Goal: Task Accomplishment & Management: Use online tool/utility

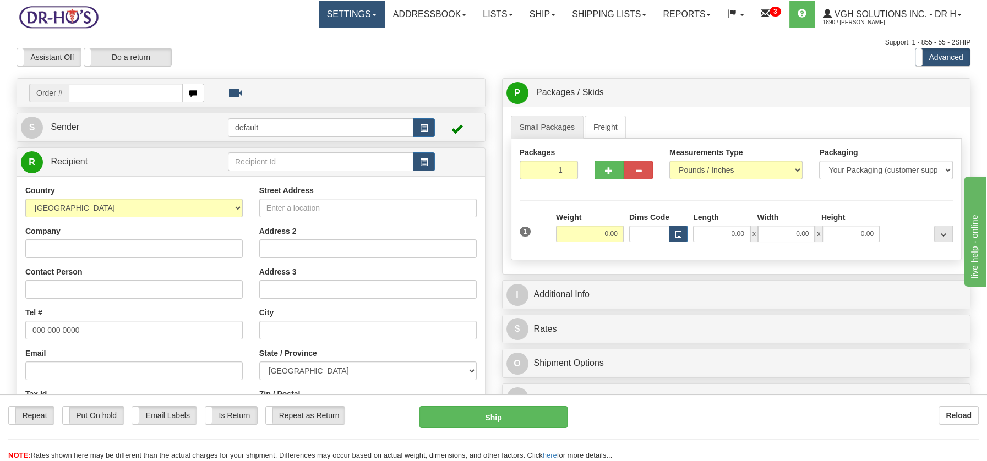
click at [372, 14] on span at bounding box center [374, 15] width 4 height 2
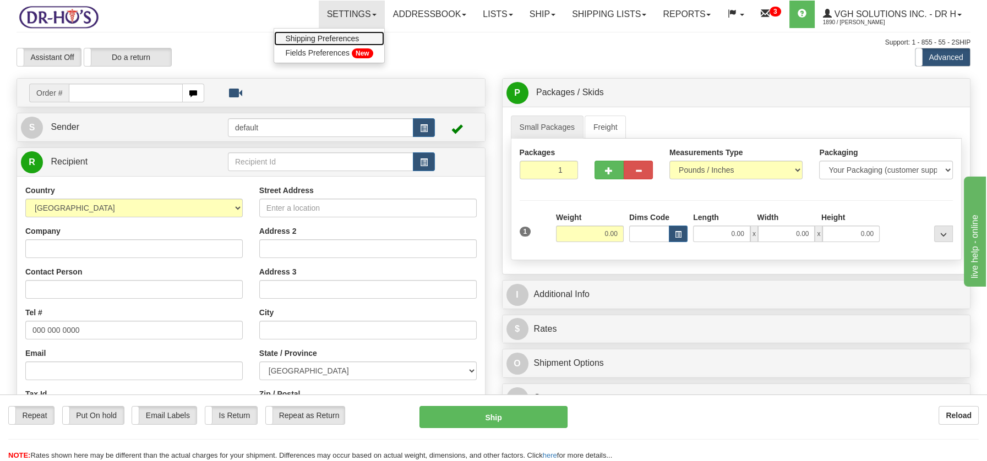
click at [326, 37] on span "Shipping Preferences" at bounding box center [322, 38] width 74 height 9
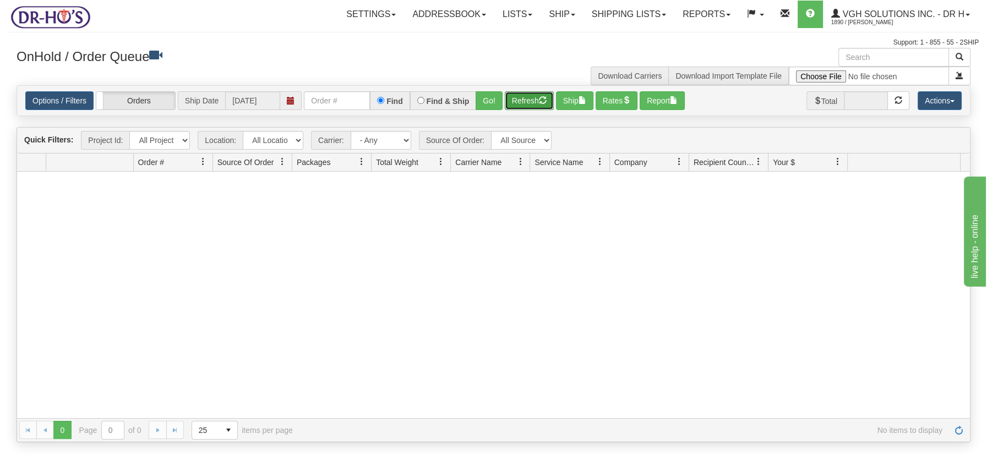
click at [529, 99] on button "Refresh" at bounding box center [529, 100] width 49 height 19
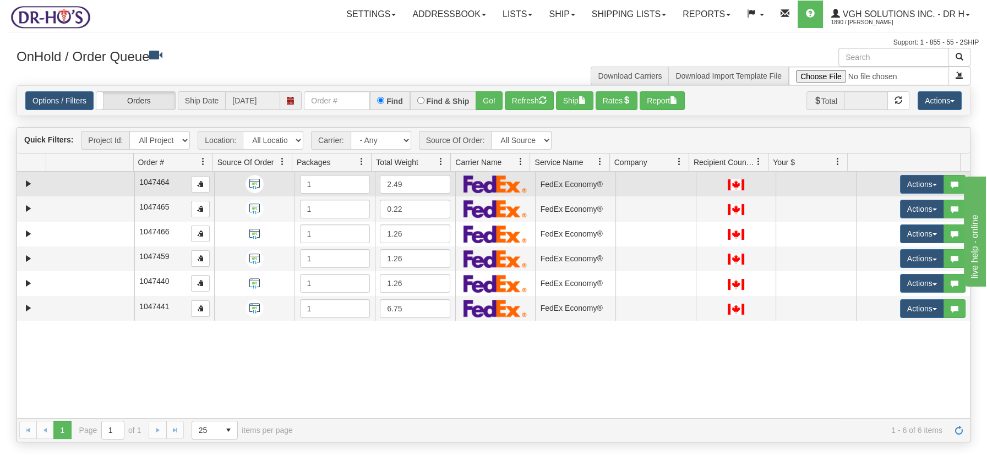
click at [96, 182] on td at bounding box center [90, 184] width 88 height 25
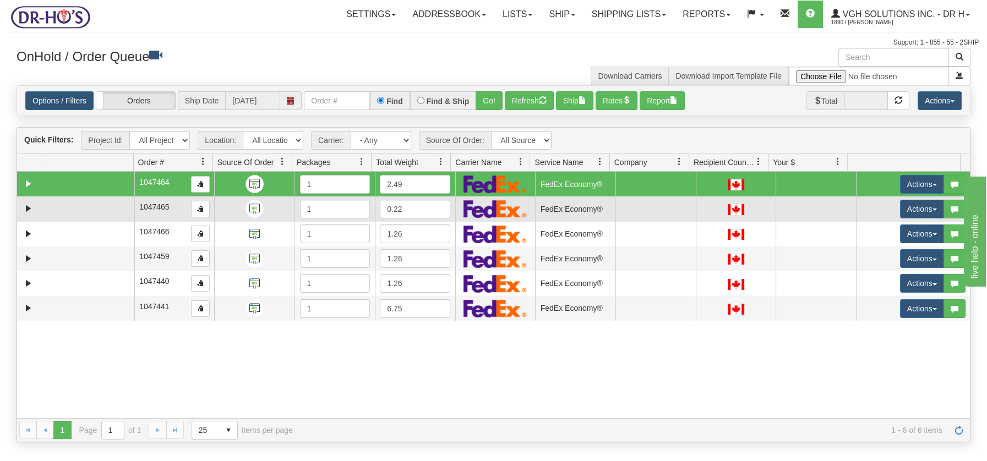
click at [94, 205] on td at bounding box center [90, 209] width 88 height 25
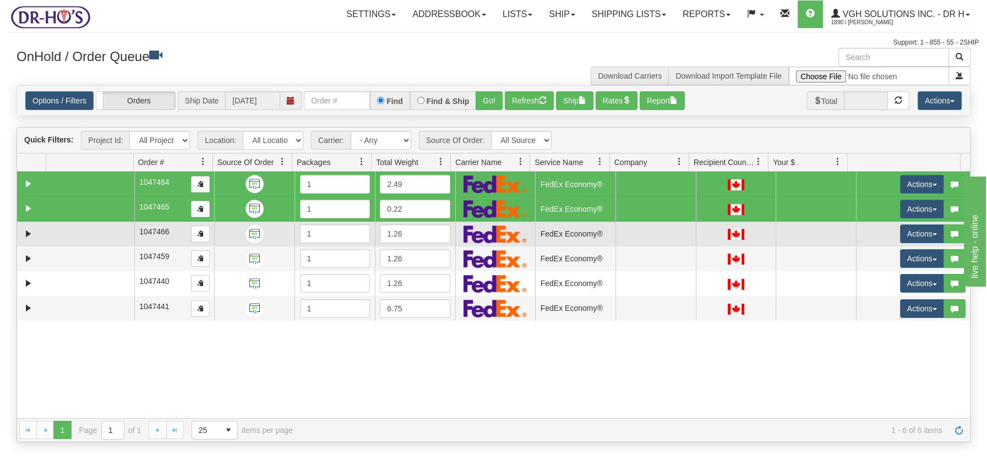
click at [95, 233] on td at bounding box center [90, 234] width 88 height 25
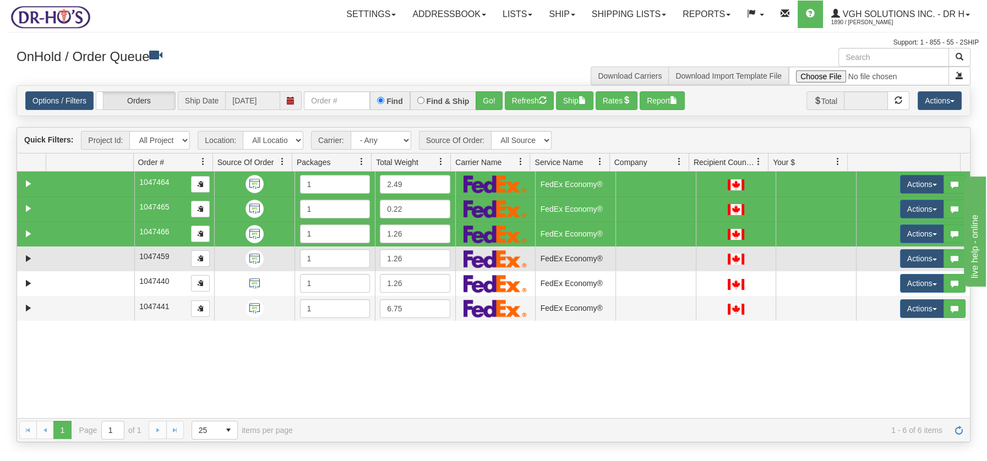
click at [90, 256] on td at bounding box center [90, 259] width 88 height 25
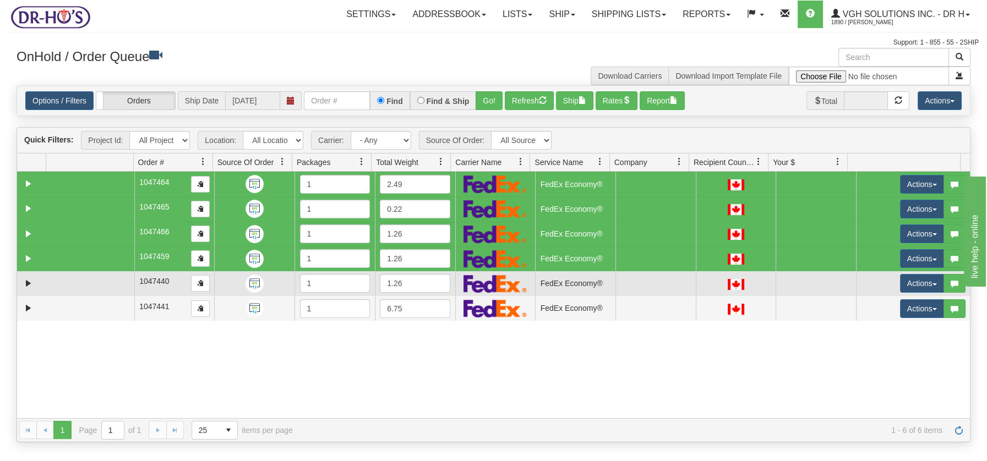
click at [90, 279] on td at bounding box center [90, 283] width 88 height 25
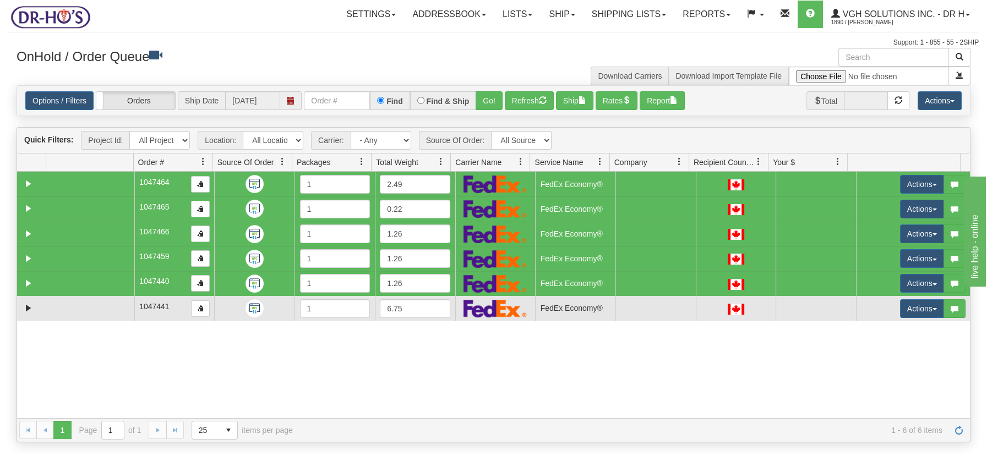
click at [91, 308] on td at bounding box center [90, 308] width 88 height 25
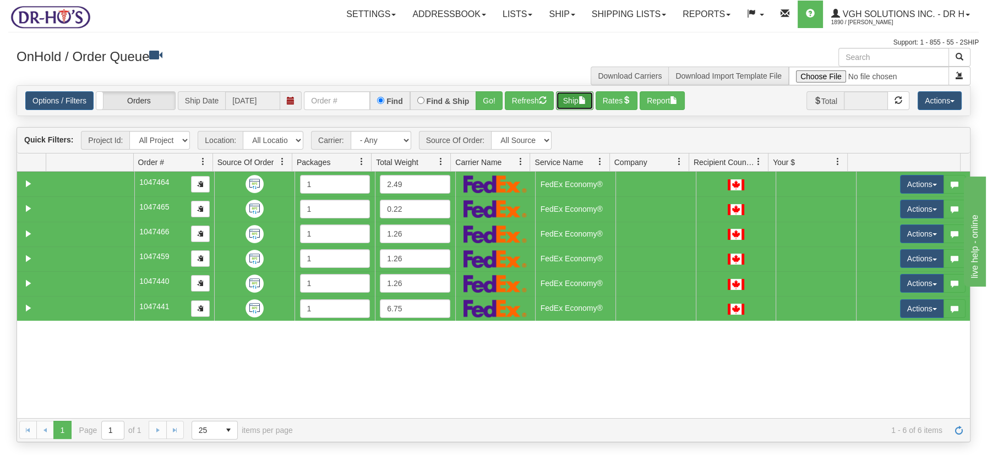
click at [578, 103] on button "Ship" at bounding box center [574, 100] width 37 height 19
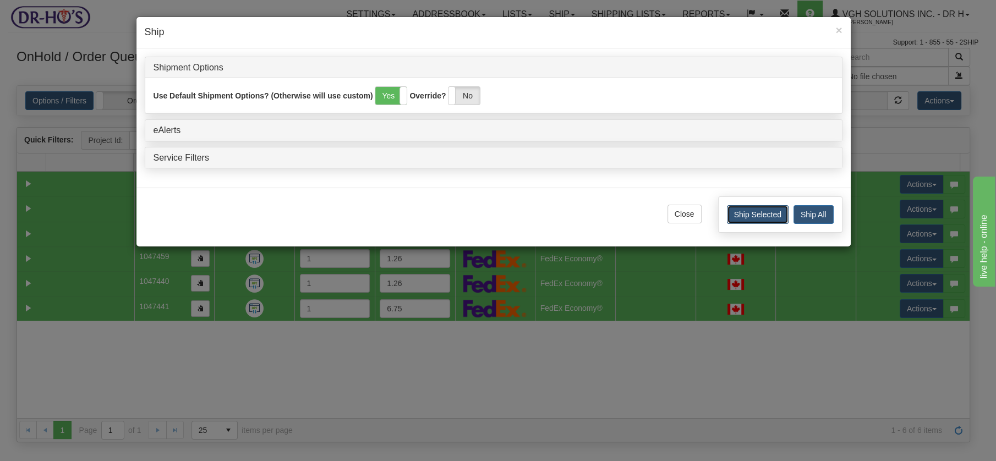
click at [755, 213] on button "Ship Selected" at bounding box center [758, 214] width 62 height 19
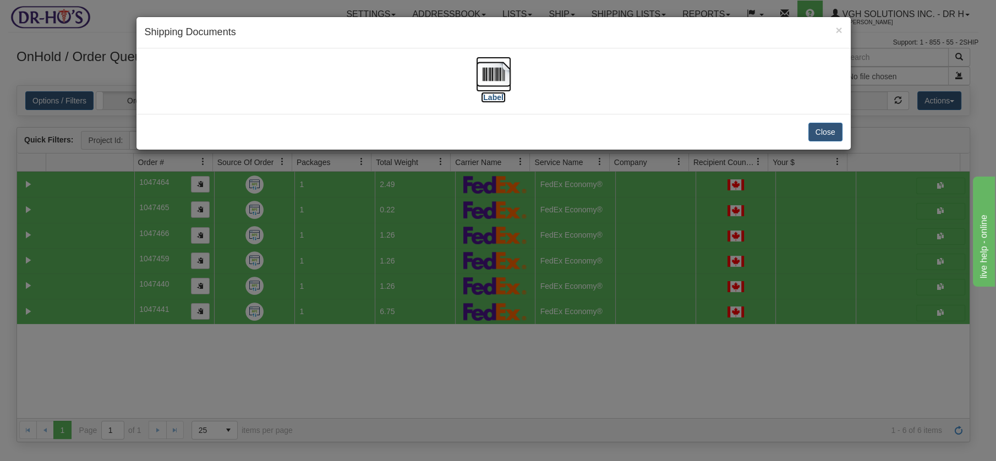
click at [499, 78] on img at bounding box center [493, 74] width 35 height 35
click at [831, 130] on button "Close" at bounding box center [826, 132] width 34 height 19
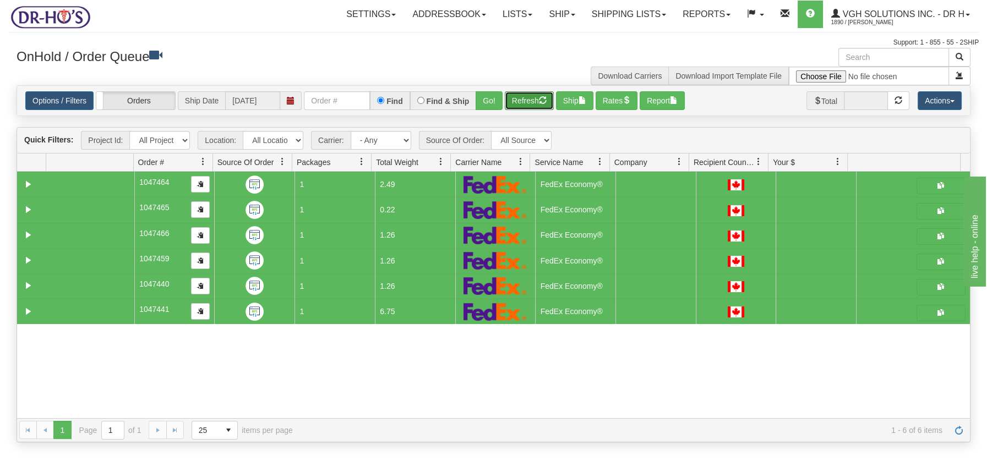
drag, startPoint x: 533, startPoint y: 96, endPoint x: 528, endPoint y: 96, distance: 5.5
click at [532, 97] on button "Refresh" at bounding box center [529, 100] width 49 height 19
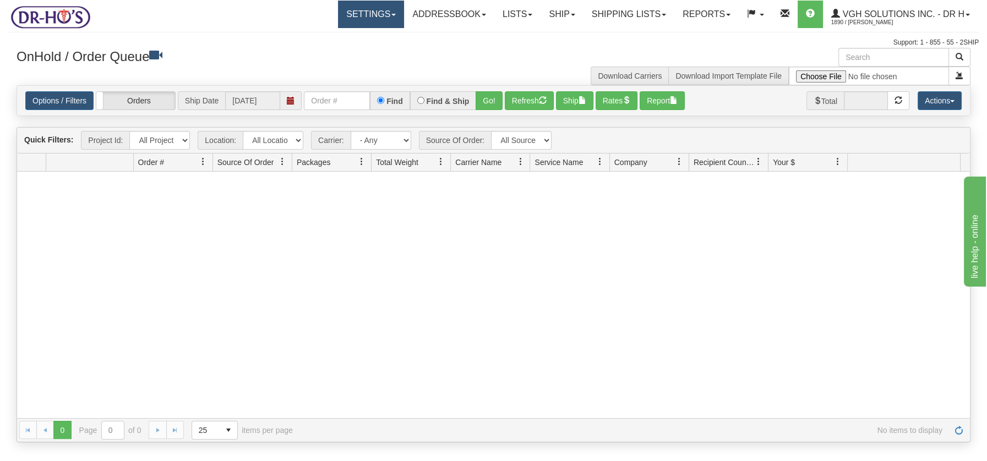
click at [382, 16] on link "Settings" at bounding box center [371, 15] width 66 height 28
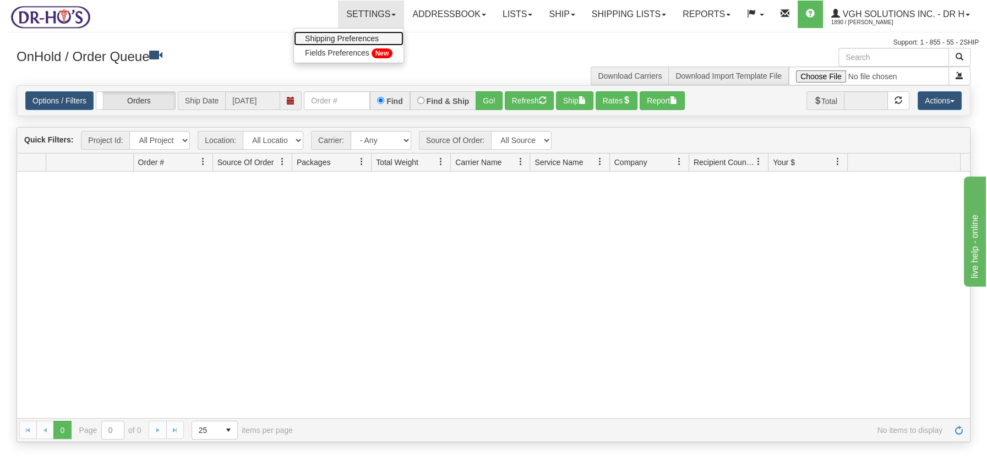
click at [352, 41] on span "Shipping Preferences" at bounding box center [342, 38] width 74 height 9
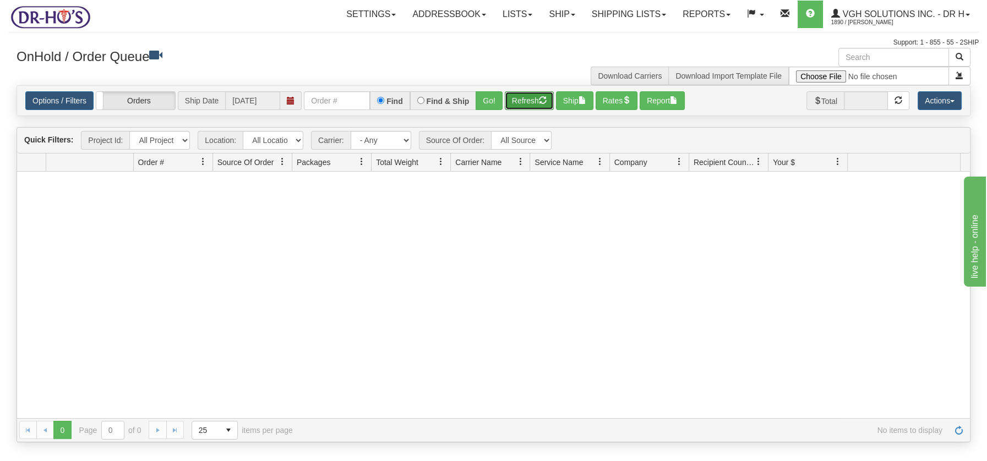
click at [522, 97] on button "Refresh" at bounding box center [529, 100] width 49 height 19
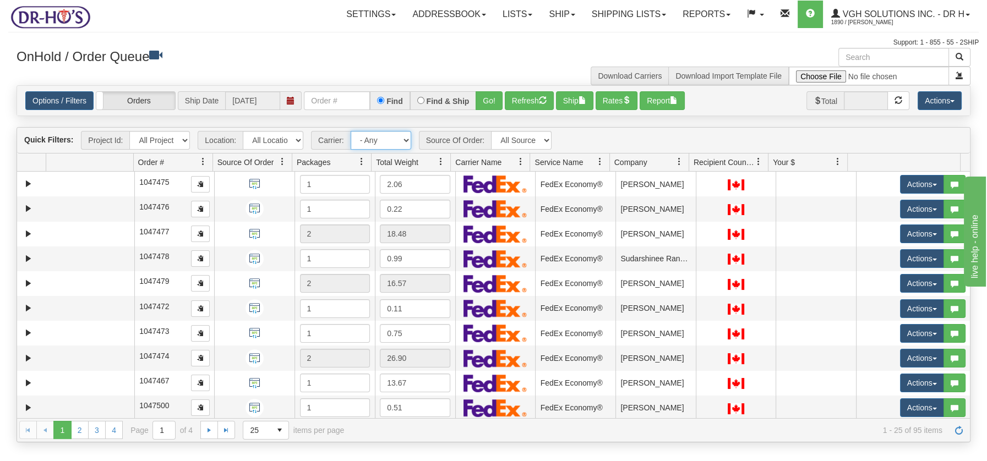
click at [405, 141] on select "- Any - Has NO carrier assigned - Has a carrier assigned FedEx Express® Canada …" at bounding box center [381, 140] width 61 height 19
click at [362, 40] on div "Support: 1 - 855 - 55 - 2SHIP" at bounding box center [493, 42] width 971 height 9
click at [858, 55] on input "text" at bounding box center [893, 57] width 111 height 19
click at [441, 159] on span at bounding box center [441, 161] width 9 height 9
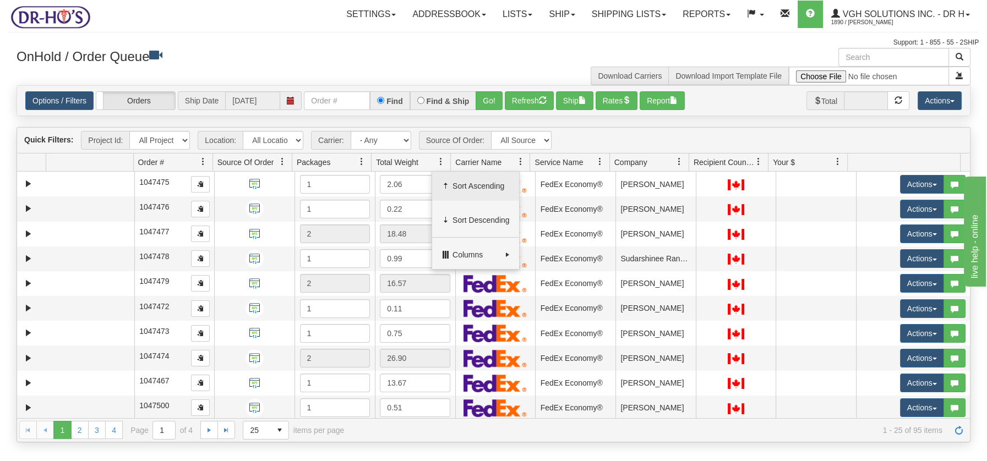
click at [456, 181] on span "Sort Ascending" at bounding box center [481, 186] width 57 height 11
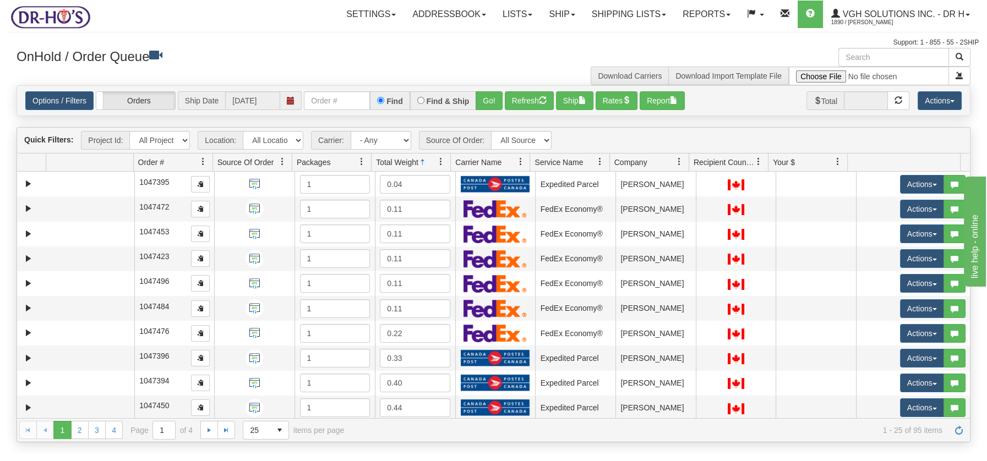
click at [439, 162] on span at bounding box center [441, 161] width 9 height 9
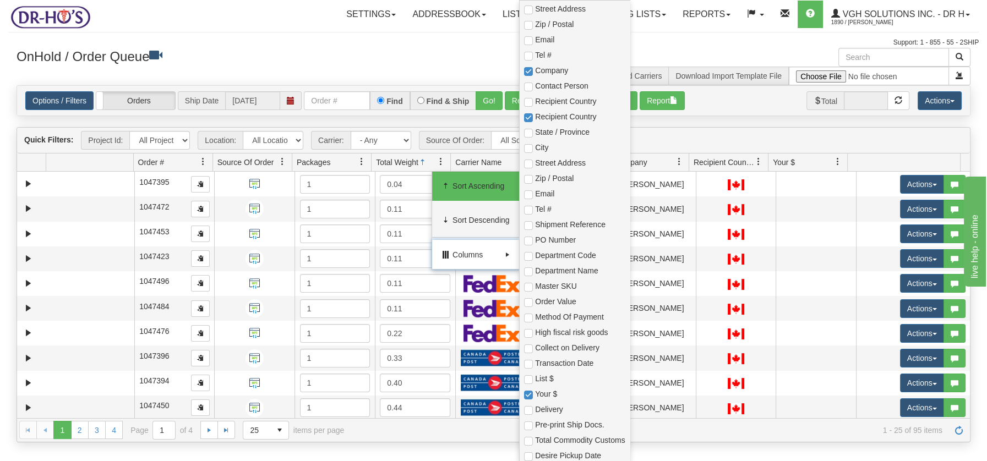
scroll to position [265, 0]
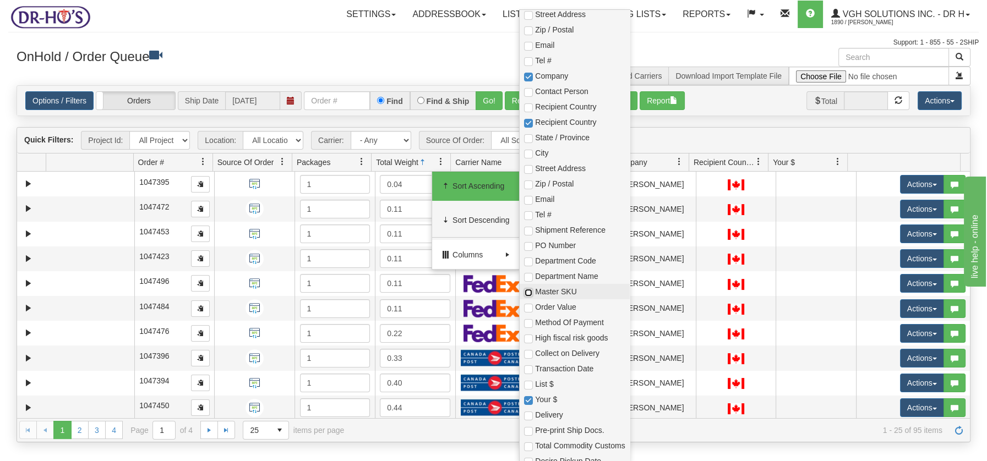
click at [525, 291] on input "checkbox" at bounding box center [528, 292] width 9 height 9
checkbox input "true"
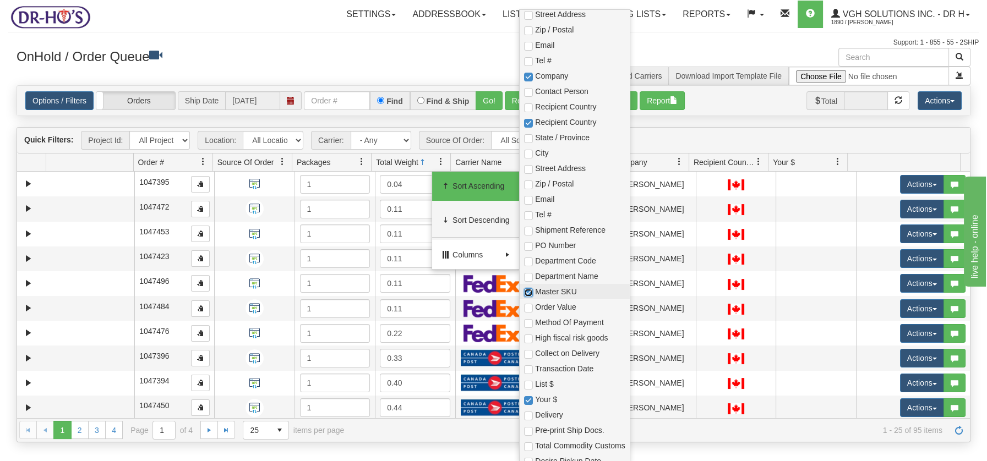
checkbox input "true"
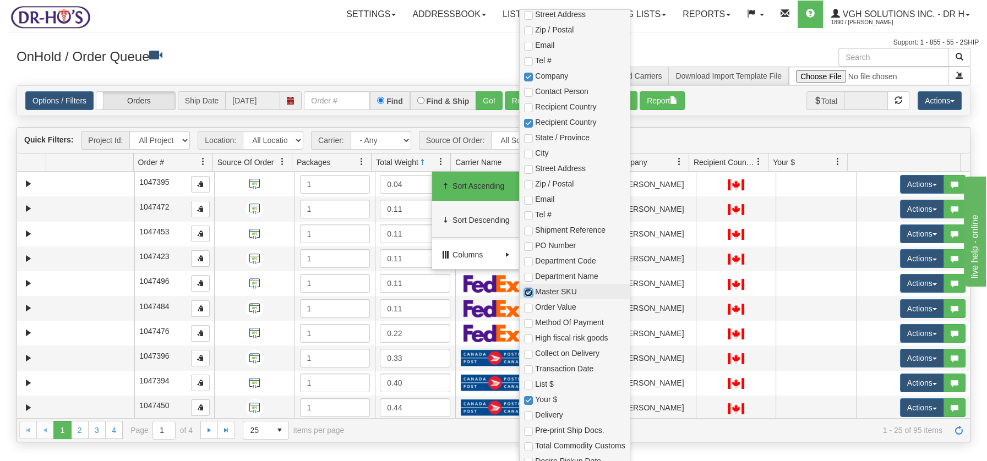
checkbox input "true"
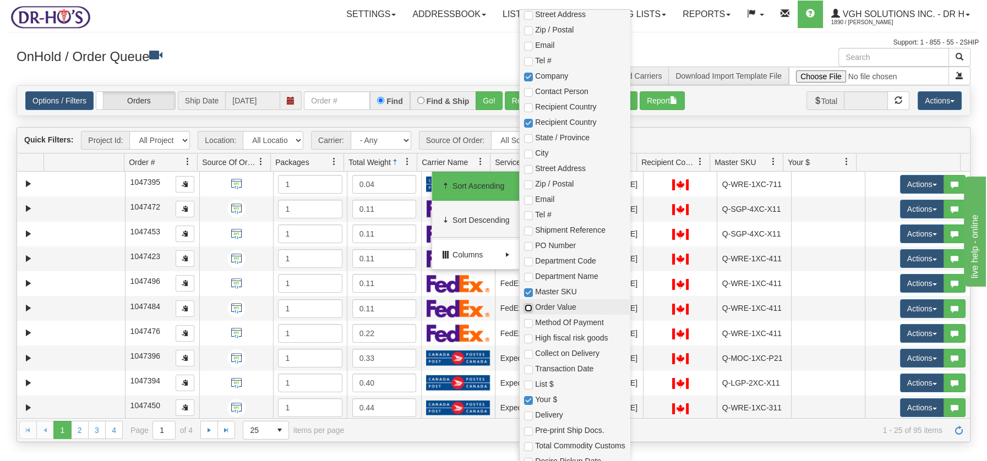
click at [527, 309] on input "checkbox" at bounding box center [528, 308] width 9 height 9
checkbox input "true"
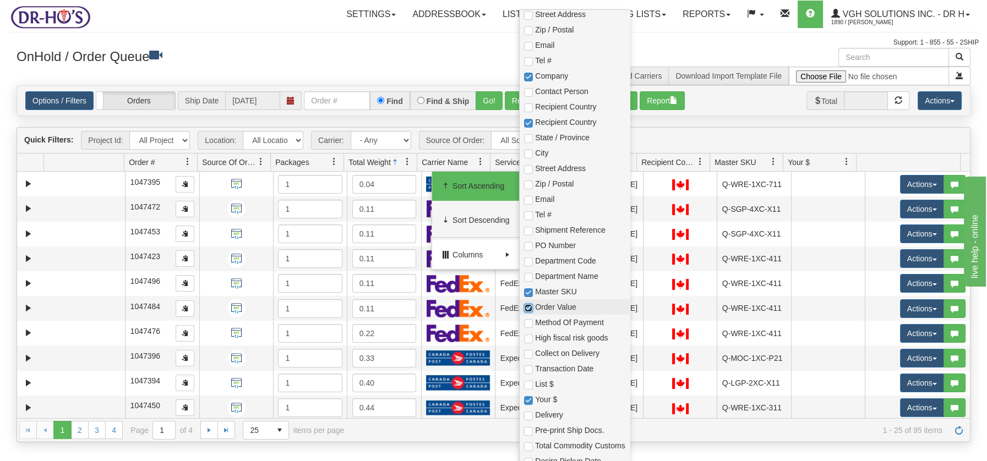
checkbox input "true"
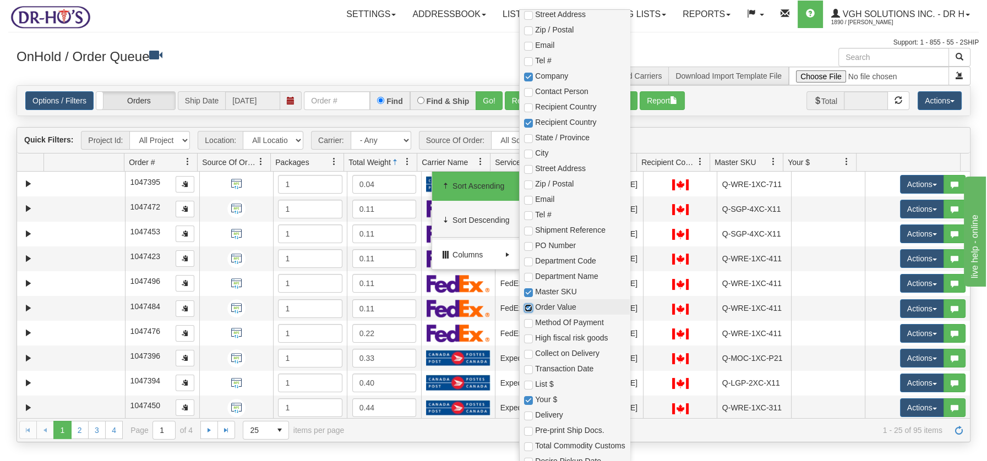
checkbox input "true"
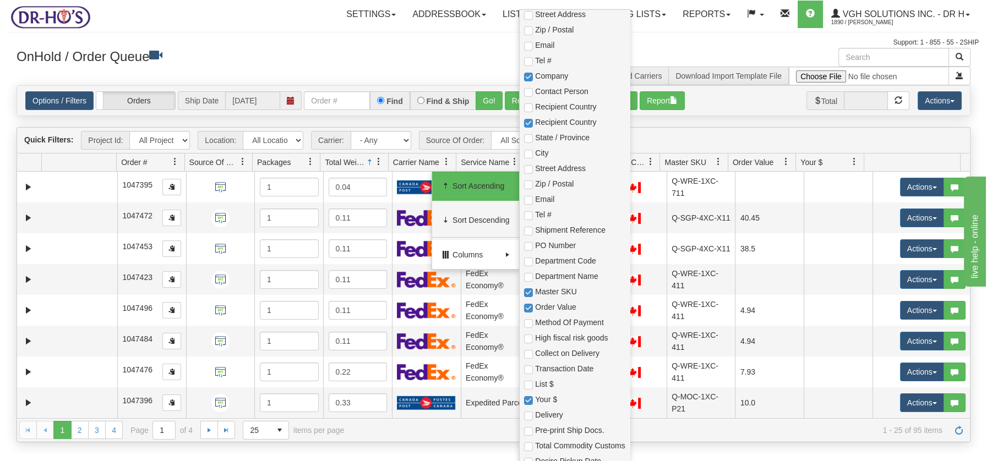
click at [450, 31] on div at bounding box center [493, 31] width 971 height 1
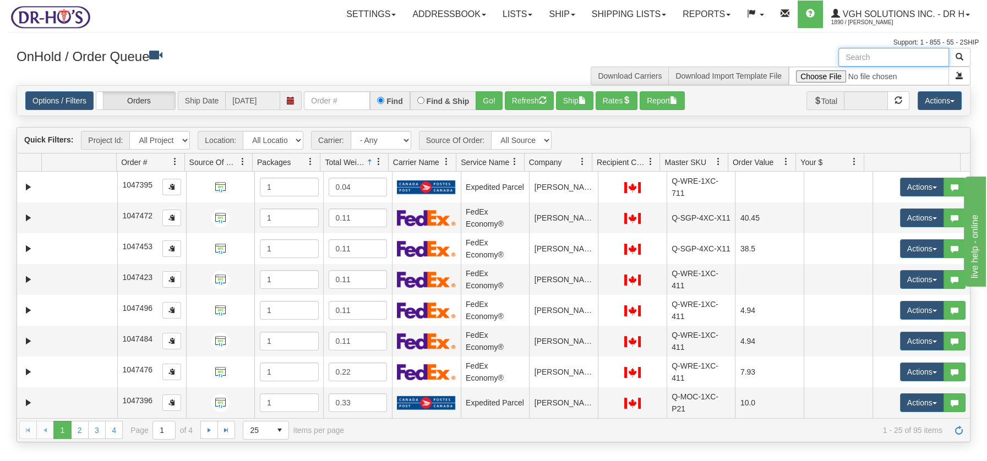
click at [880, 55] on input "text" at bounding box center [893, 57] width 111 height 19
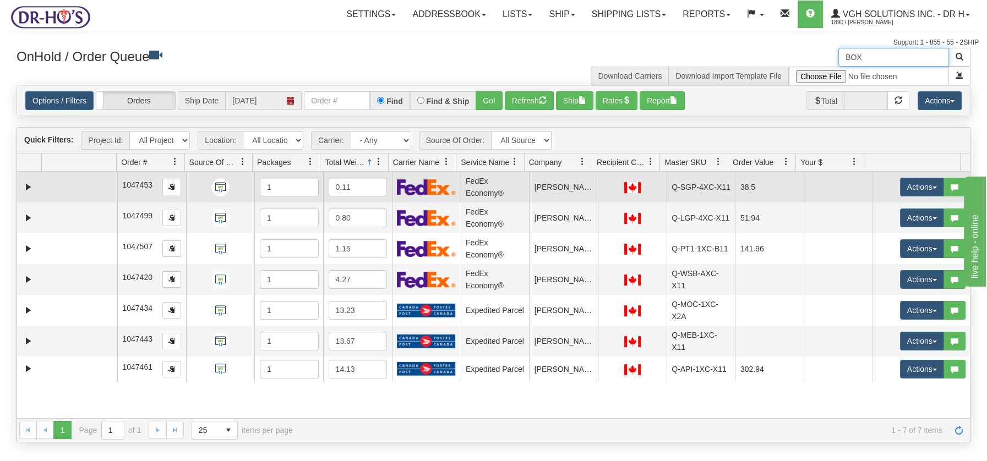
click at [70, 189] on td at bounding box center [79, 187] width 75 height 31
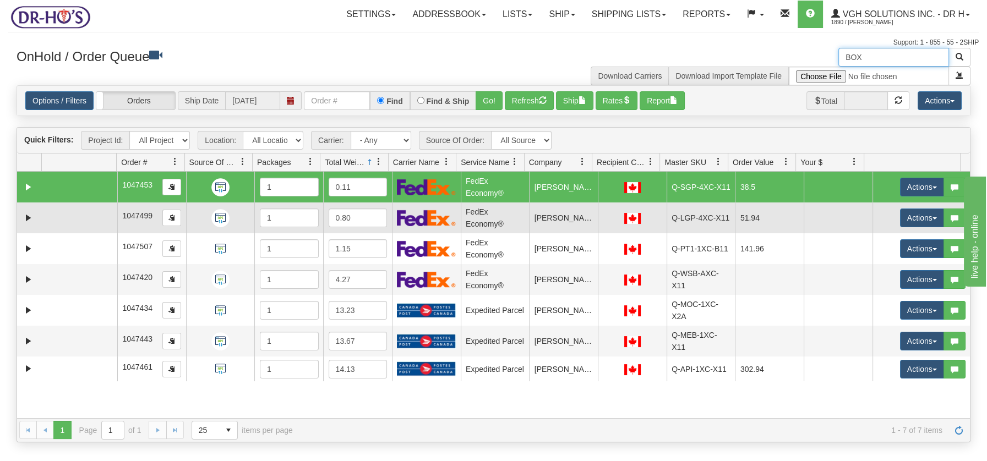
click at [69, 222] on td at bounding box center [79, 218] width 75 height 31
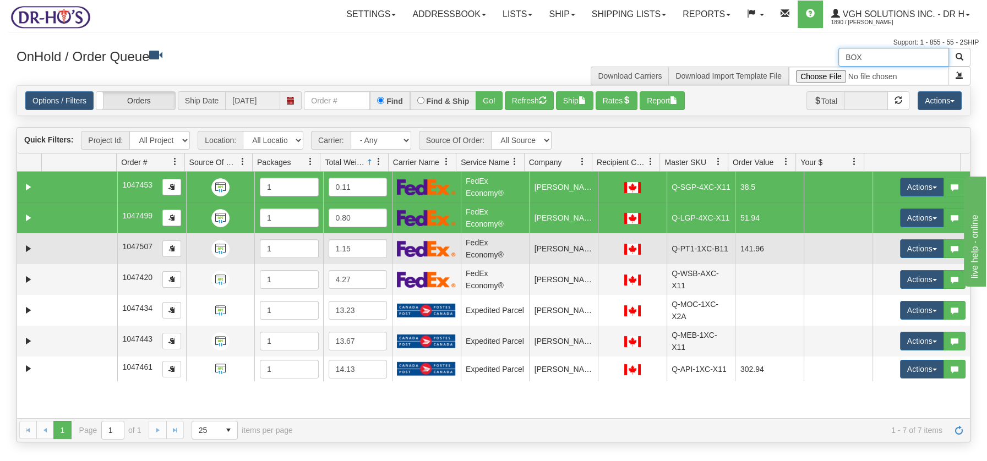
click at [75, 253] on td at bounding box center [79, 248] width 75 height 31
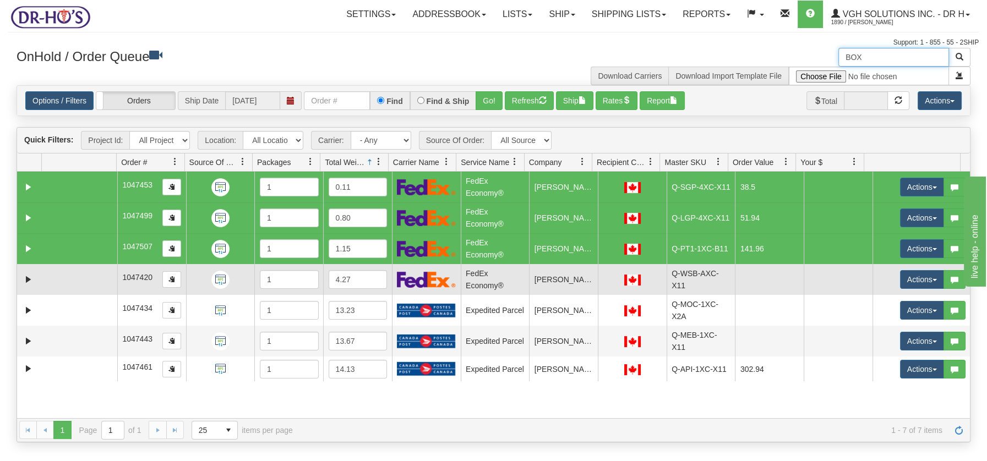
click at [74, 282] on td at bounding box center [79, 279] width 75 height 31
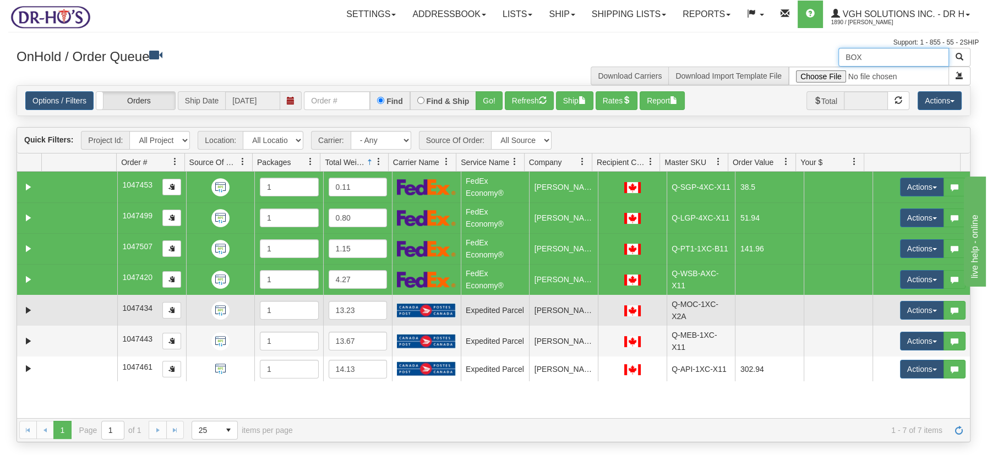
click at [70, 319] on td at bounding box center [79, 310] width 75 height 31
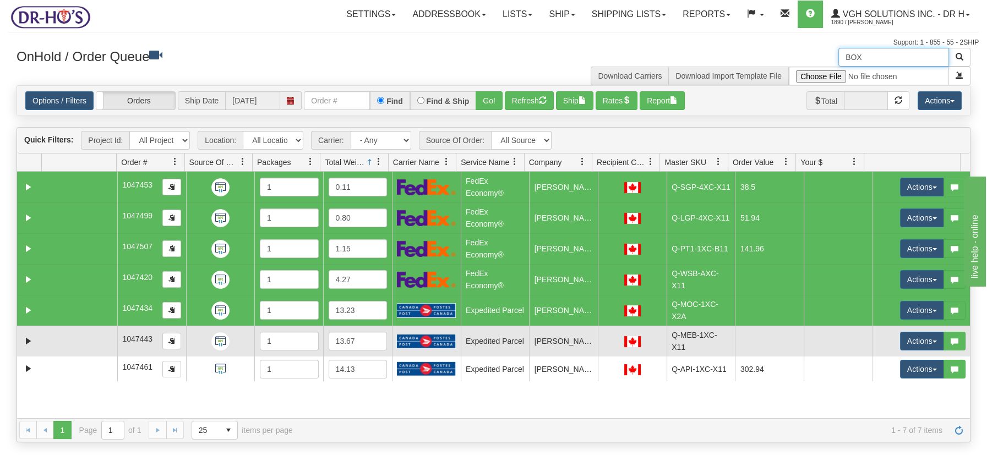
click at [75, 348] on td at bounding box center [79, 341] width 75 height 31
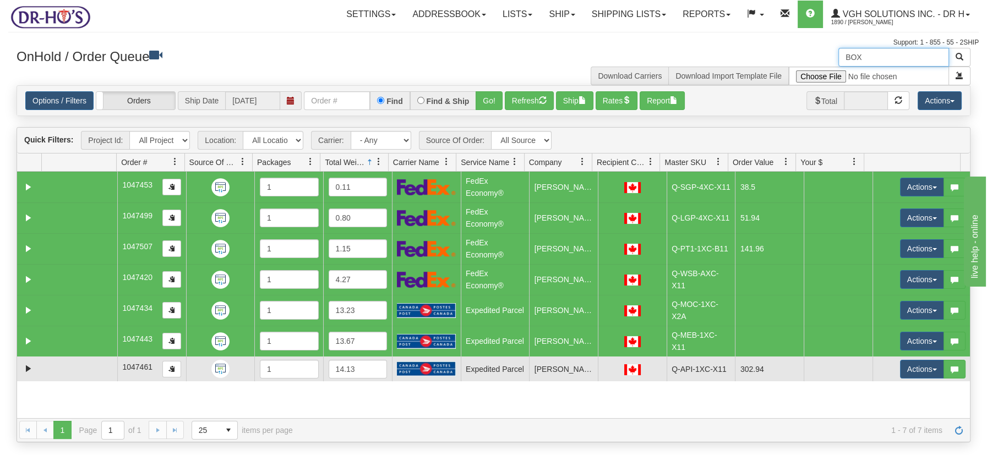
click at [72, 364] on td at bounding box center [79, 369] width 75 height 25
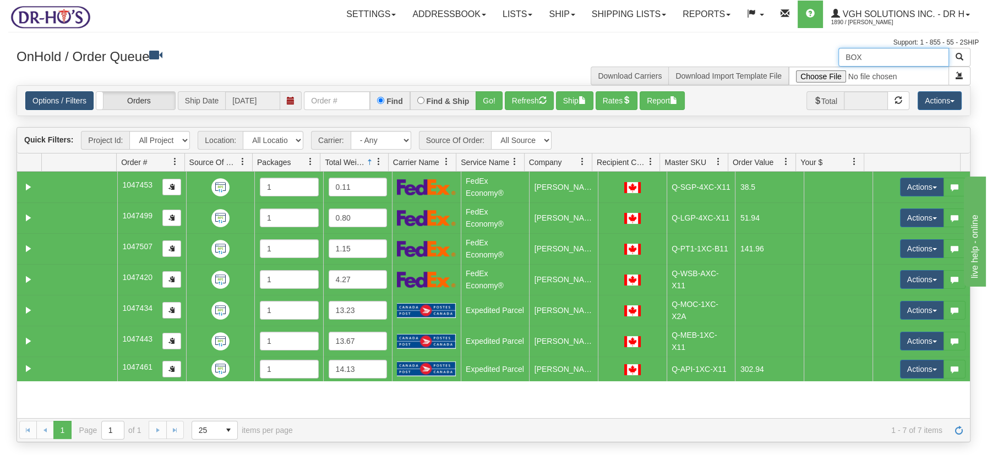
type input "BOX"
click at [78, 101] on link "Options / Filters" at bounding box center [59, 100] width 68 height 19
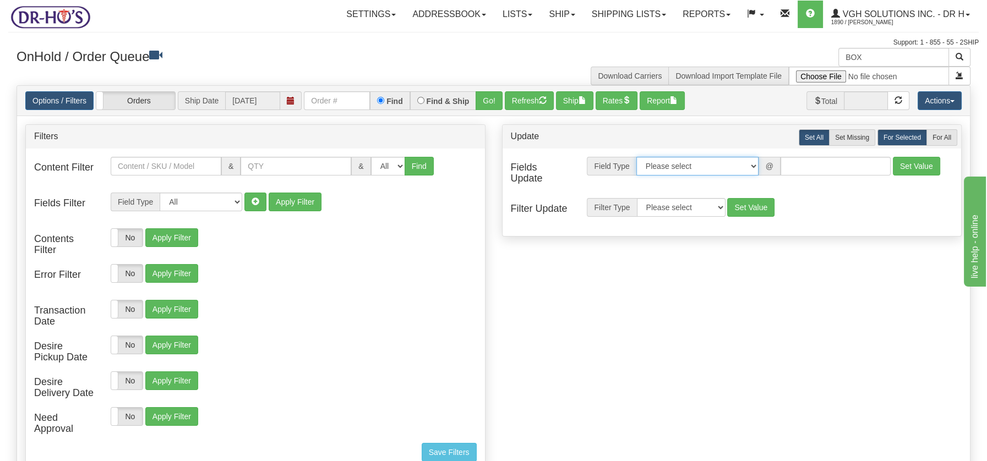
click at [754, 170] on select "Please select Contact Person Company Country Country & State/Province City Zip …" at bounding box center [697, 166] width 122 height 19
select select "94"
click at [636, 157] on select "Please select Contact Person Company Country Country & State/Province City Zip …" at bounding box center [697, 166] width 122 height 19
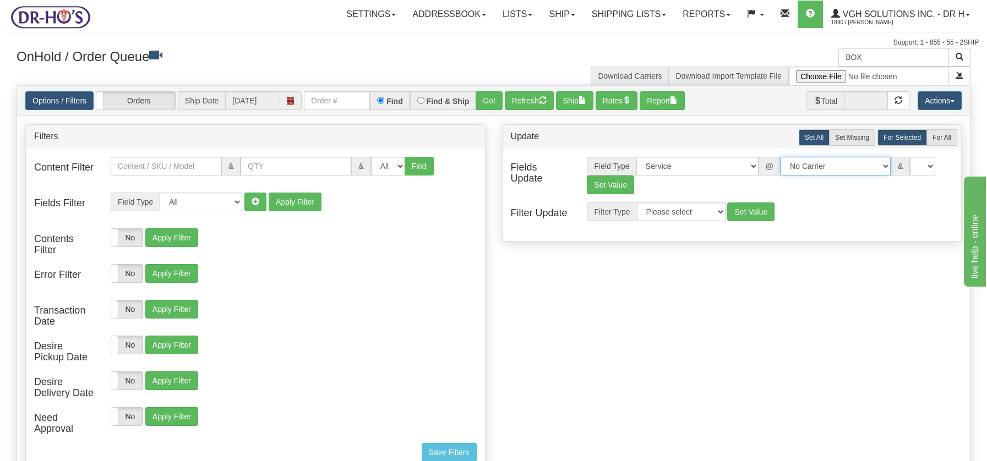
click at [874, 167] on select "No Carrier FedEx Express® UPS Purolator Canpar Canada Post BeSwyft Kindersley. …" at bounding box center [836, 166] width 110 height 19
select select "20"
click at [781, 157] on select "No Carrier FedEx Express® UPS Purolator Canpar Canada Post BeSwyft Kindersley. …" at bounding box center [836, 166] width 110 height 19
click at [612, 185] on button "Set Value" at bounding box center [610, 185] width 47 height 19
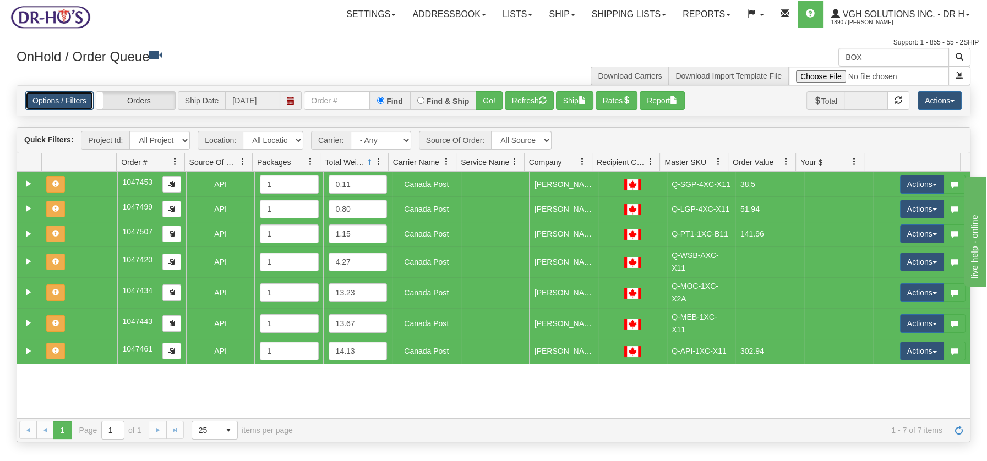
click at [62, 101] on link "Options / Filters" at bounding box center [59, 100] width 68 height 19
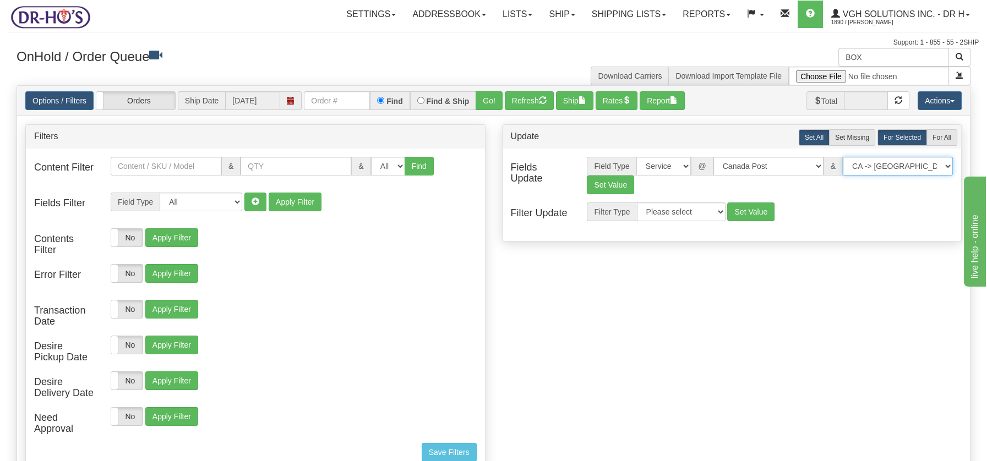
click at [946, 164] on select "CA -> US - USA.EP - Expedited Parcel USA CA -> US - USA.PW.ENV - Priority World…" at bounding box center [898, 166] width 110 height 19
select select "DOM.EP"
click at [843, 157] on select "CA -> US - USA.EP - Expedited Parcel USA CA -> US - USA.PW.ENV - Priority World…" at bounding box center [898, 166] width 110 height 19
click at [607, 188] on button "Set Value" at bounding box center [610, 185] width 47 height 19
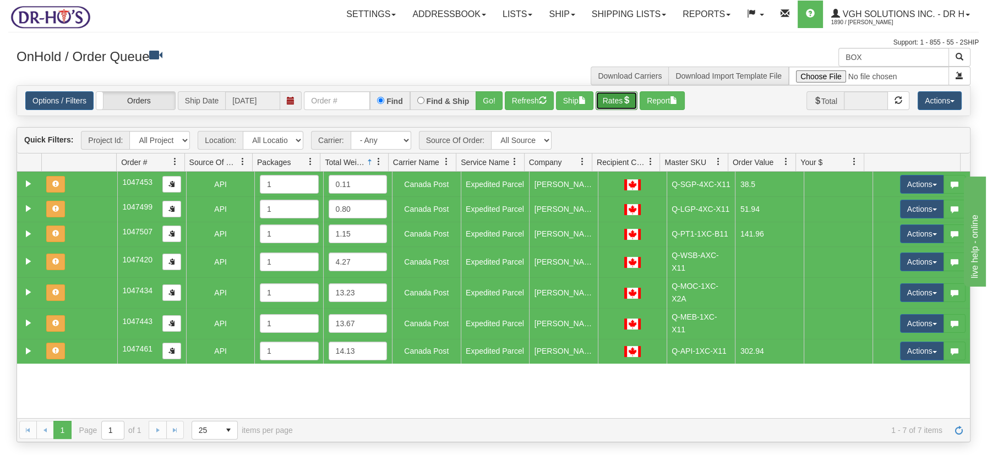
click at [629, 97] on span "button" at bounding box center [627, 100] width 8 height 8
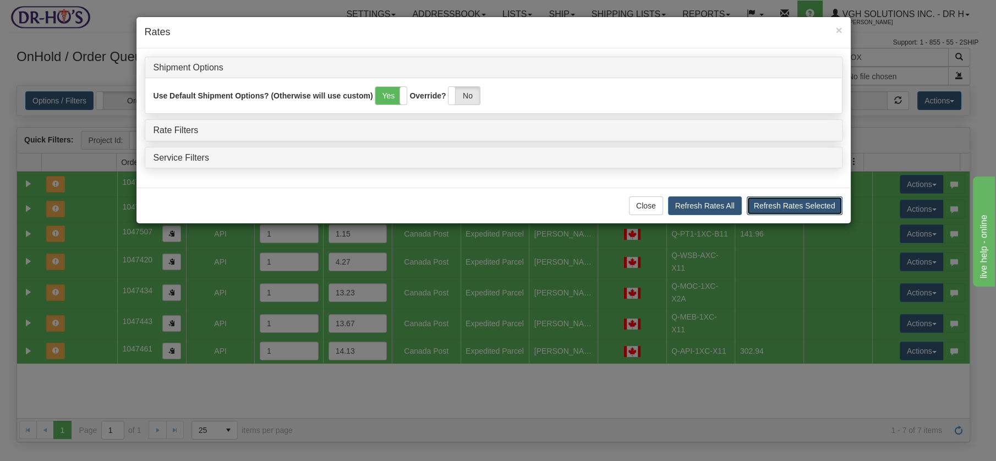
click at [783, 207] on button "Refresh Rates Selected" at bounding box center [795, 206] width 96 height 19
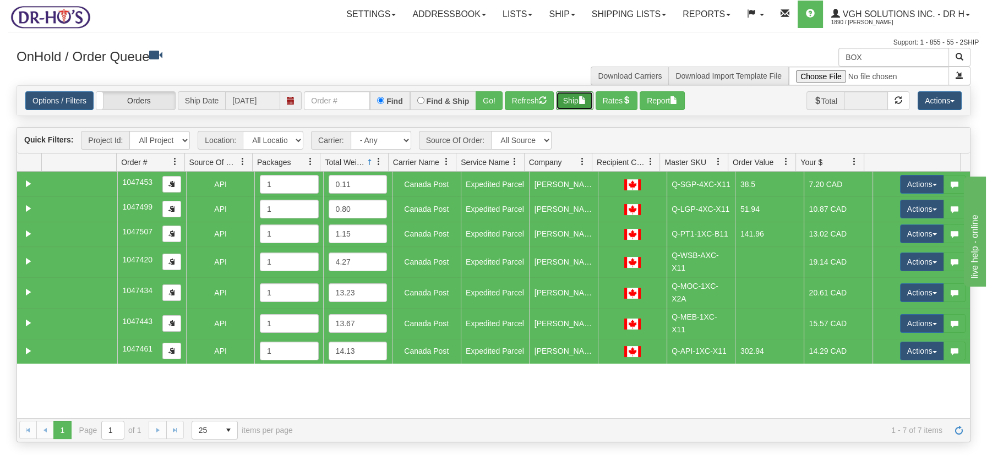
click at [580, 98] on button "Ship" at bounding box center [574, 100] width 37 height 19
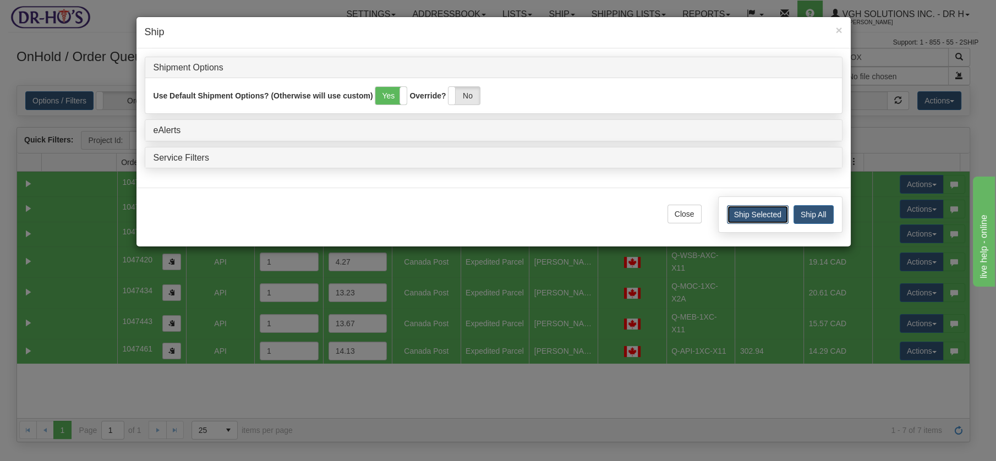
click at [741, 215] on button "Ship Selected" at bounding box center [758, 214] width 62 height 19
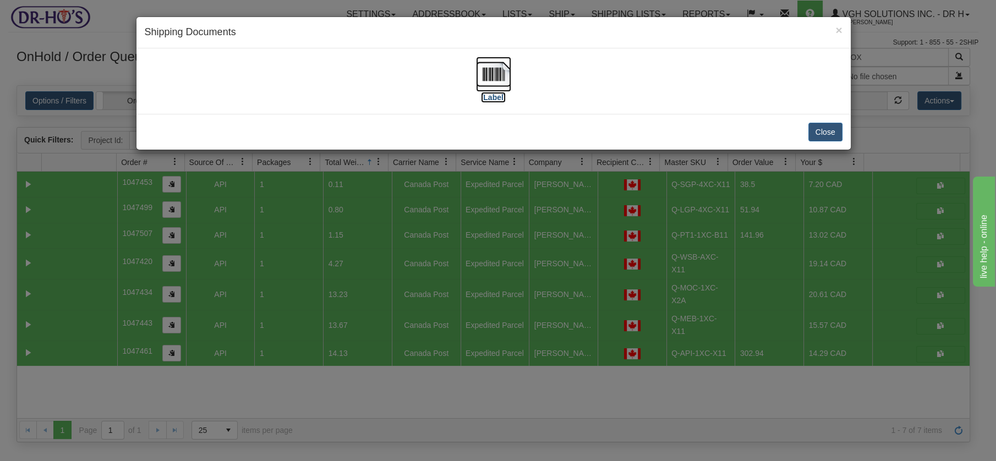
click at [503, 78] on img at bounding box center [493, 74] width 35 height 35
click at [824, 131] on button "Close" at bounding box center [826, 132] width 34 height 19
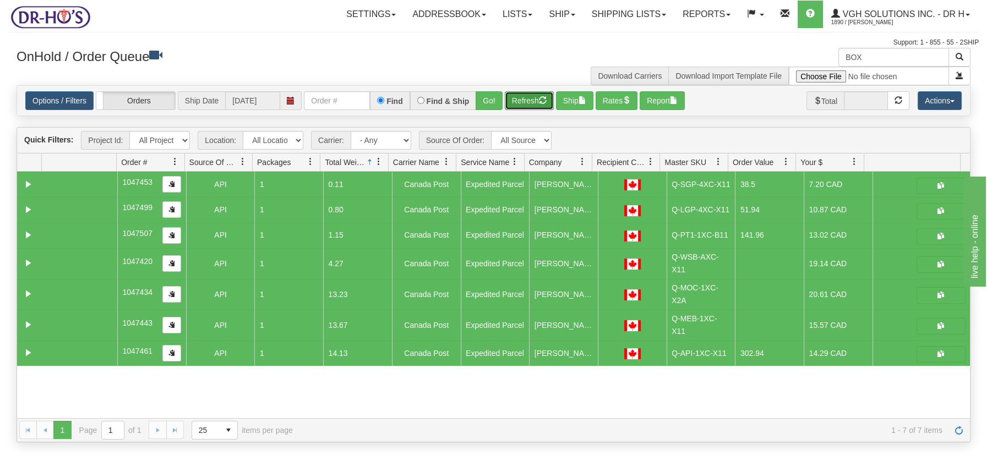
click at [532, 95] on button "Refresh" at bounding box center [529, 100] width 49 height 19
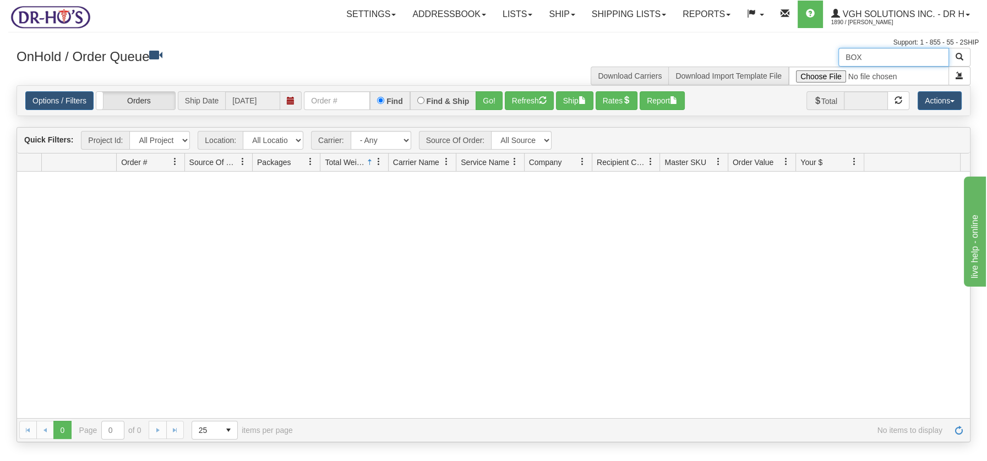
drag, startPoint x: 879, startPoint y: 56, endPoint x: 835, endPoint y: 56, distance: 44.0
click at [835, 56] on div "BOX Download Carriers Download Import Template File" at bounding box center [737, 66] width 486 height 37
click at [513, 99] on button "Refresh" at bounding box center [529, 100] width 49 height 19
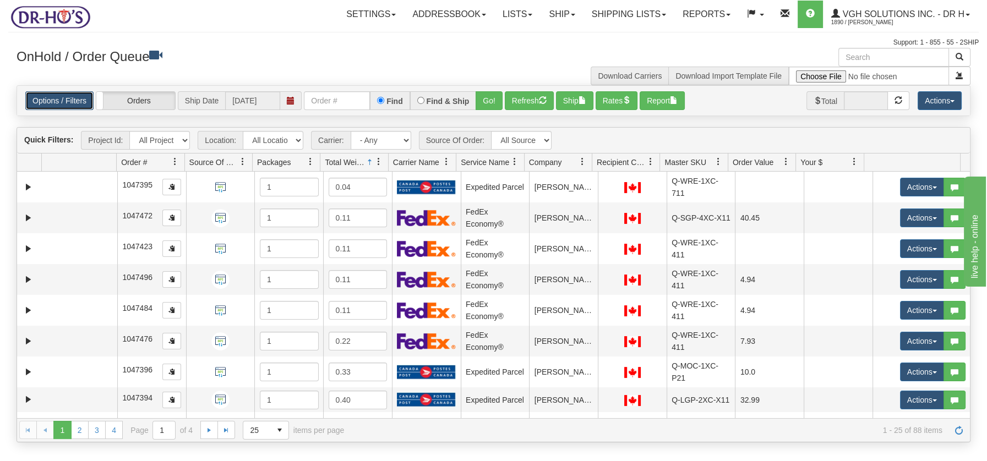
click at [66, 97] on link "Options / Filters" at bounding box center [59, 100] width 68 height 19
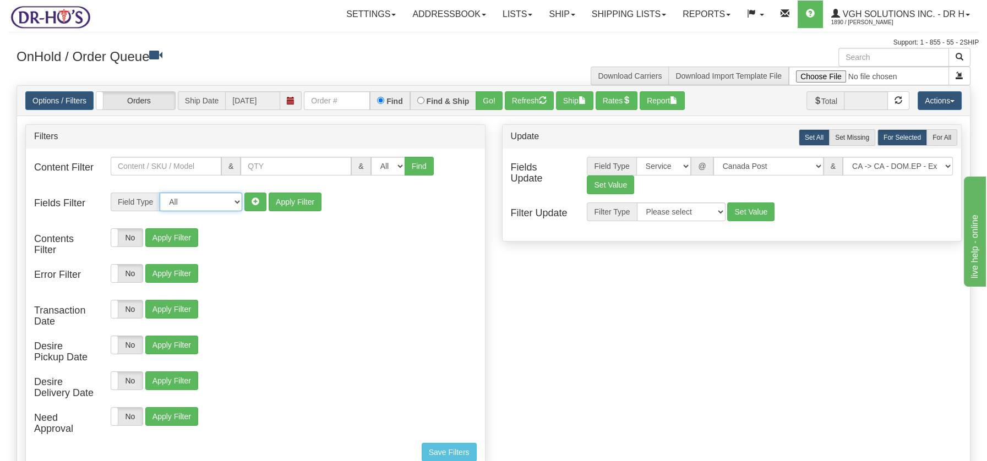
click at [238, 203] on select "All Contact Person Company Country Country & State/Province City Zip / Postal S…" at bounding box center [201, 202] width 83 height 19
select select "94"
click at [160, 193] on select "All Contact Person Company Country Country & State/Province City Zip / Postal S…" at bounding box center [201, 202] width 83 height 19
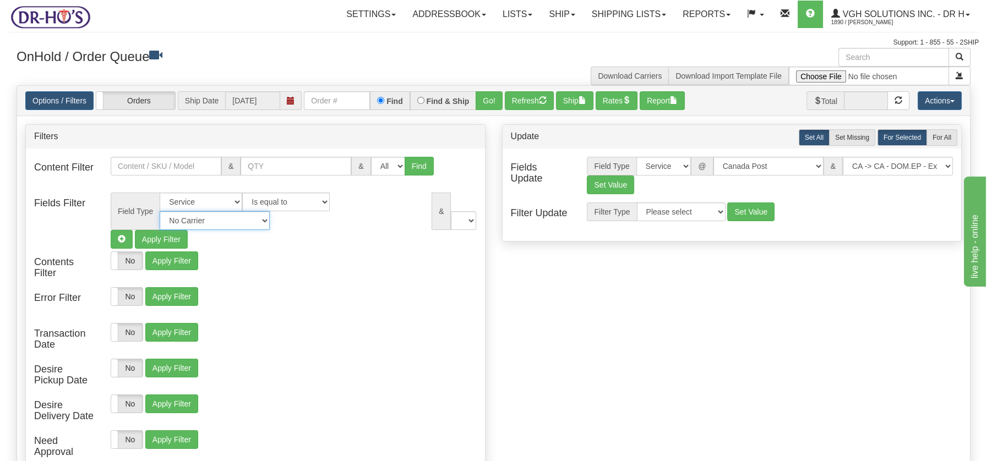
click at [270, 211] on select "No Carrier FedEx Express® UPS Purolator Canpar Canada Post BeSwyft Kindersley. …" at bounding box center [215, 220] width 110 height 19
select select "2"
click at [270, 211] on select "No Carrier FedEx Express® UPS Purolator Canpar Canada Post BeSwyft Kindersley. …" at bounding box center [215, 220] width 110 height 19
click at [467, 221] on select "US -> US - 70 - FedEx 1 Day® Freight US -> US - 03 - FedEx 2 Day® US -> US - 49…" at bounding box center [421, 220] width 110 height 19
select select "05"
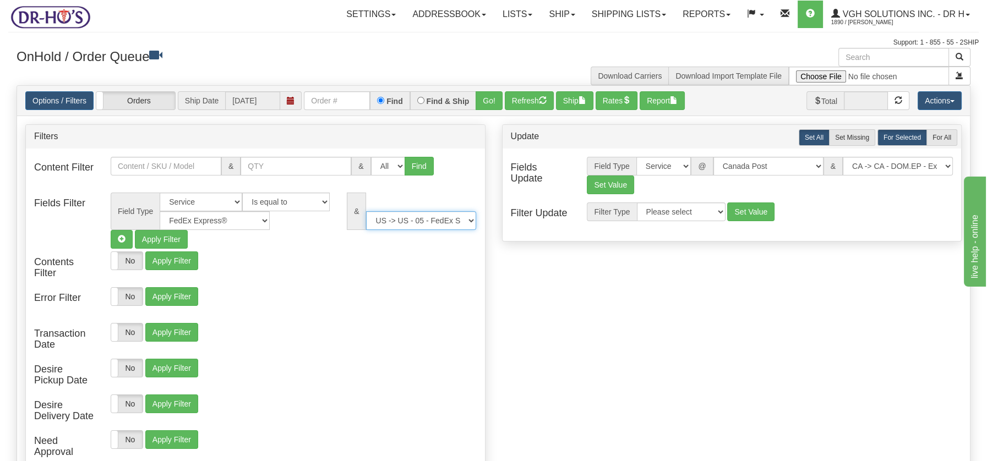
click at [366, 211] on select "US -> US - 70 - FedEx 1 Day® Freight US -> US - 03 - FedEx 2 Day® US -> US - 49…" at bounding box center [421, 220] width 110 height 19
click at [161, 239] on button "Apply Filter" at bounding box center [161, 239] width 53 height 19
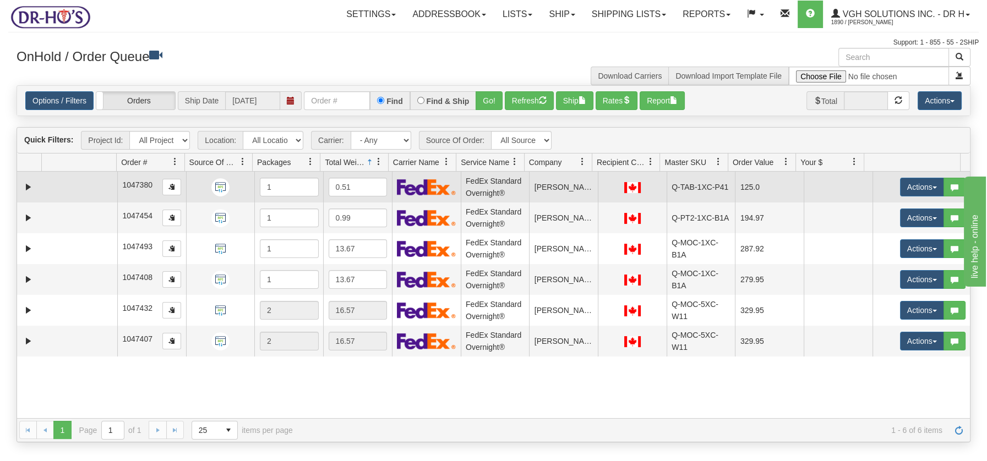
click at [64, 182] on td at bounding box center [79, 187] width 75 height 31
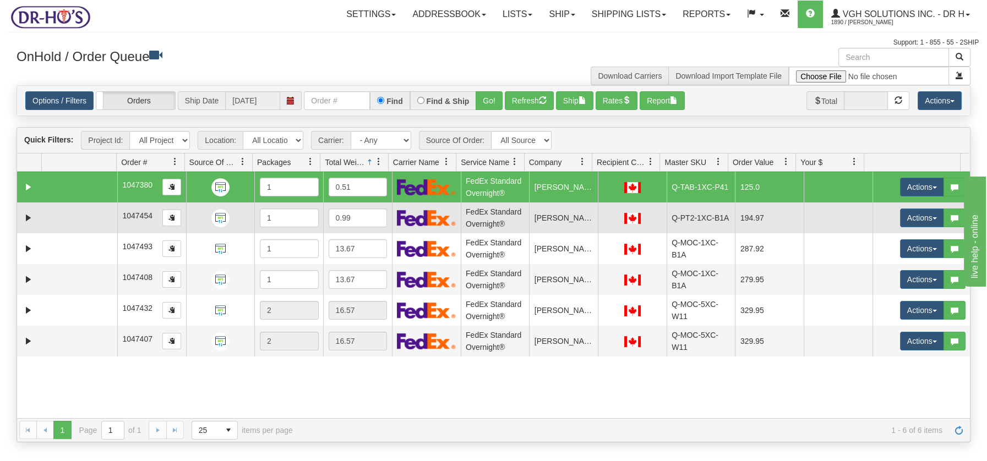
click at [61, 209] on td at bounding box center [79, 218] width 75 height 31
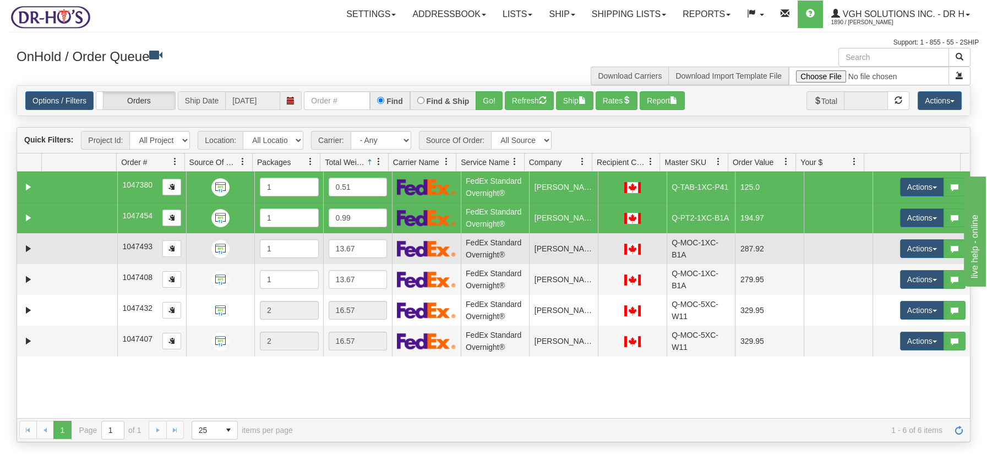
click at [68, 235] on td at bounding box center [79, 248] width 75 height 31
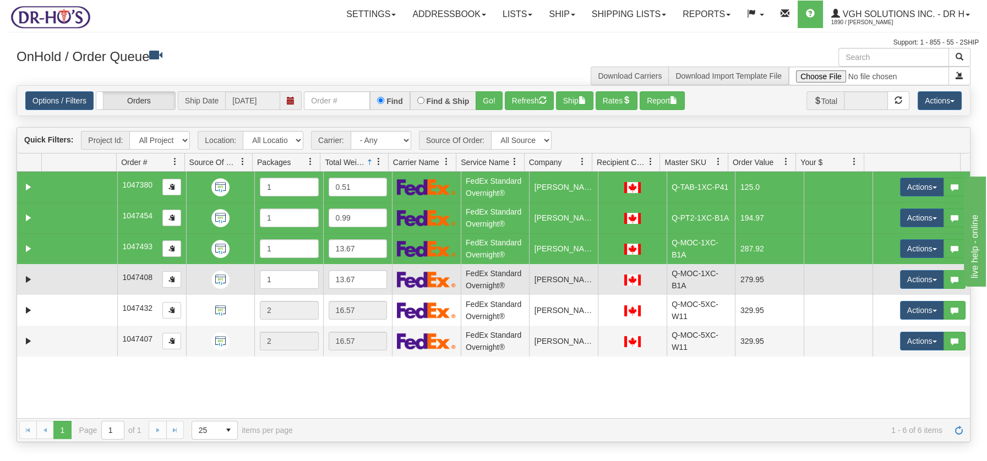
click at [75, 271] on td at bounding box center [79, 279] width 75 height 31
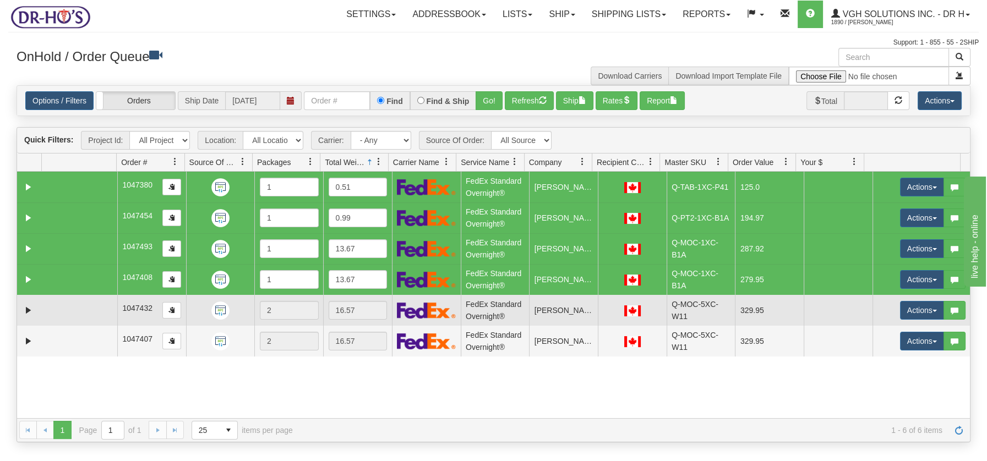
click at [76, 301] on td at bounding box center [79, 310] width 75 height 31
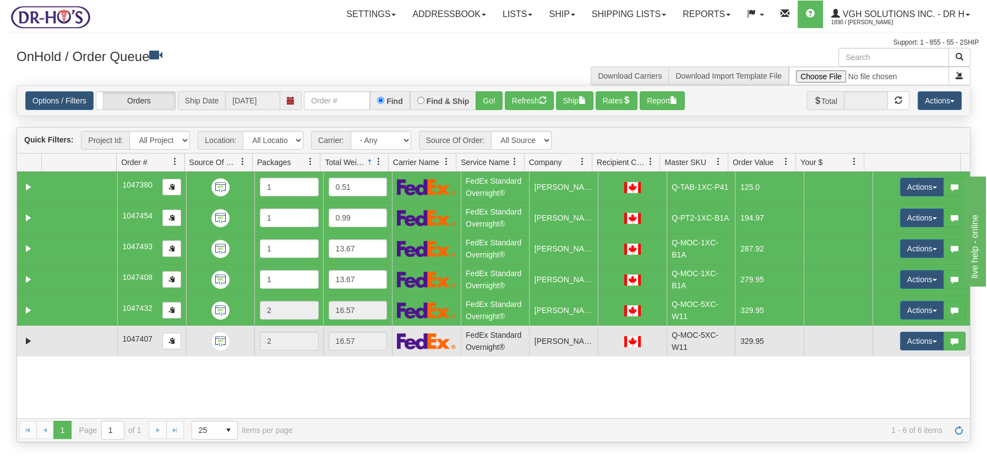
click at [78, 336] on td at bounding box center [79, 341] width 75 height 31
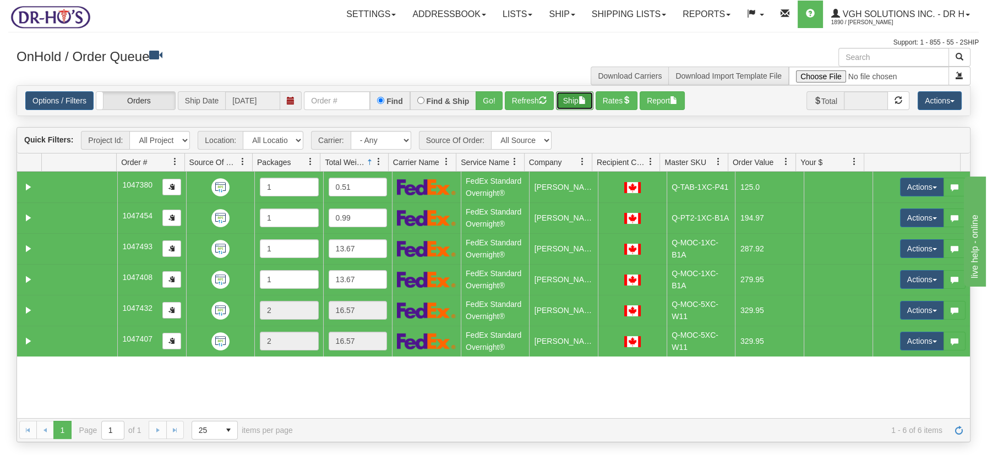
click at [586, 99] on span "button" at bounding box center [583, 100] width 8 height 8
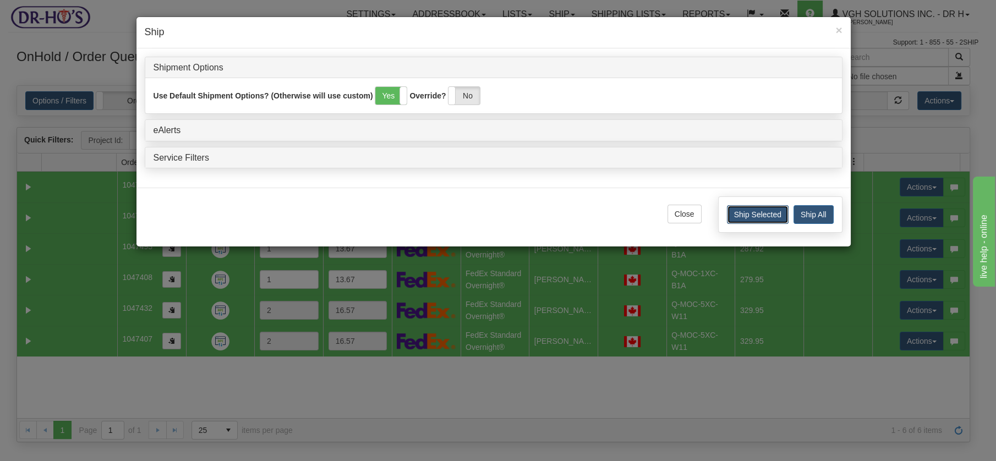
click at [764, 211] on button "Ship Selected" at bounding box center [758, 214] width 62 height 19
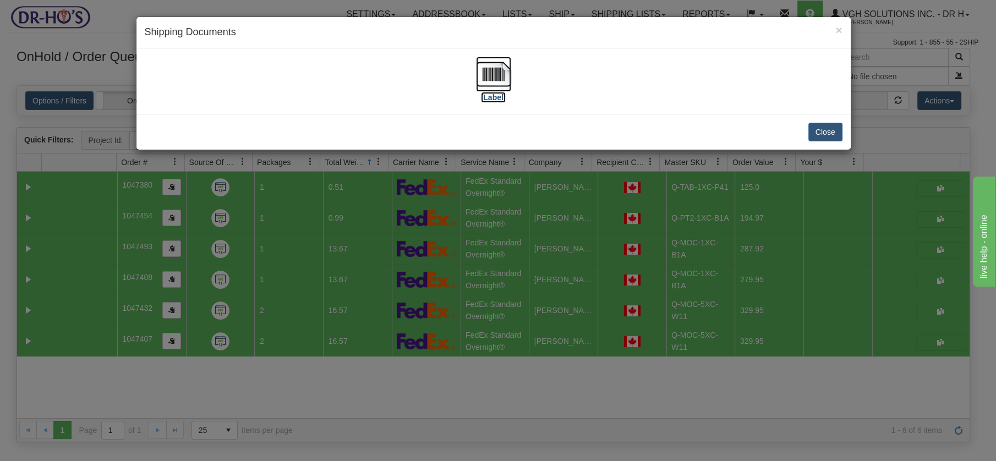
click at [498, 76] on img at bounding box center [493, 74] width 35 height 35
click at [822, 128] on button "Close" at bounding box center [826, 132] width 34 height 19
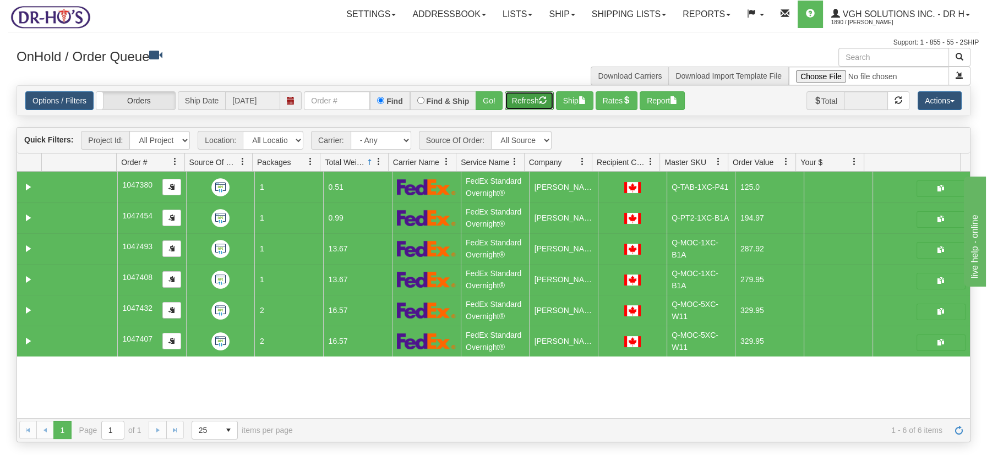
click at [519, 105] on button "Refresh" at bounding box center [529, 100] width 49 height 19
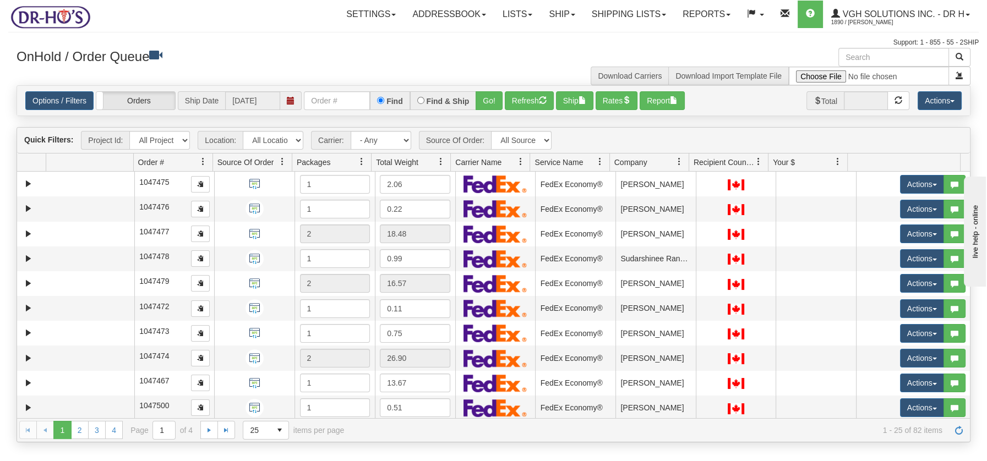
click at [441, 163] on span at bounding box center [441, 161] width 9 height 9
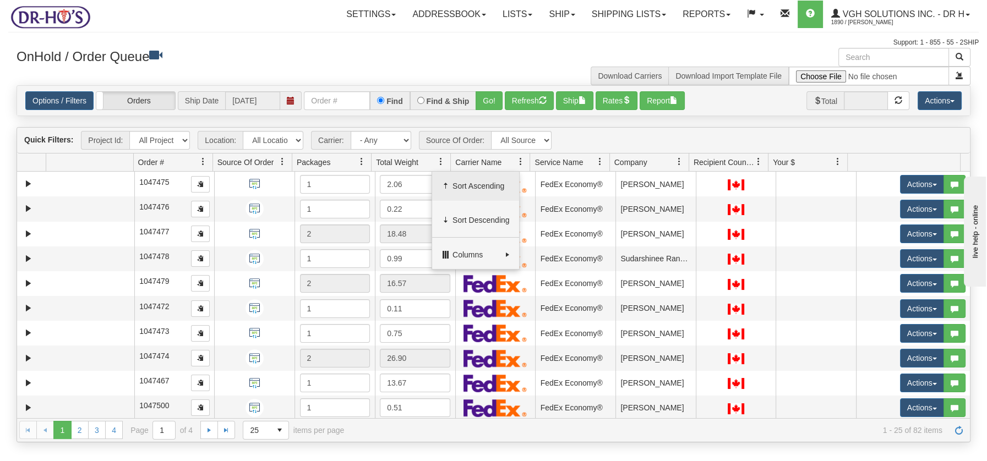
click at [461, 182] on span "Sort Ascending" at bounding box center [481, 186] width 57 height 11
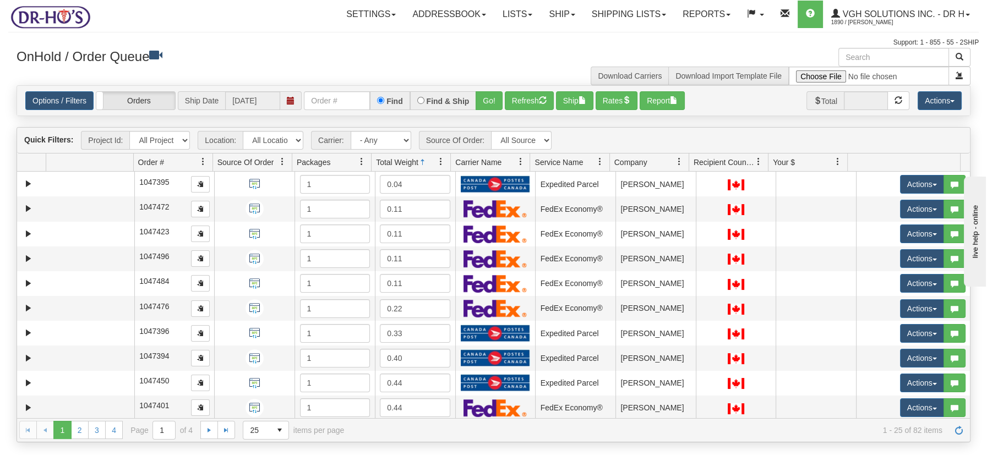
click at [442, 161] on span at bounding box center [441, 161] width 9 height 9
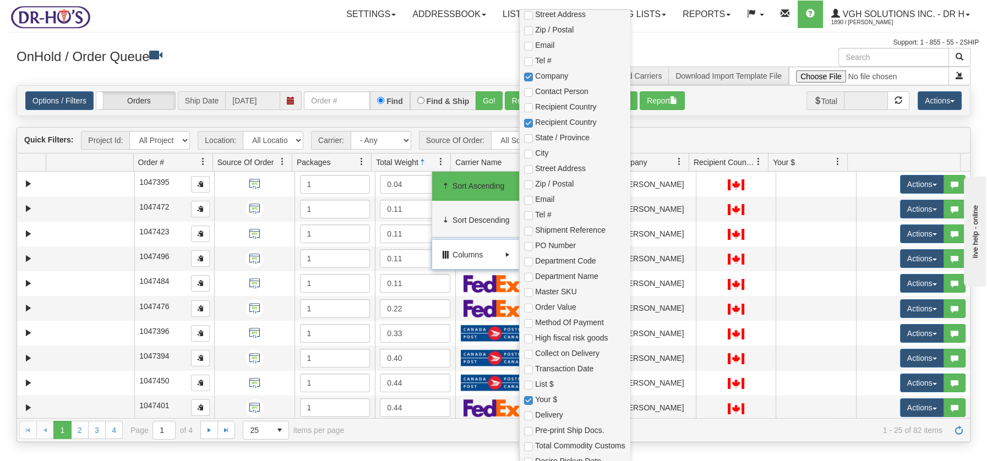
scroll to position [267, 0]
click at [529, 291] on input "checkbox" at bounding box center [528, 291] width 9 height 9
checkbox input "true"
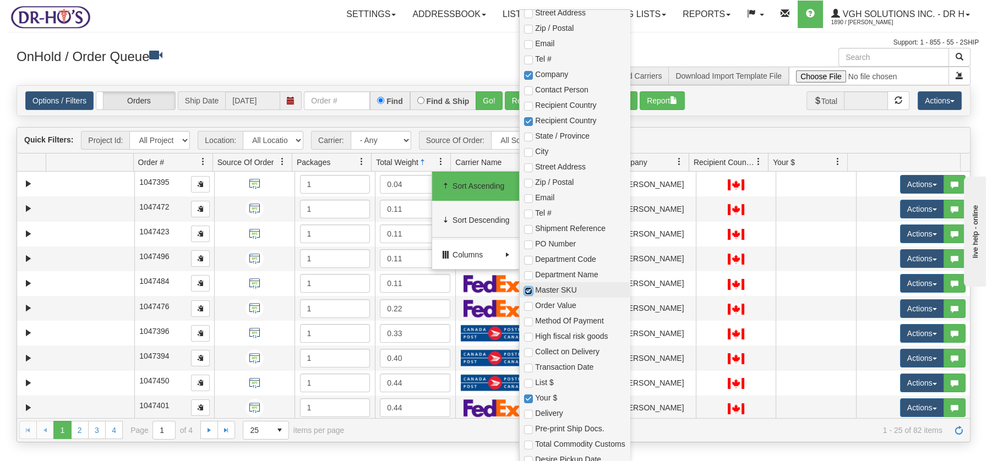
checkbox input "true"
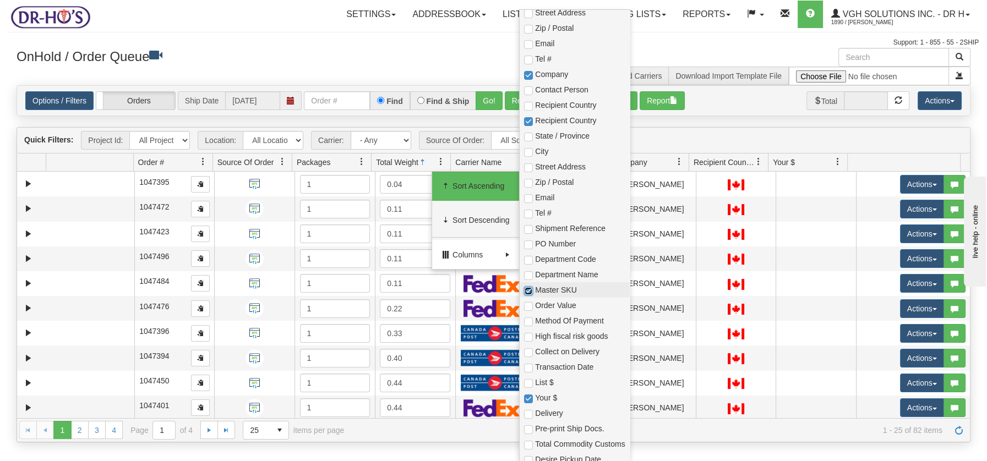
checkbox input "true"
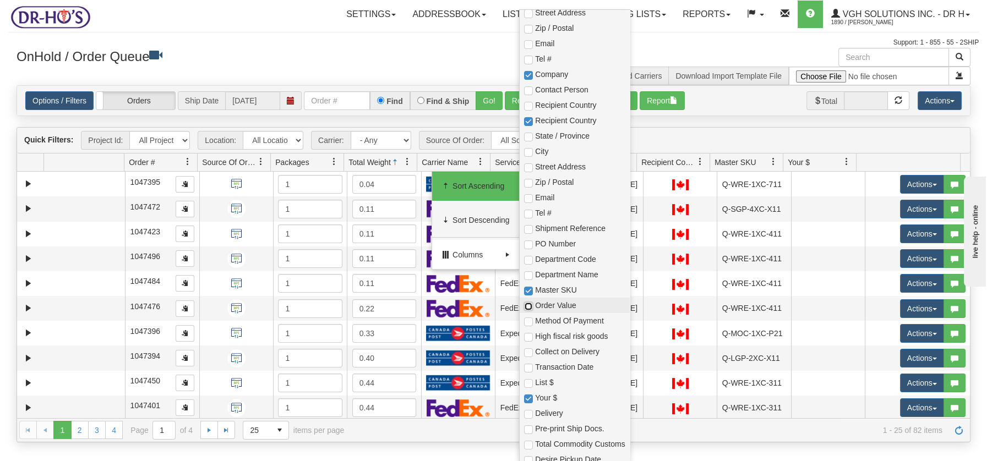
click at [527, 308] on input "checkbox" at bounding box center [528, 306] width 9 height 9
checkbox input "true"
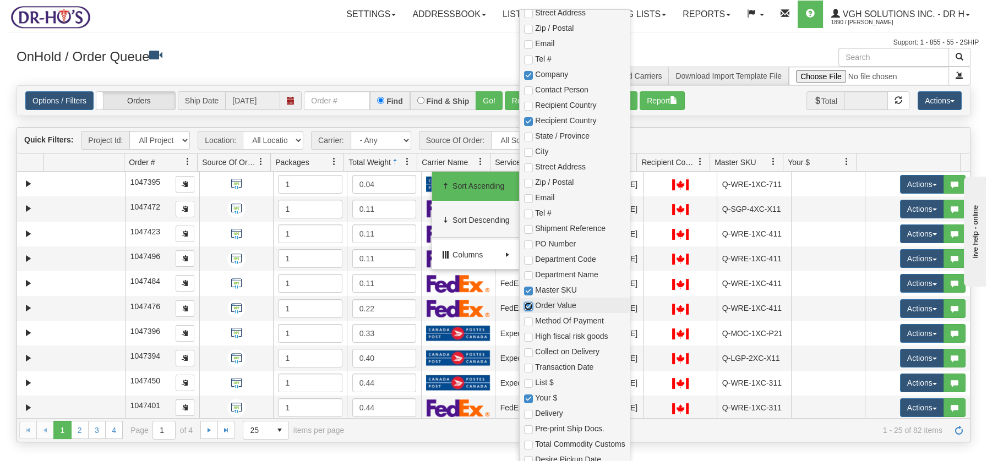
checkbox input "true"
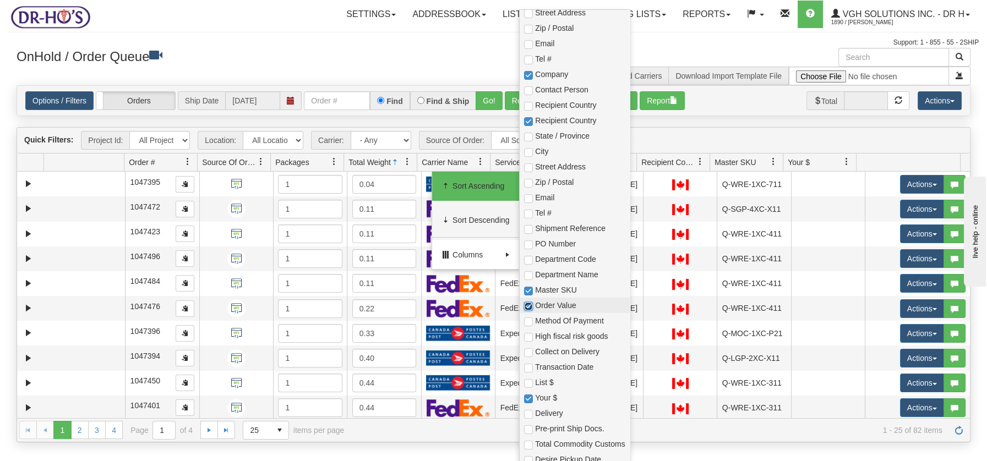
checkbox input "true"
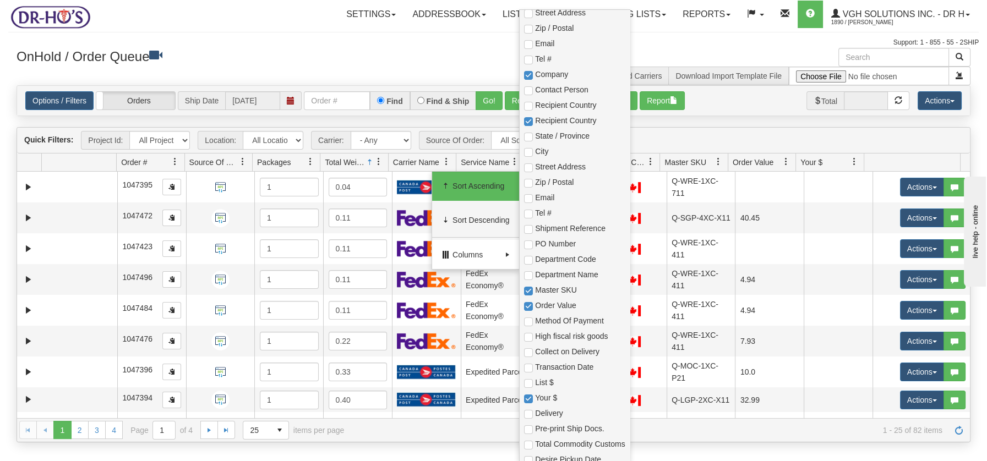
drag, startPoint x: 307, startPoint y: 60, endPoint x: 301, endPoint y: 53, distance: 8.6
click at [306, 57] on h3 "OnHold / Order Queue" at bounding box center [251, 56] width 469 height 16
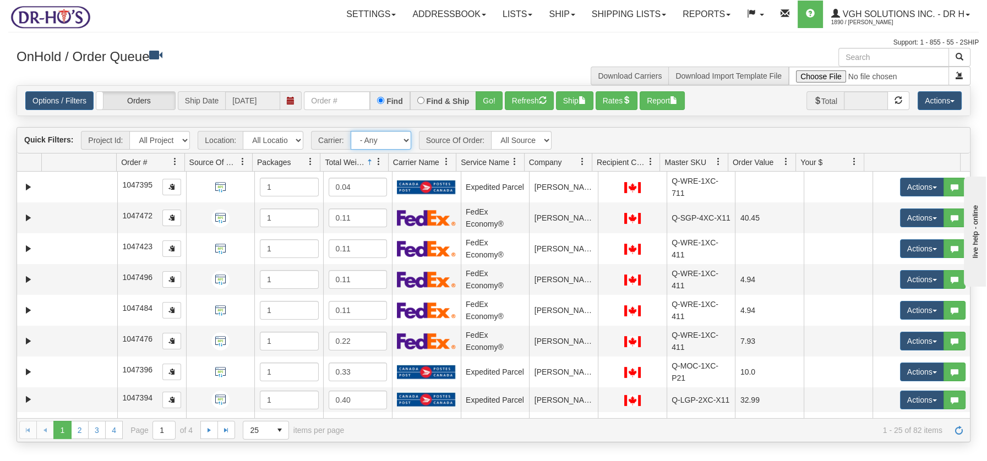
click at [403, 142] on select "- Any - Has NO carrier assigned - Has a carrier assigned FedEx Express® Canada …" at bounding box center [381, 140] width 61 height 19
click at [351, 131] on select "- Any - Has NO carrier assigned - Has a carrier assigned FedEx Express® Canada …" at bounding box center [381, 140] width 61 height 19
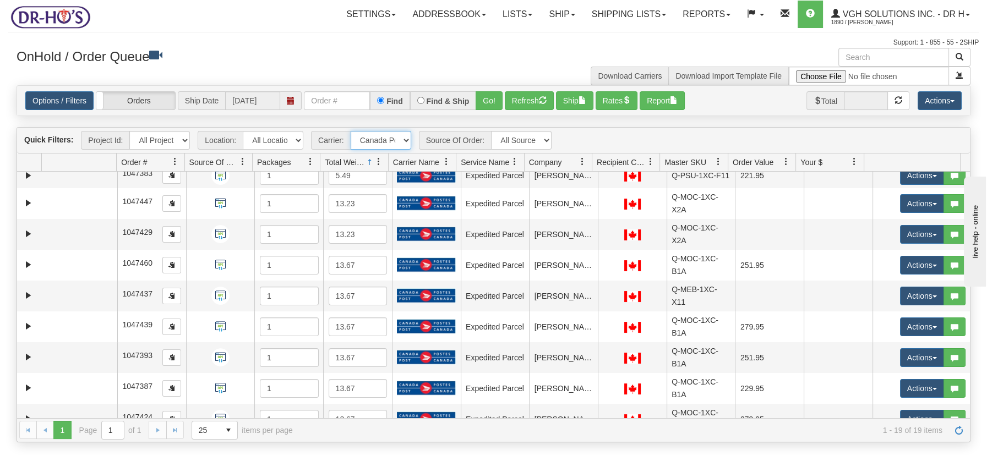
scroll to position [0, 0]
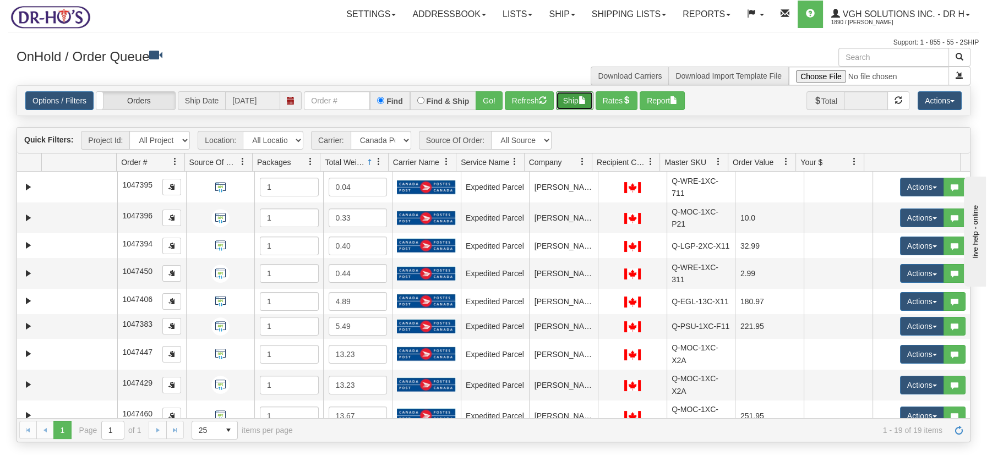
click at [586, 104] on span "button" at bounding box center [583, 100] width 8 height 8
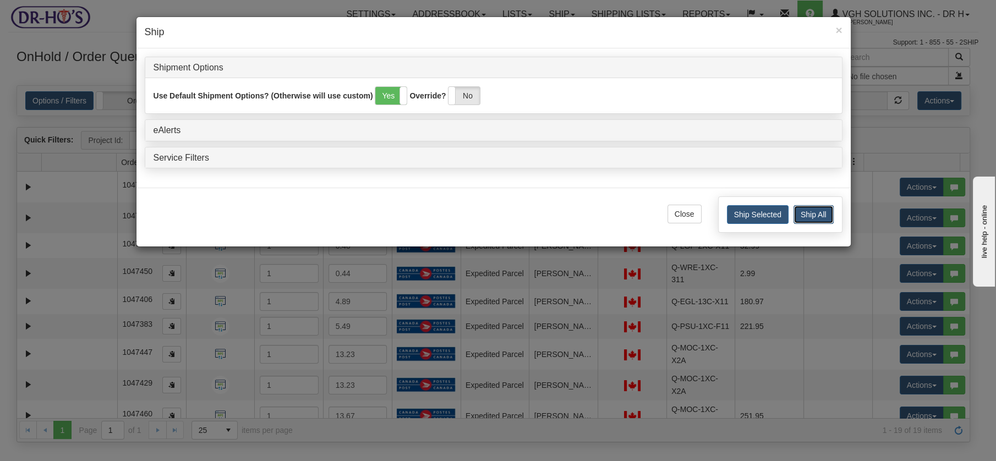
click at [814, 212] on button "Ship All" at bounding box center [814, 214] width 40 height 19
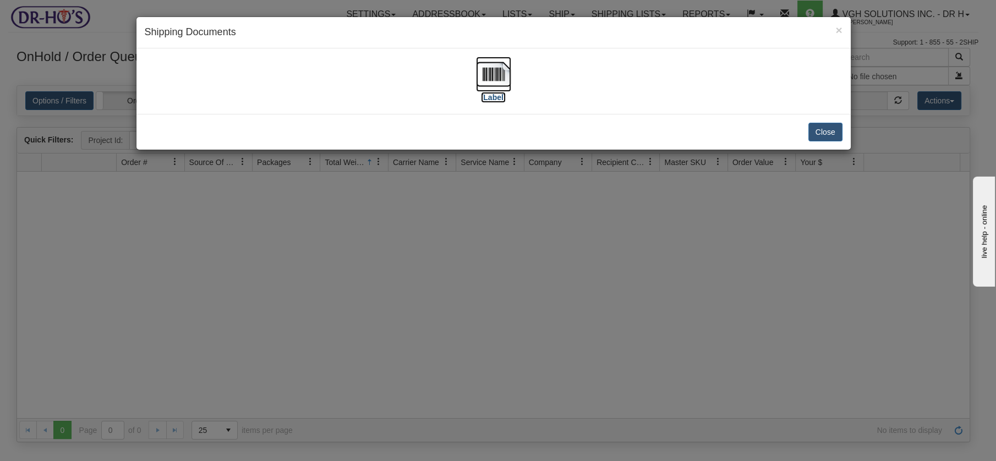
click at [483, 75] on img at bounding box center [493, 74] width 35 height 35
click at [824, 129] on button "Close" at bounding box center [826, 132] width 34 height 19
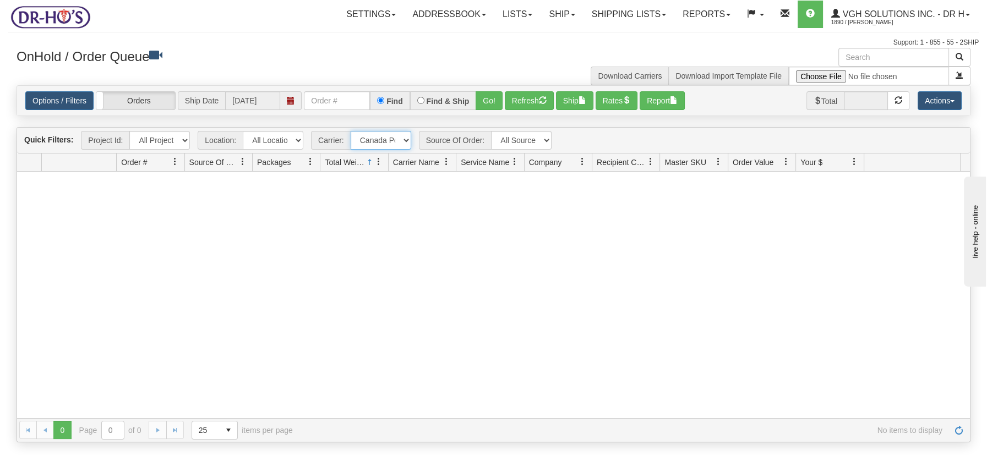
click at [407, 140] on select "- Any - Has NO carrier assigned - Has a carrier assigned FedEx Express® Canada …" at bounding box center [381, 140] width 61 height 19
select select "2"
click at [351, 131] on select "- Any - Has NO carrier assigned - Has a carrier assigned FedEx Express® Canada …" at bounding box center [381, 140] width 61 height 19
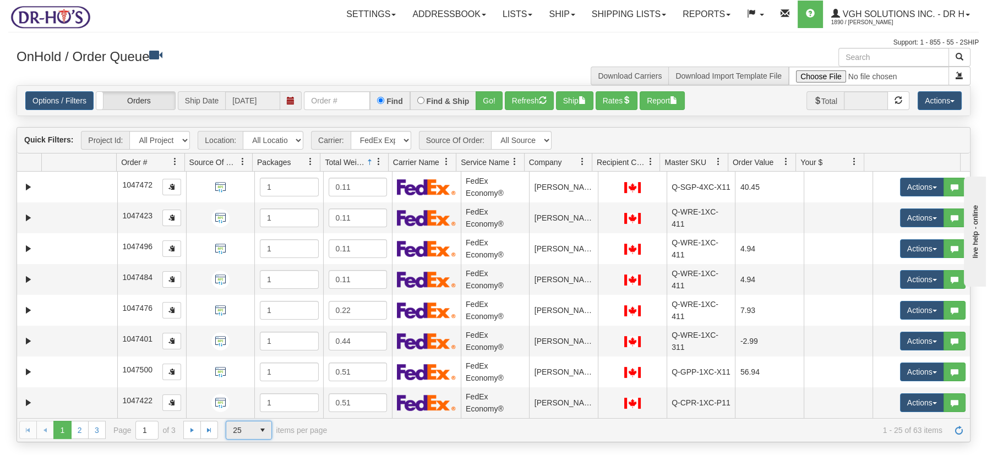
click at [259, 437] on span "select" at bounding box center [263, 431] width 18 height 18
click at [239, 416] on span "100" at bounding box center [237, 412] width 13 height 11
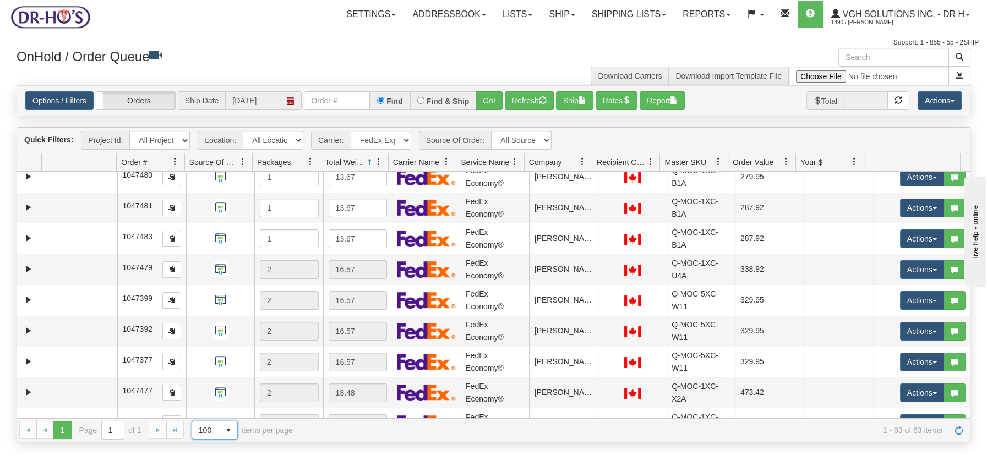
scroll to position [1695, 0]
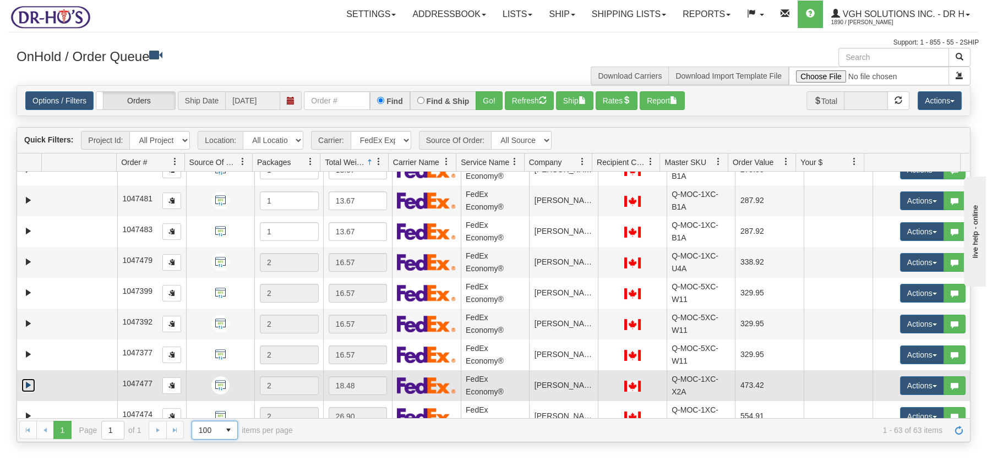
click at [33, 379] on link "Expand" at bounding box center [28, 386] width 14 height 14
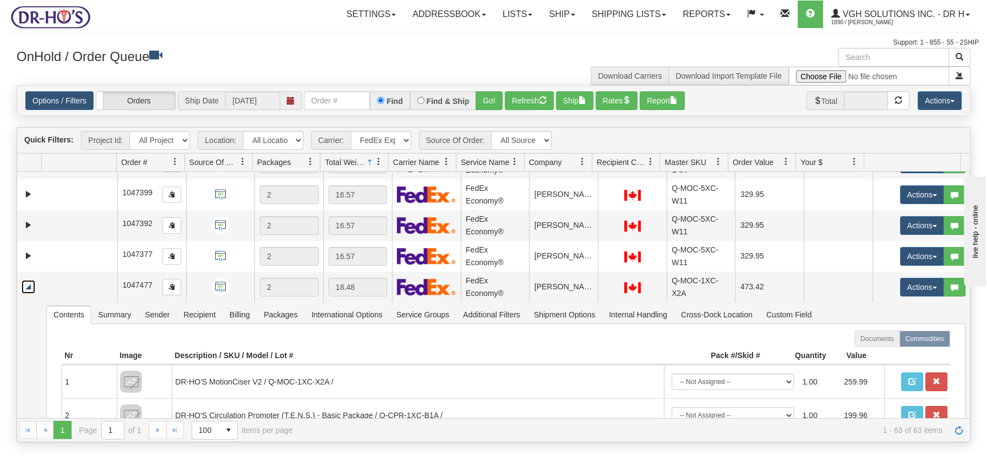
scroll to position [1818, 0]
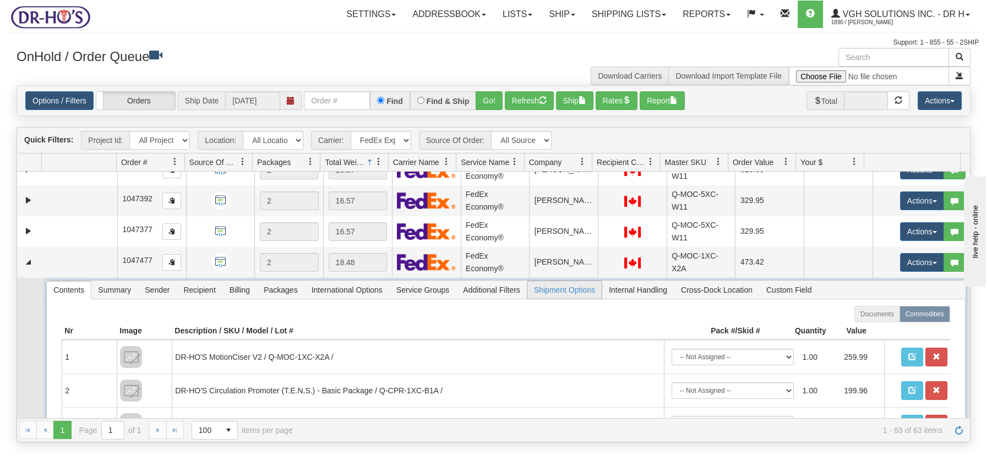
click at [553, 281] on span "Shipment Options" at bounding box center [564, 290] width 74 height 18
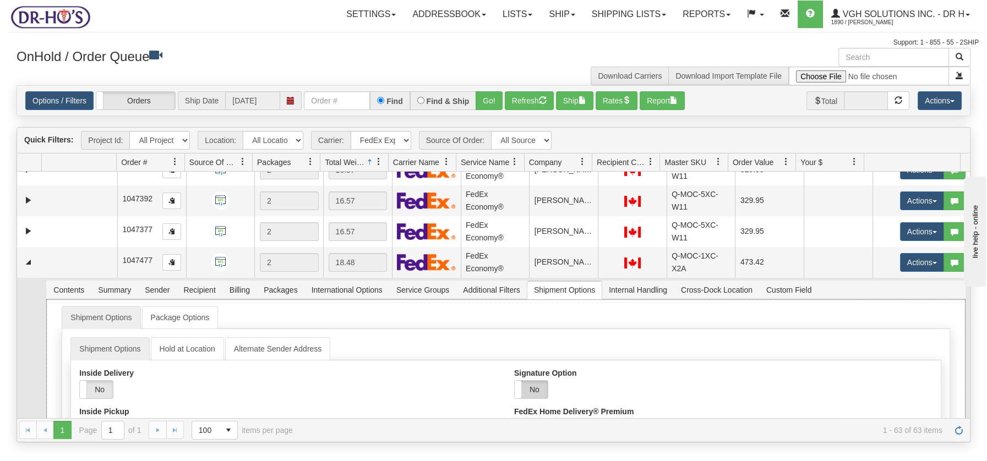
click at [535, 381] on label "No" at bounding box center [531, 390] width 33 height 18
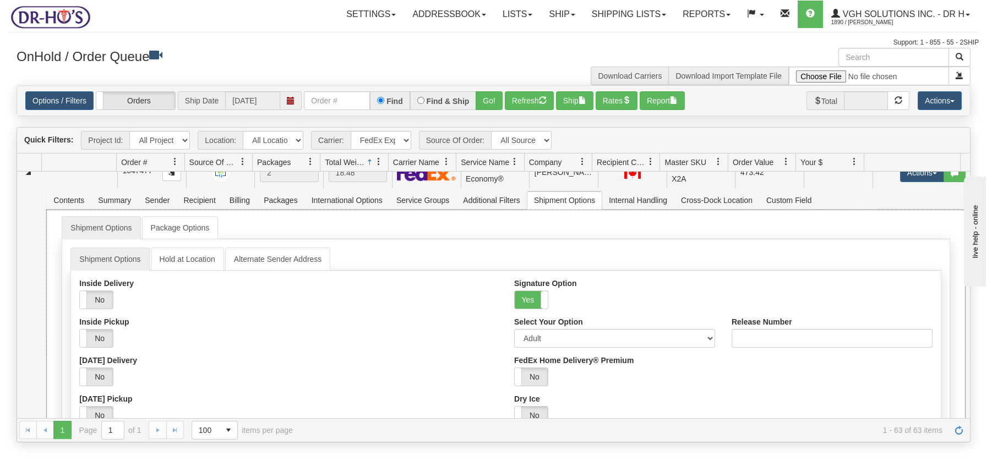
scroll to position [1916, 0]
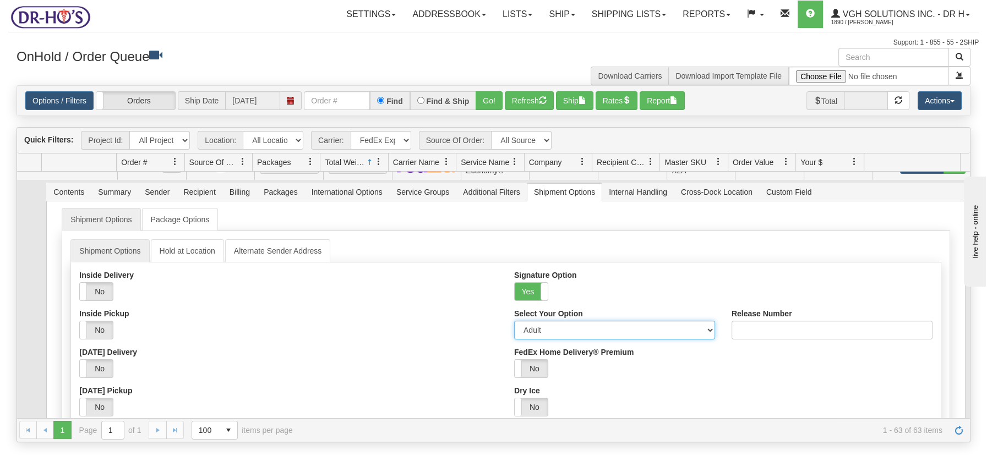
click at [701, 321] on select "Adult Direct Indirect No Signature Required Service Default" at bounding box center [614, 330] width 201 height 19
select select "2"
click at [514, 321] on select "Adult Direct Indirect No Signature Required Service Default" at bounding box center [614, 330] width 201 height 19
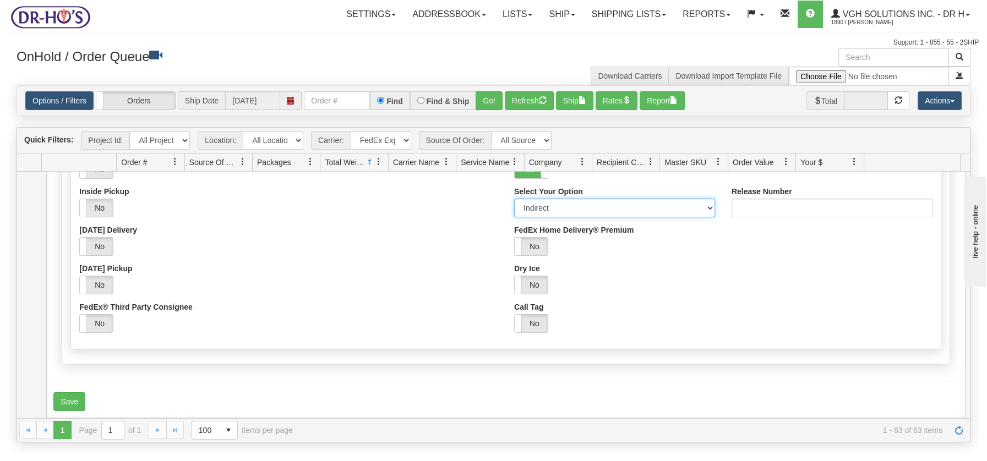
scroll to position [2055, 0]
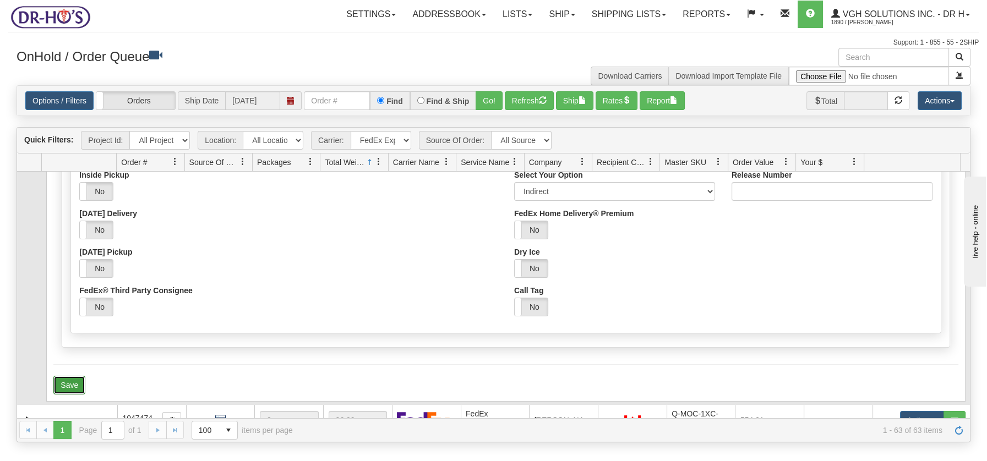
click at [72, 376] on button "Save" at bounding box center [69, 385] width 32 height 19
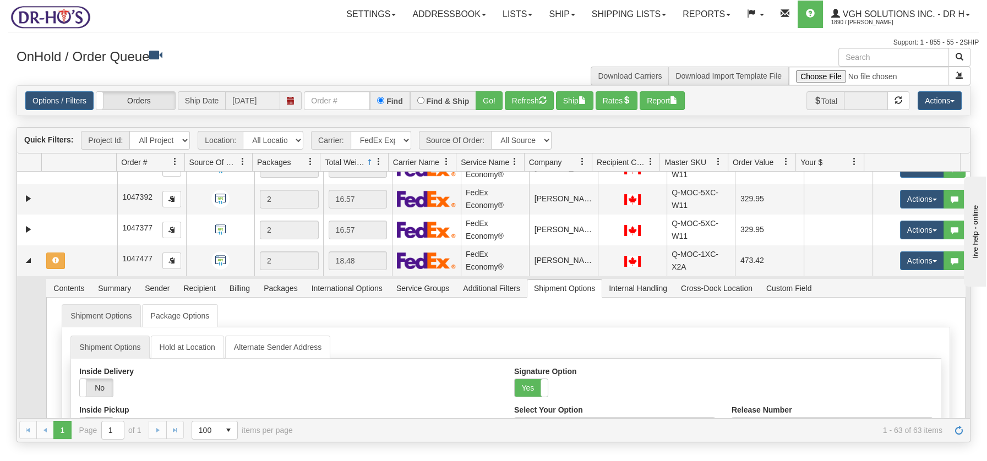
scroll to position [1772, 0]
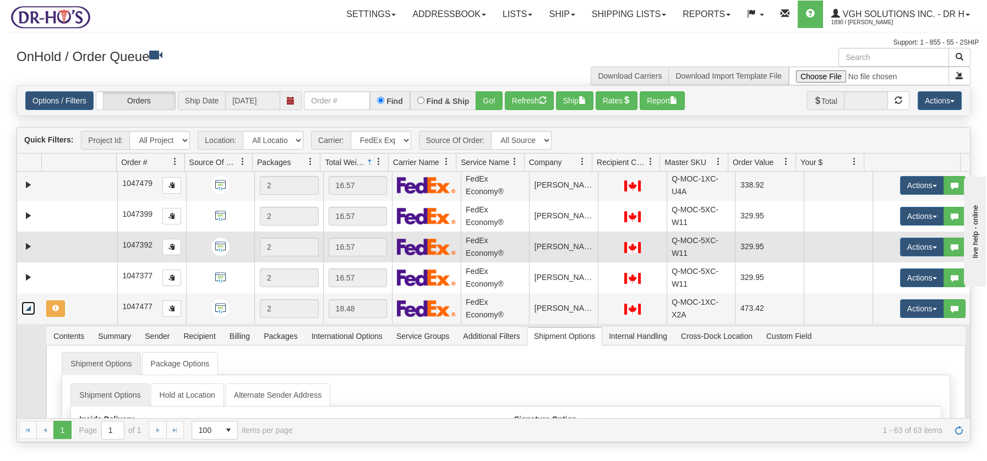
click at [26, 302] on link "Collapse" at bounding box center [28, 309] width 14 height 14
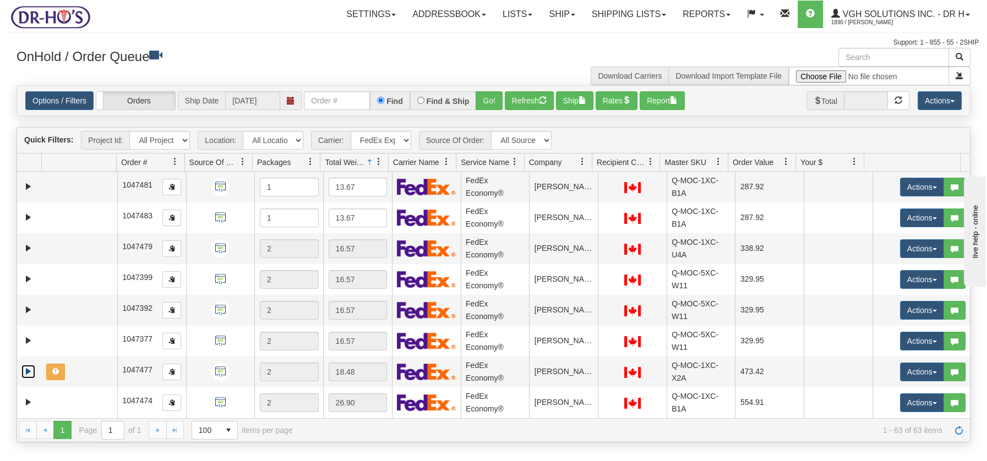
scroll to position [1695, 0]
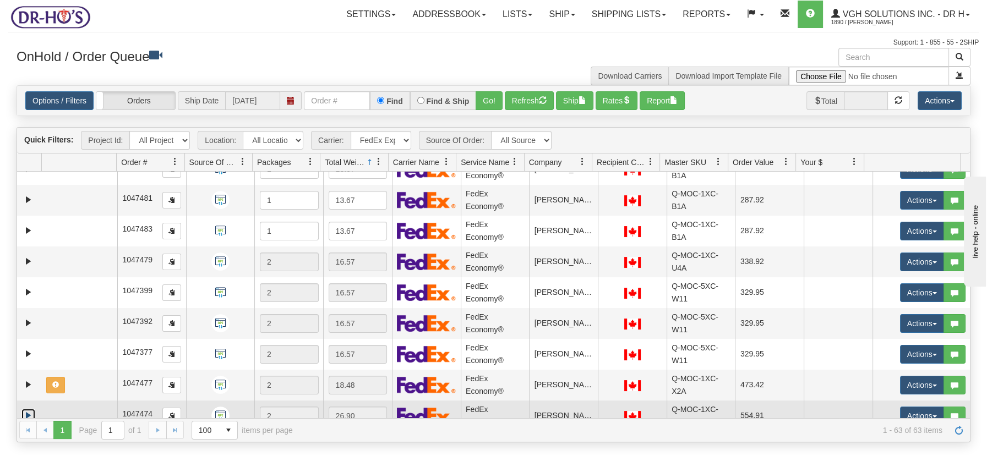
click at [30, 409] on link "Expand" at bounding box center [28, 416] width 14 height 14
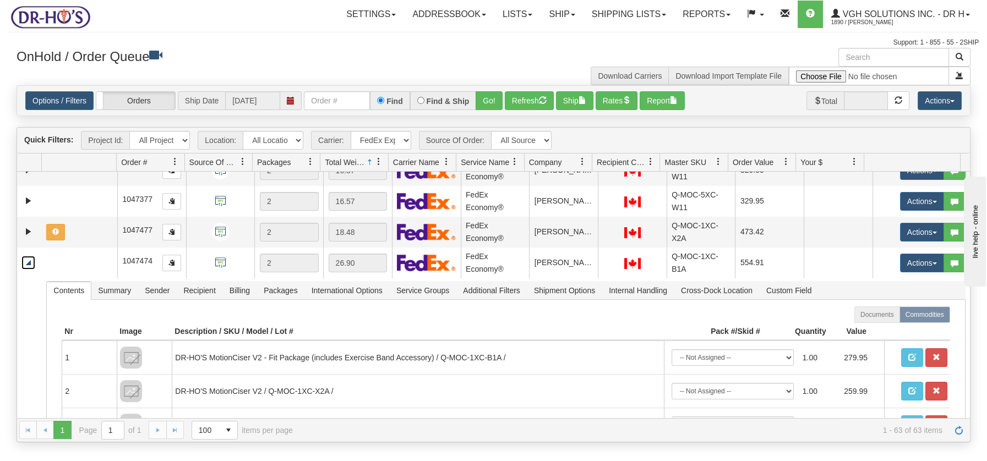
scroll to position [1888, 0]
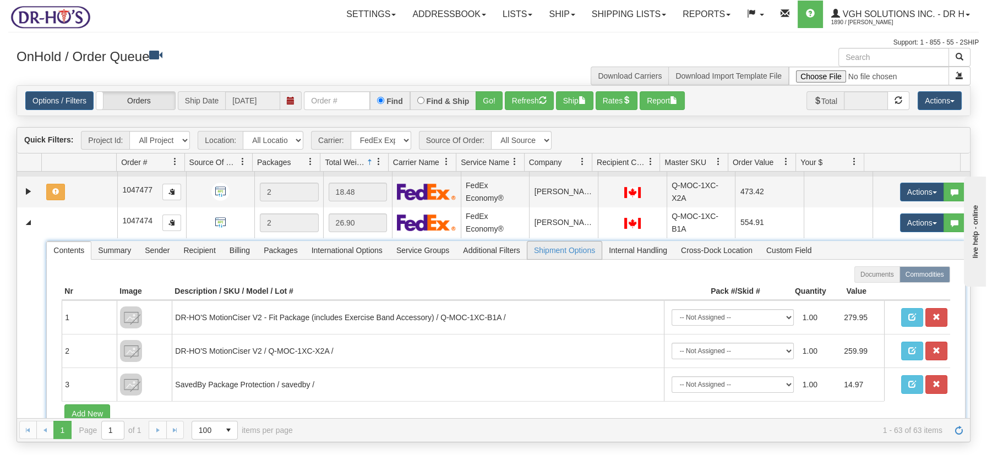
drag, startPoint x: 547, startPoint y: 239, endPoint x: 546, endPoint y: 245, distance: 5.6
click at [547, 242] on span "Shipment Options" at bounding box center [564, 251] width 74 height 18
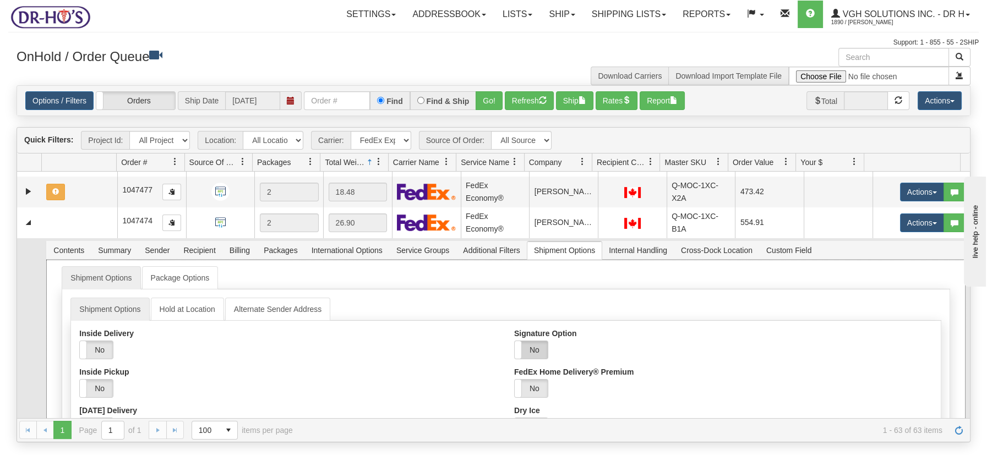
click at [527, 341] on label "No" at bounding box center [531, 350] width 33 height 18
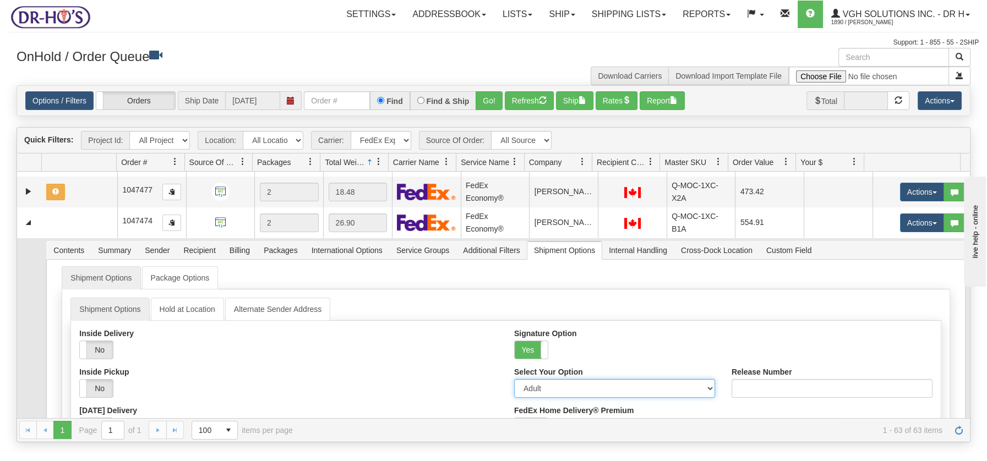
click at [702, 379] on select "Adult Direct Indirect No Signature Required Service Default" at bounding box center [614, 388] width 201 height 19
select select "2"
click at [514, 379] on select "Adult Direct Indirect No Signature Required Service Default" at bounding box center [614, 388] width 201 height 19
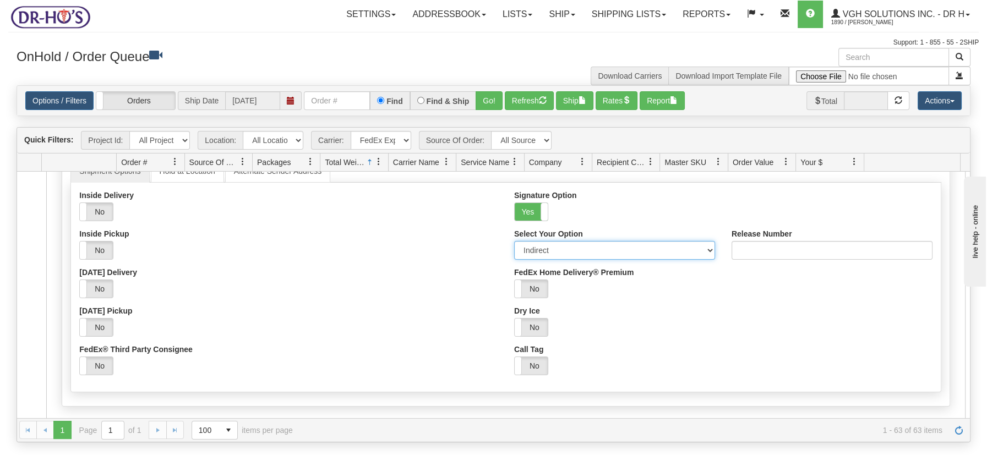
scroll to position [2055, 0]
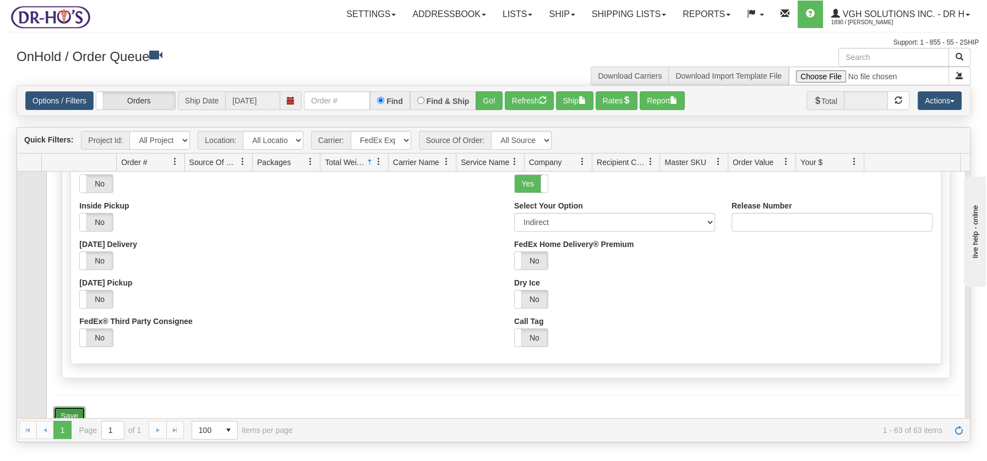
click at [78, 407] on button "Save" at bounding box center [69, 416] width 32 height 19
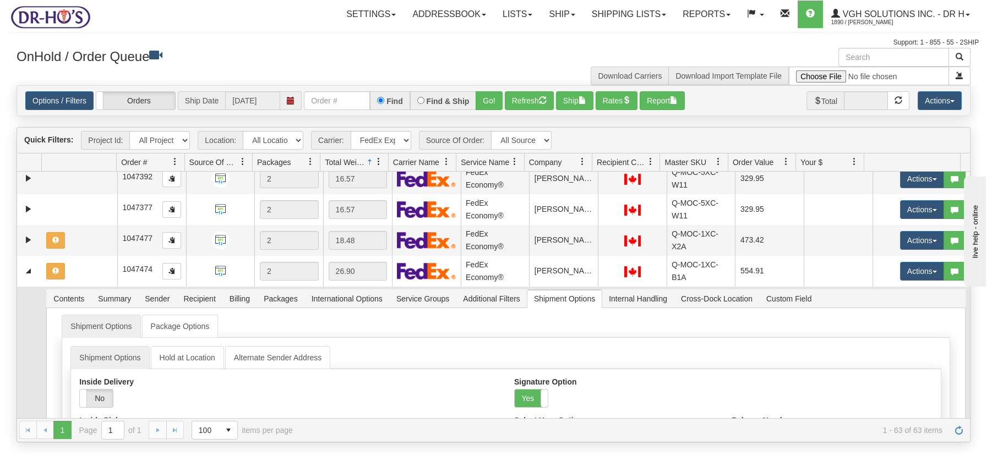
scroll to position [1824, 0]
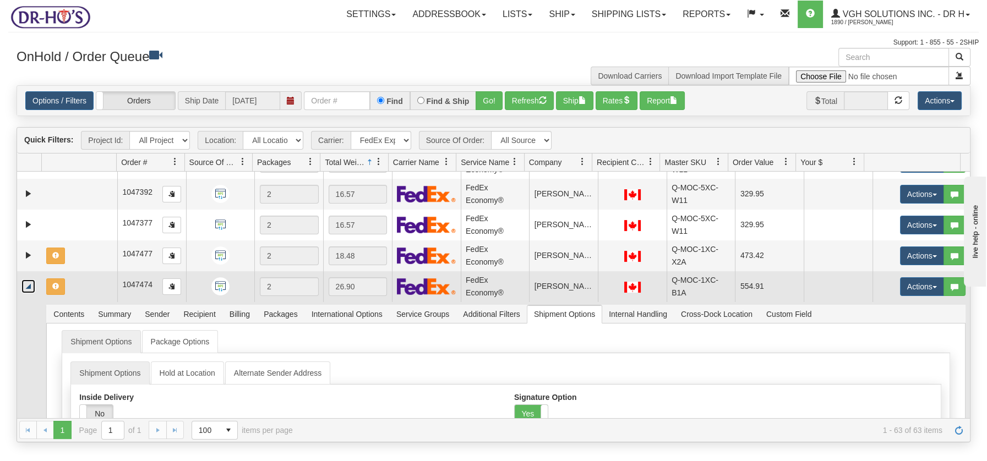
click at [26, 280] on link "Collapse" at bounding box center [28, 287] width 14 height 14
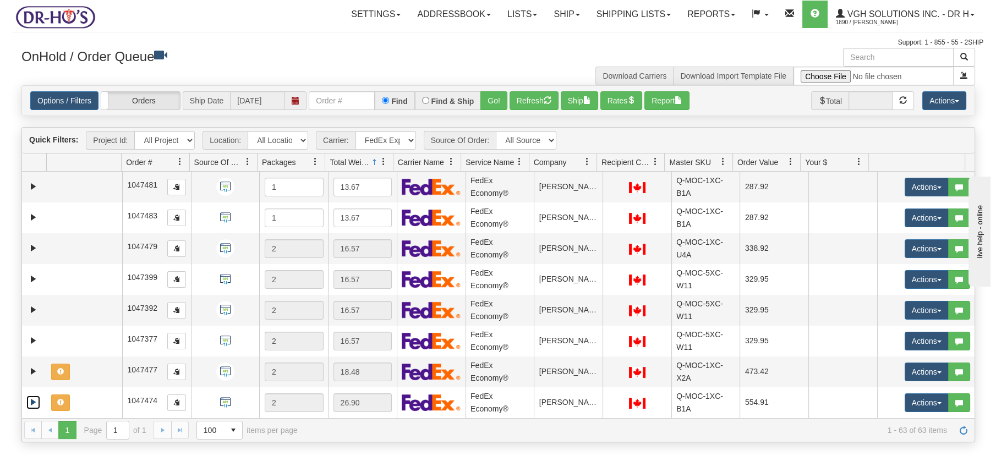
scroll to position [1695, 0]
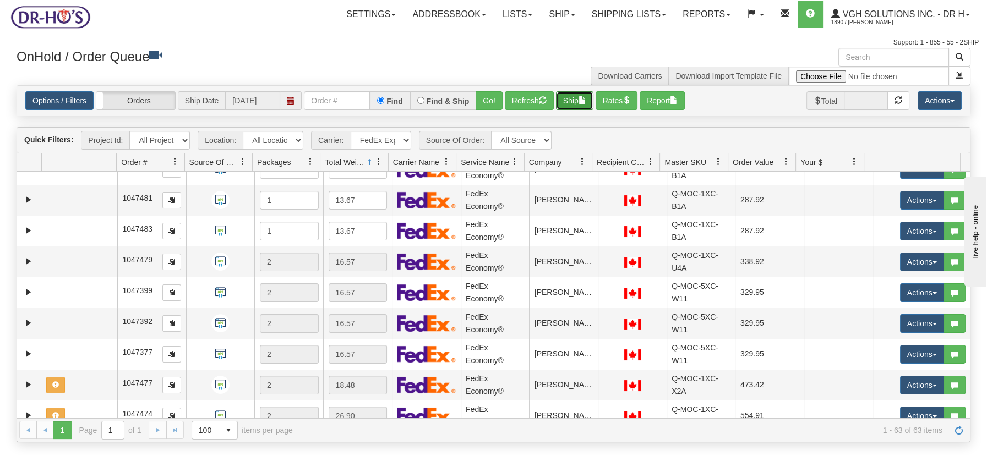
click at [586, 101] on span "button" at bounding box center [583, 100] width 8 height 8
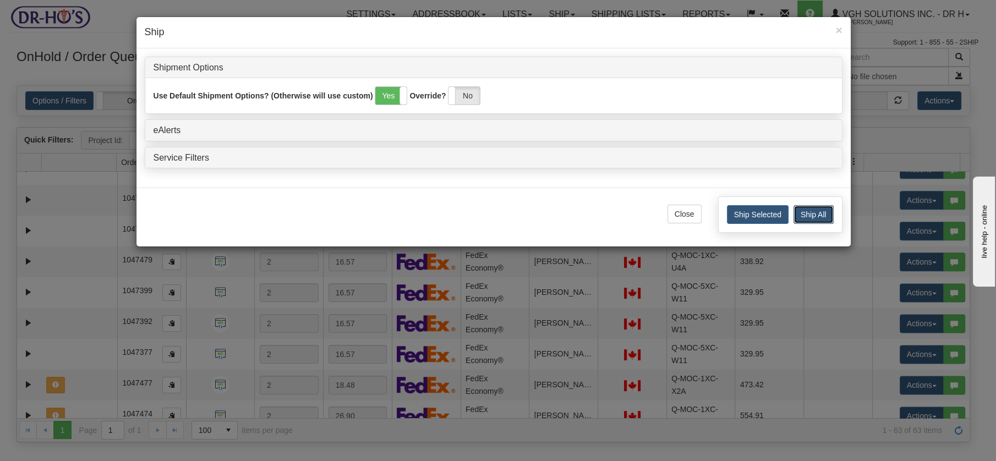
click at [811, 215] on button "Ship All" at bounding box center [814, 214] width 40 height 19
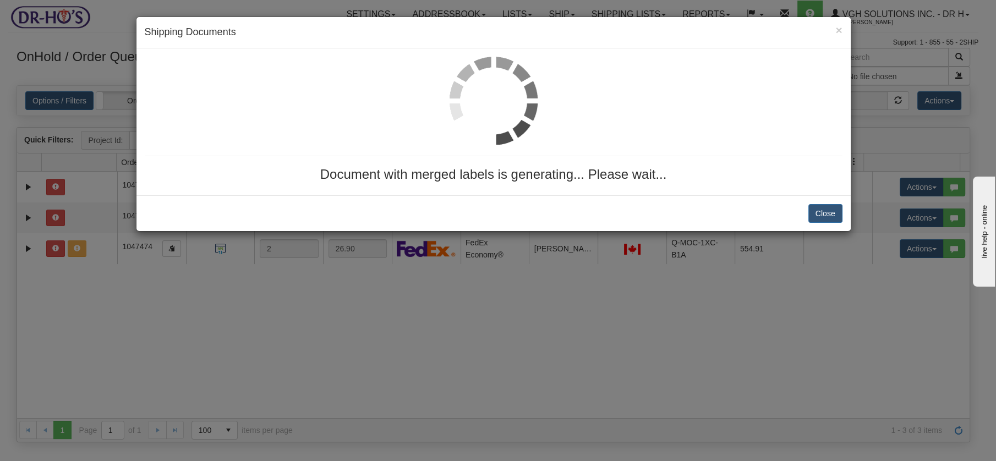
scroll to position [0, 0]
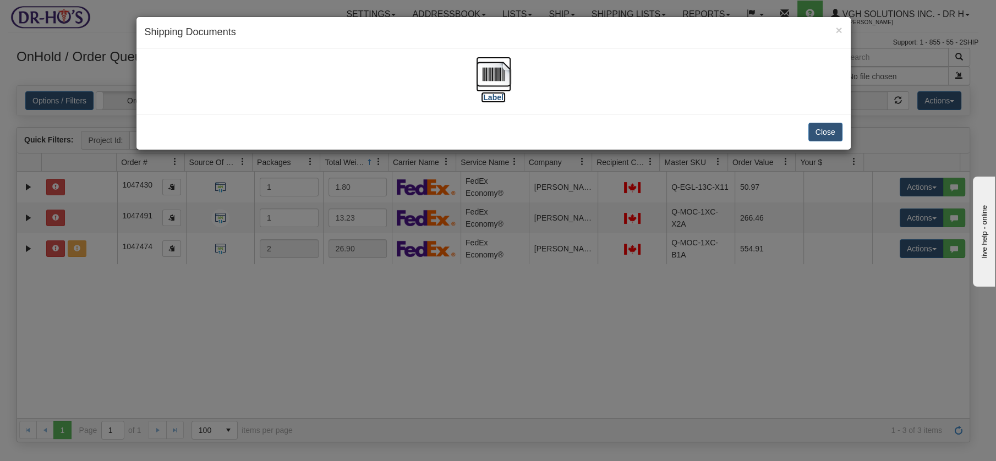
click at [505, 73] on img at bounding box center [493, 74] width 35 height 35
click at [822, 126] on button "Close" at bounding box center [826, 132] width 34 height 19
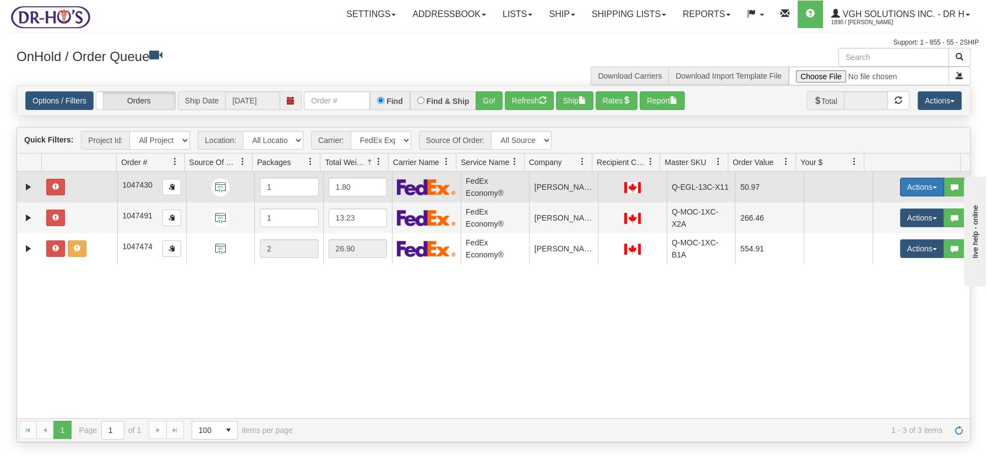
click at [924, 188] on button "Actions" at bounding box center [922, 187] width 44 height 19
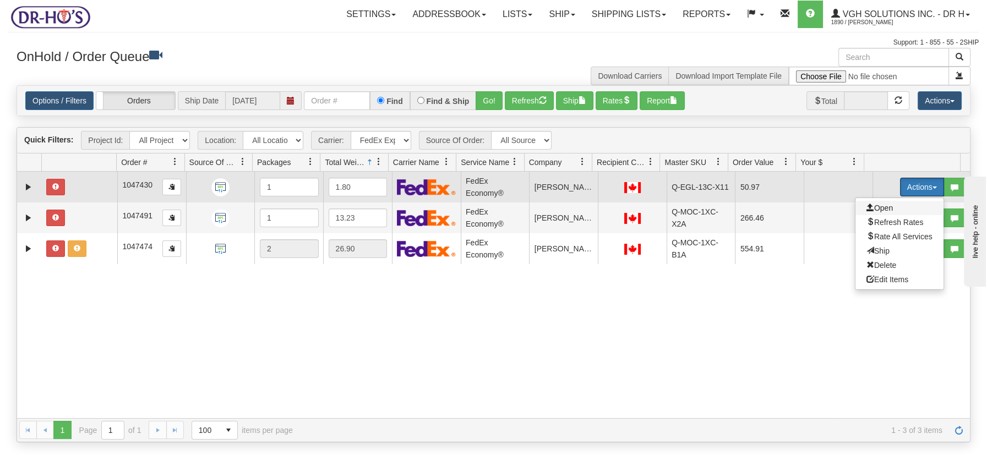
click at [874, 209] on span "Open" at bounding box center [880, 208] width 26 height 9
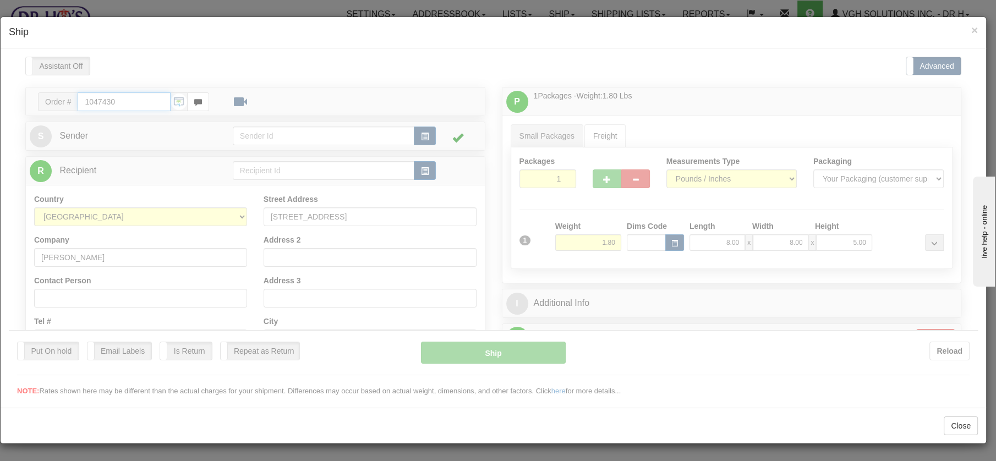
type input "20"
type input "09:00"
type input "16:00"
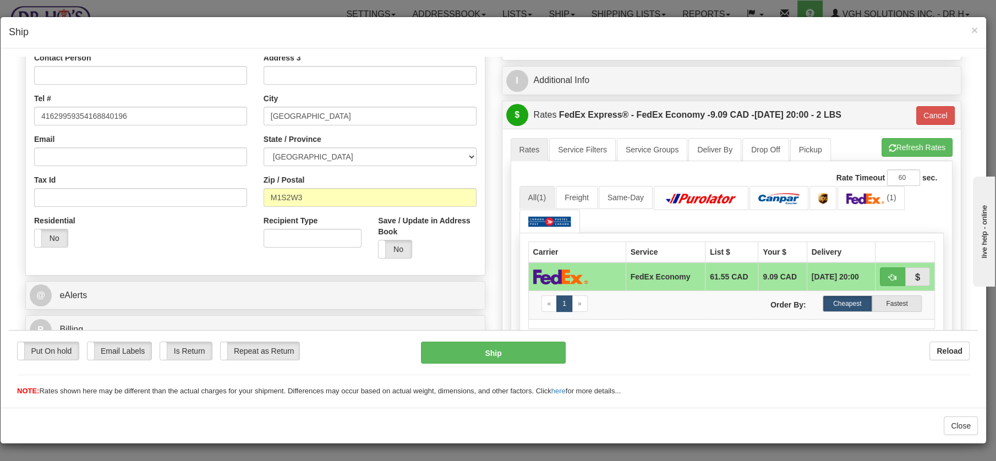
scroll to position [227, 0]
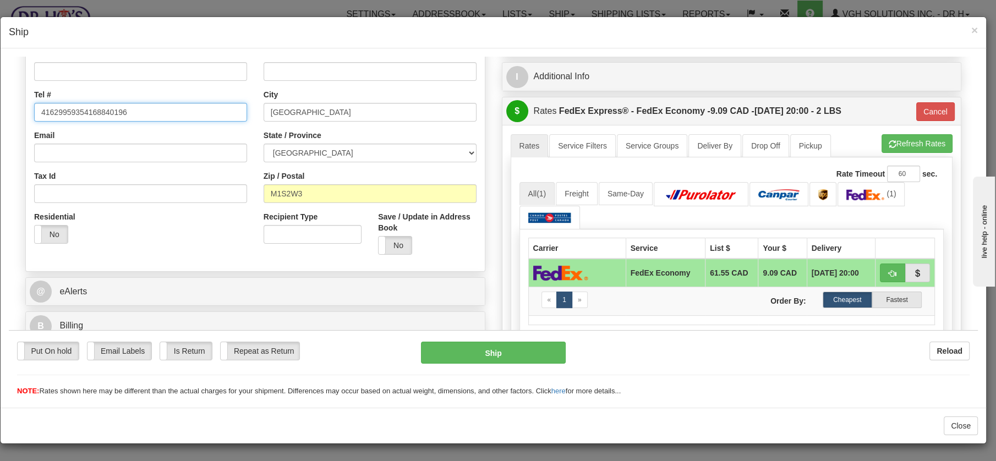
drag, startPoint x: 85, startPoint y: 113, endPoint x: 143, endPoint y: 113, distance: 57.8
click at [143, 113] on input "41629959354168840196" at bounding box center [140, 111] width 213 height 19
type input "4162995935"
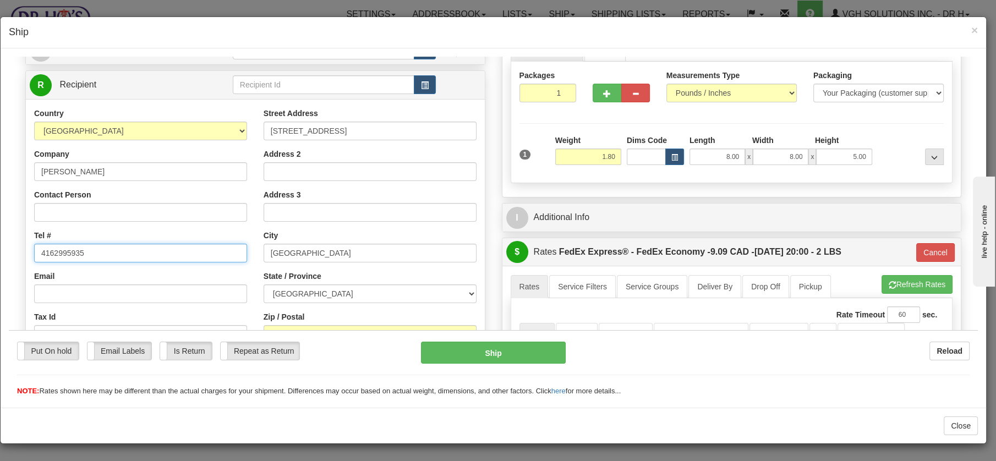
scroll to position [83, 0]
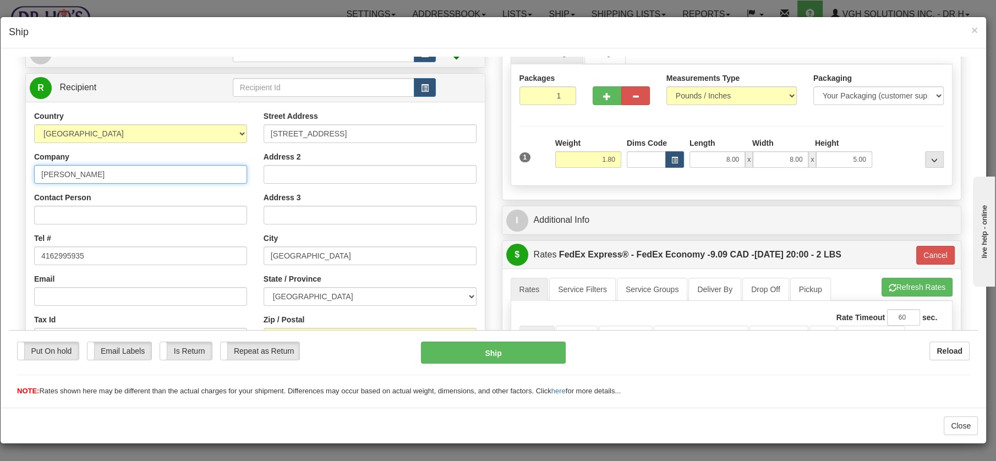
drag, startPoint x: 102, startPoint y: 174, endPoint x: 25, endPoint y: 167, distance: 77.4
click at [25, 167] on div "R Recipient" at bounding box center [255, 244] width 460 height 342
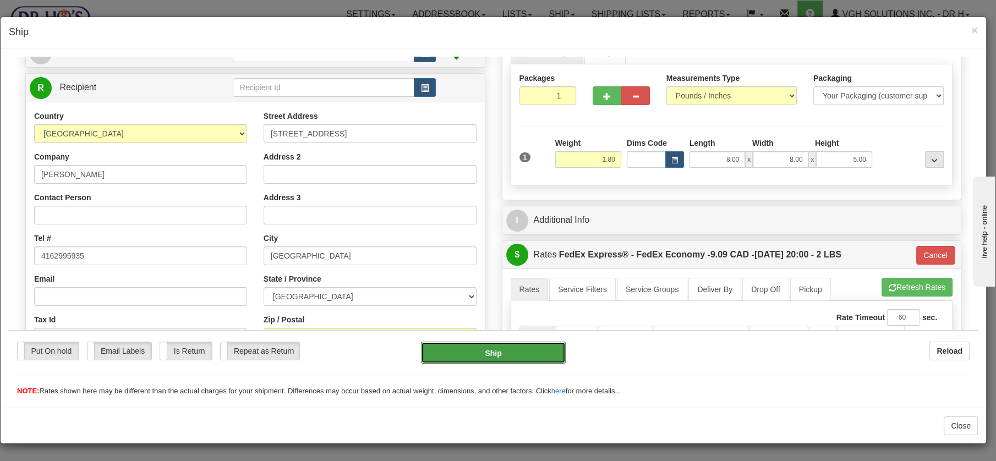
click at [468, 350] on button "Ship" at bounding box center [493, 352] width 145 height 22
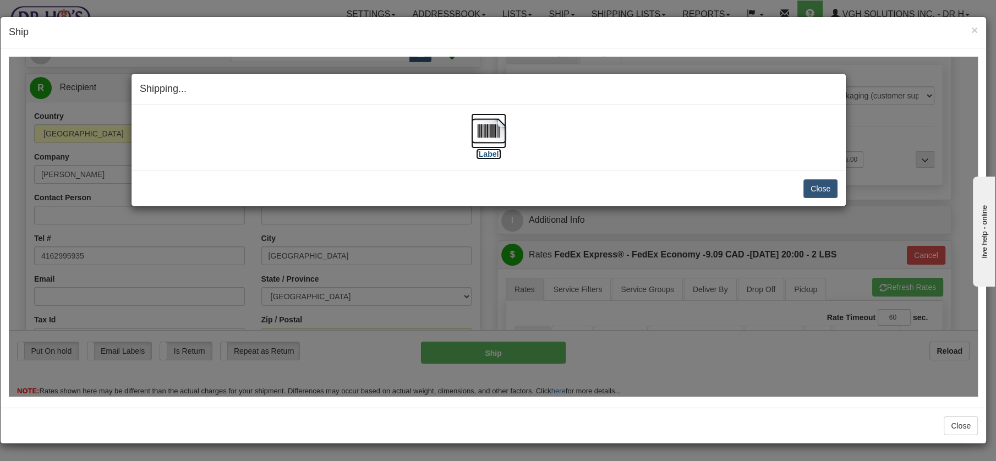
click at [473, 123] on img at bounding box center [488, 130] width 35 height 35
click at [825, 190] on button "Close" at bounding box center [821, 188] width 34 height 19
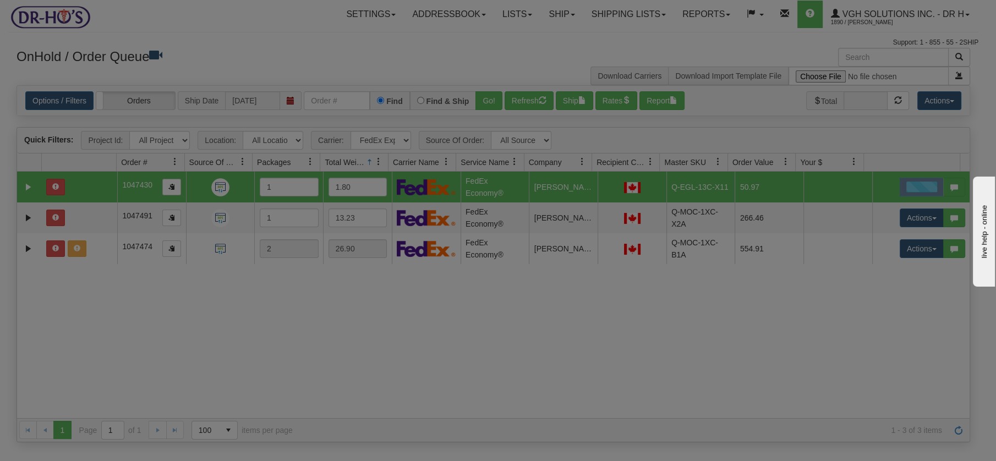
scroll to position [0, 0]
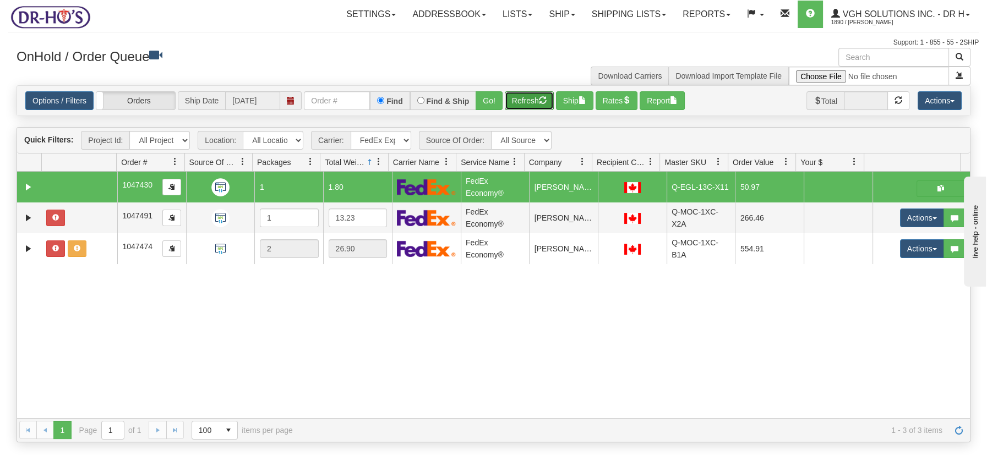
click at [539, 99] on button "Refresh" at bounding box center [529, 100] width 49 height 19
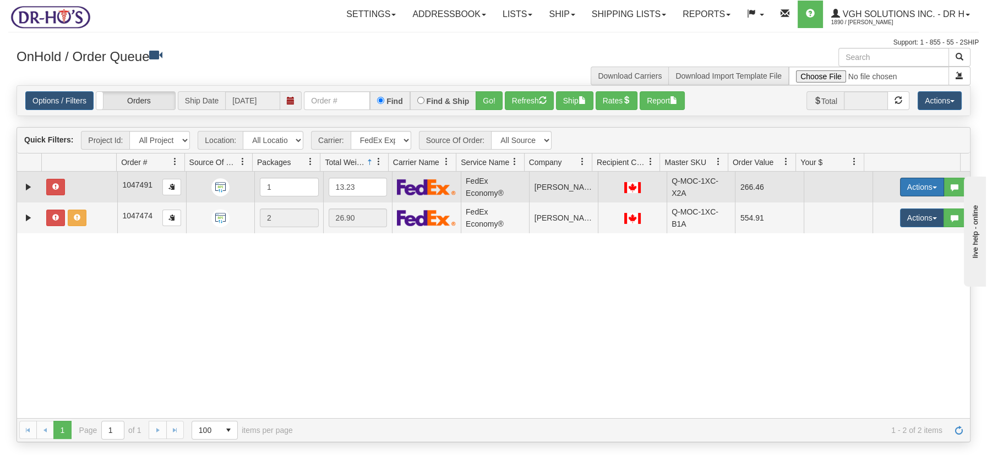
click at [924, 183] on button "Actions" at bounding box center [922, 187] width 44 height 19
click at [870, 206] on span "Open" at bounding box center [880, 208] width 26 height 9
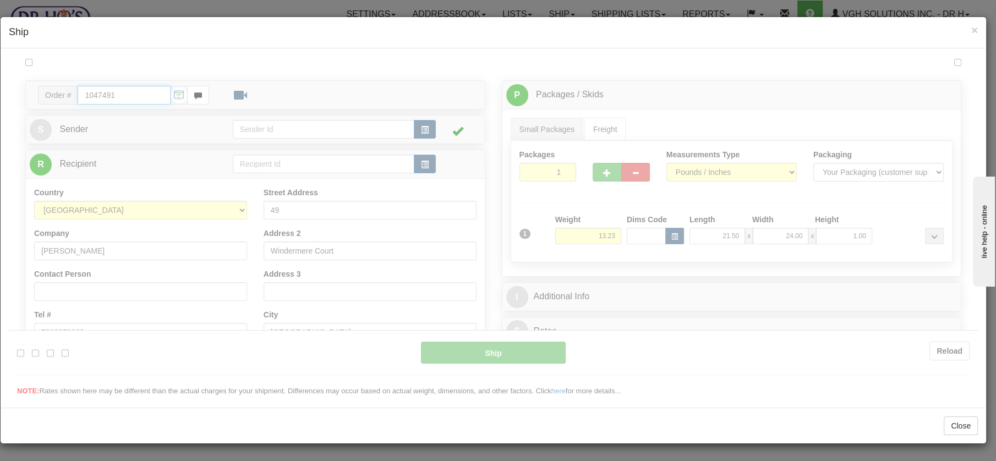
type input "20"
type input "09:00"
type input "16:00"
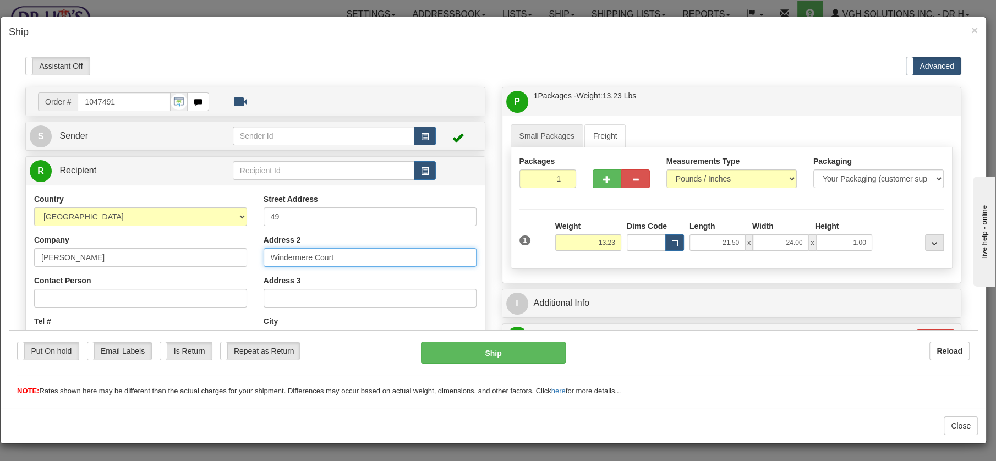
drag, startPoint x: 335, startPoint y: 259, endPoint x: 265, endPoint y: 253, distance: 69.6
click at [265, 253] on input "Windermere Court" at bounding box center [370, 257] width 213 height 19
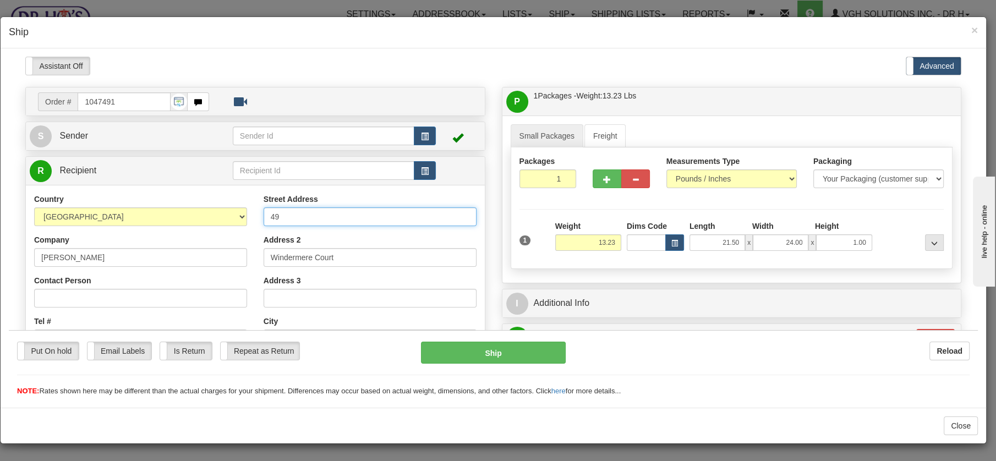
click at [302, 217] on input "49" at bounding box center [370, 216] width 213 height 19
paste input "Windermere Court"
type input "49 Windermere Court"
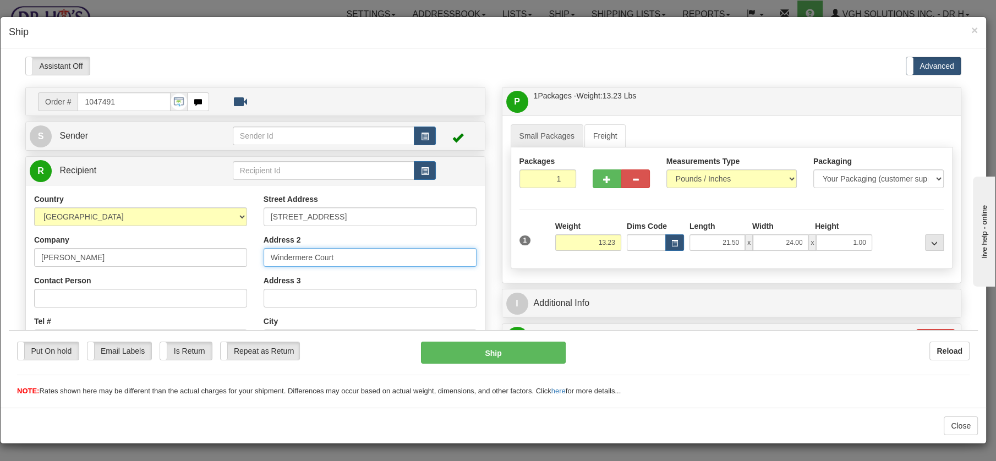
drag, startPoint x: 338, startPoint y: 254, endPoint x: 240, endPoint y: 257, distance: 98.0
click at [241, 256] on div "Country AFGHANISTAN ALAND ISLANDS ALBANIA ALGERIA AMERICAN SAMOA ANDORRA ANGOLA…" at bounding box center [255, 341] width 459 height 296
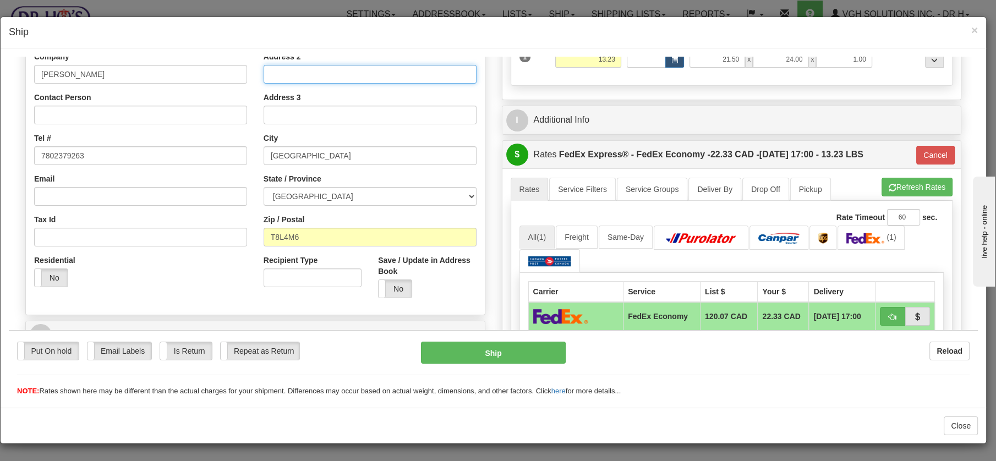
scroll to position [179, 0]
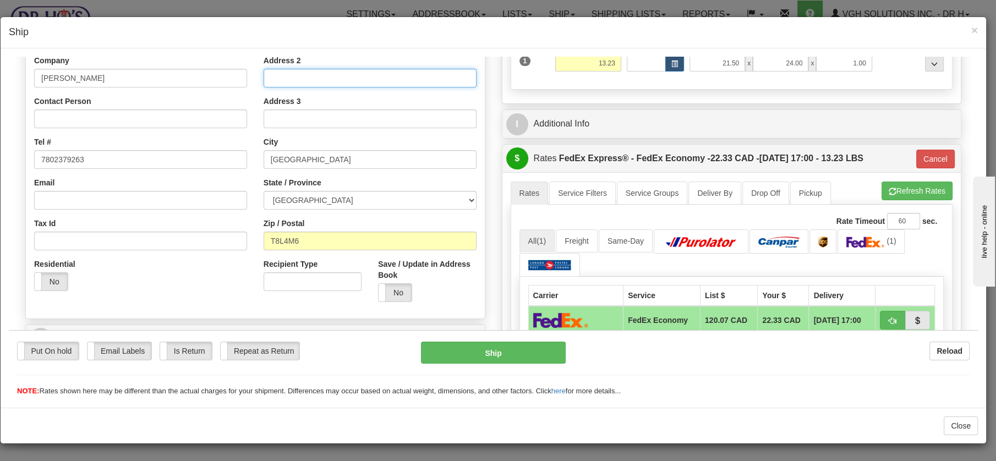
drag, startPoint x: 972, startPoint y: 100, endPoint x: 118, endPoint y: 59, distance: 855.4
click at [931, 149] on button "Cancel" at bounding box center [936, 158] width 39 height 19
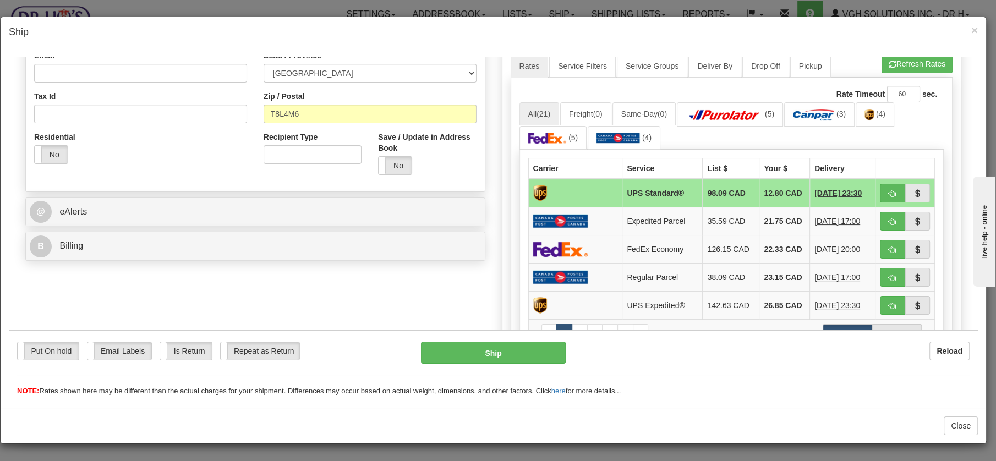
scroll to position [308, 0]
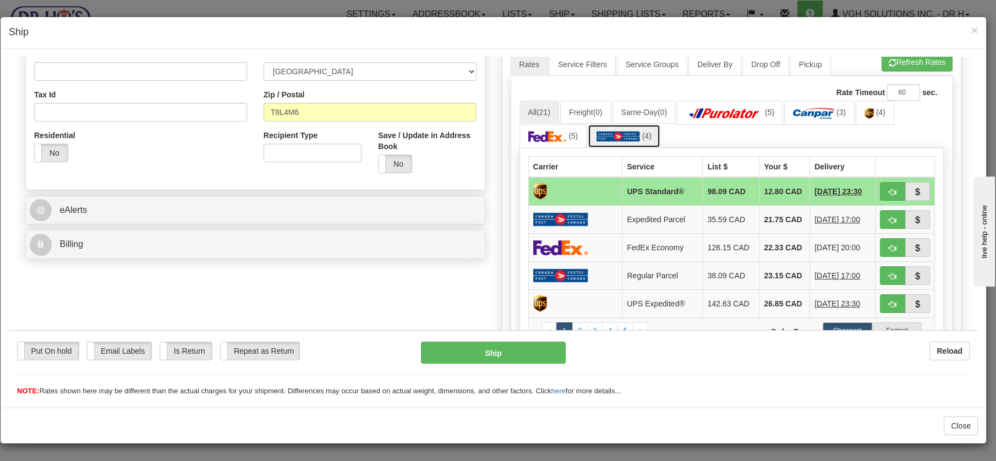
click at [624, 132] on img at bounding box center [618, 135] width 43 height 11
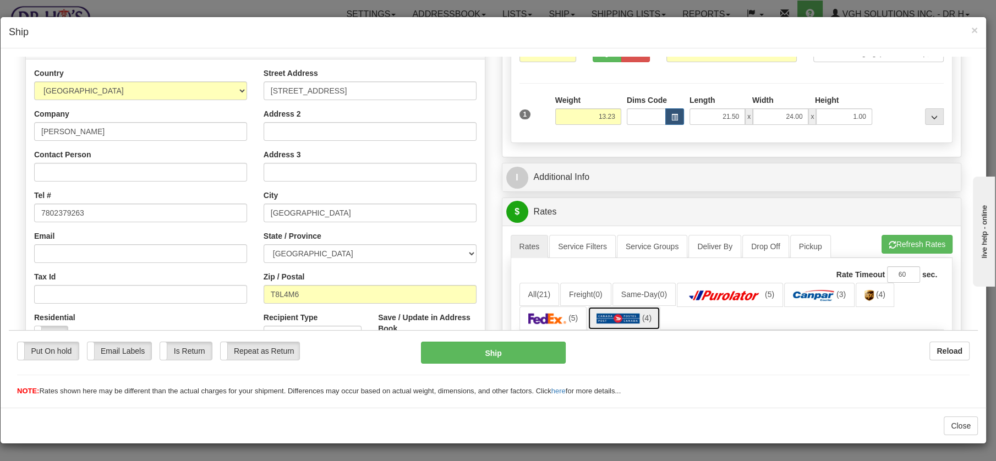
scroll to position [124, 0]
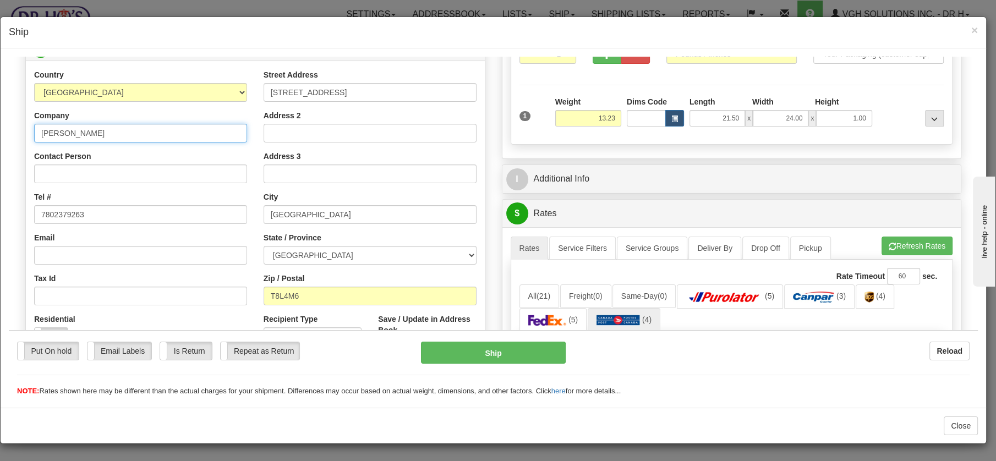
drag, startPoint x: 105, startPoint y: 132, endPoint x: 25, endPoint y: 127, distance: 80.0
click at [28, 127] on div "Country AFGHANISTAN ALAND ISLANDS ALBANIA ALGERIA AMERICAN SAMOA ANDORRA ANGOLA…" at bounding box center [141, 211] width 230 height 285
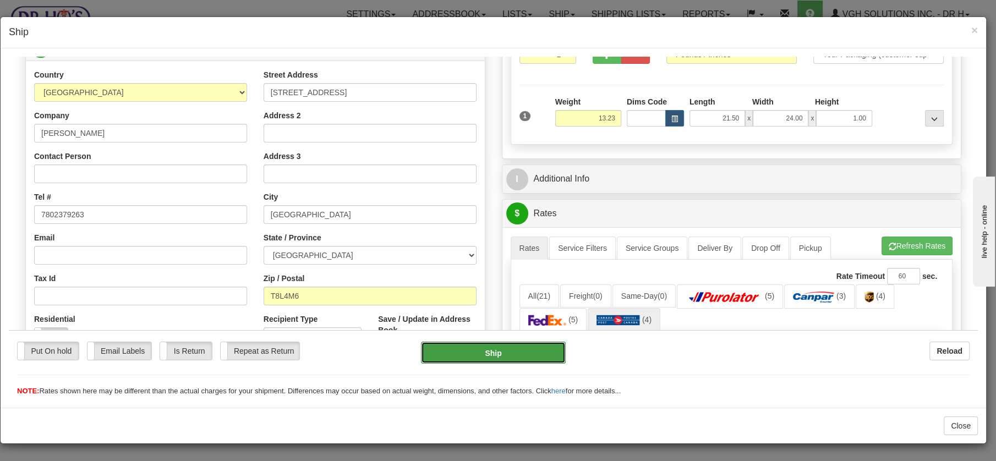
click at [489, 348] on button "Ship" at bounding box center [493, 352] width 145 height 22
type input "DOM.EP"
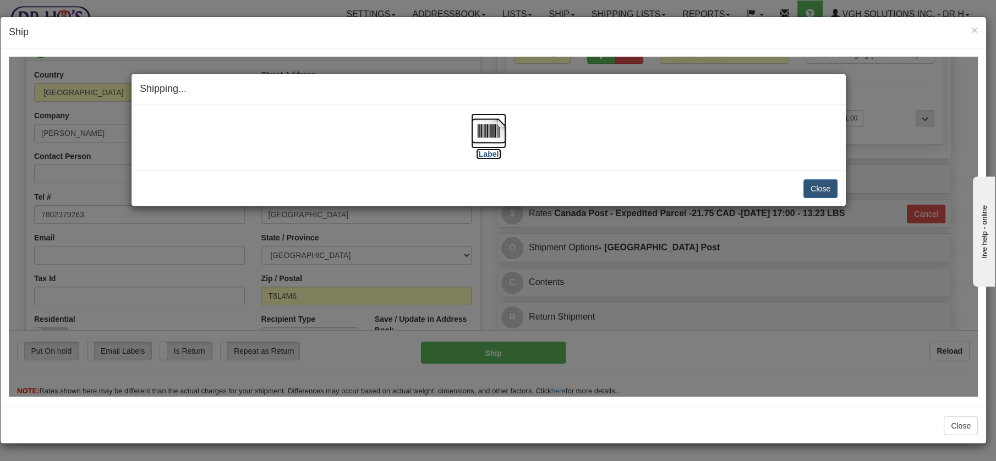
click at [484, 127] on img at bounding box center [488, 130] width 35 height 35
click at [826, 186] on button "Close" at bounding box center [821, 188] width 34 height 19
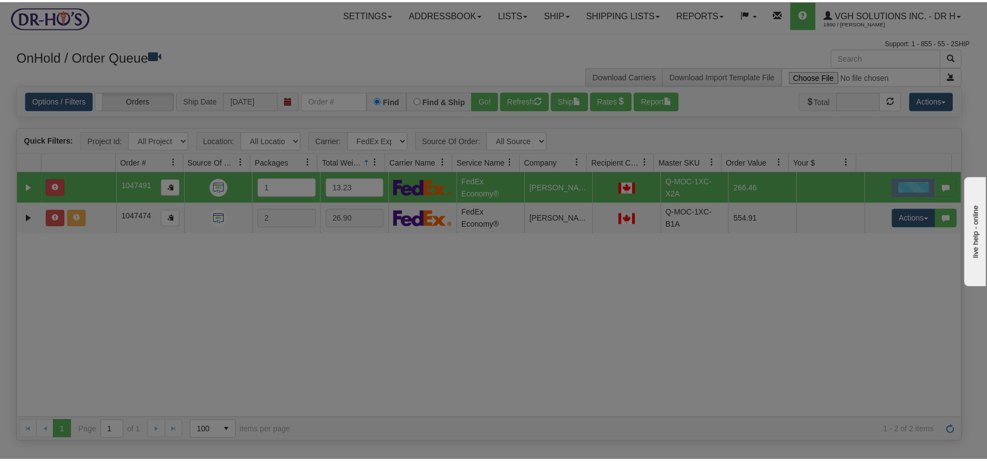
scroll to position [0, 0]
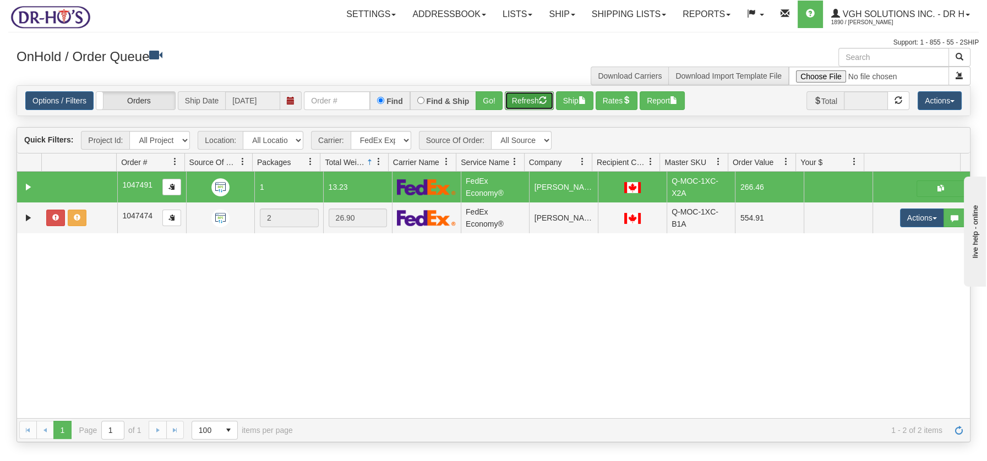
click at [536, 95] on button "Refresh" at bounding box center [529, 100] width 49 height 19
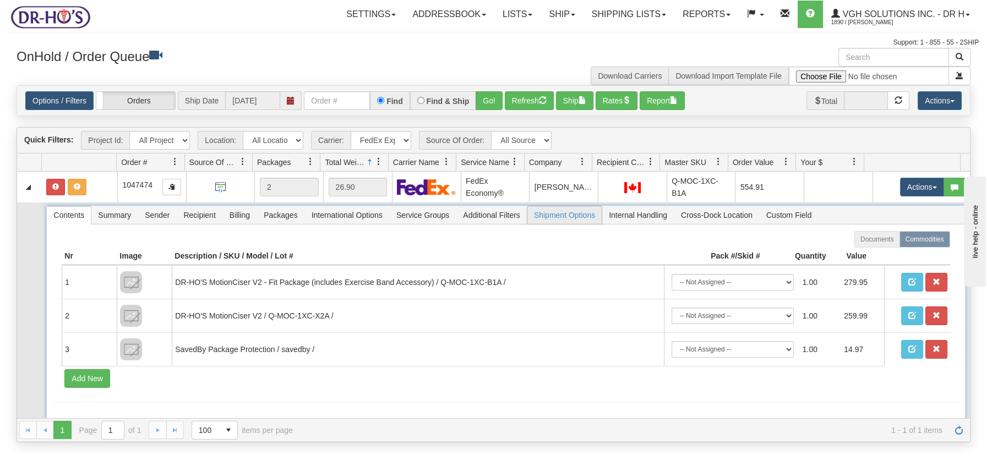
click at [585, 215] on span "Shipment Options" at bounding box center [564, 215] width 74 height 18
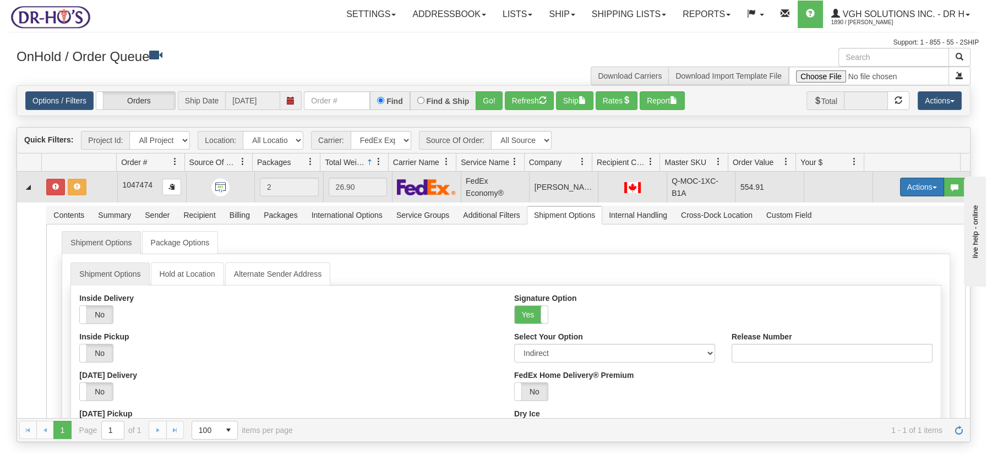
click at [927, 188] on button "Actions" at bounding box center [922, 187] width 44 height 19
click at [873, 205] on span "Open" at bounding box center [880, 208] width 26 height 9
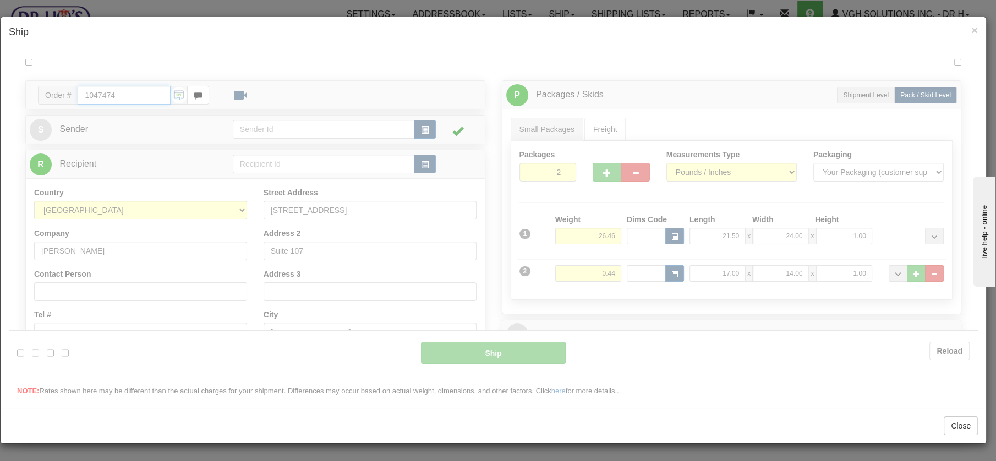
type input "20"
type input "09:00"
type input "16:00"
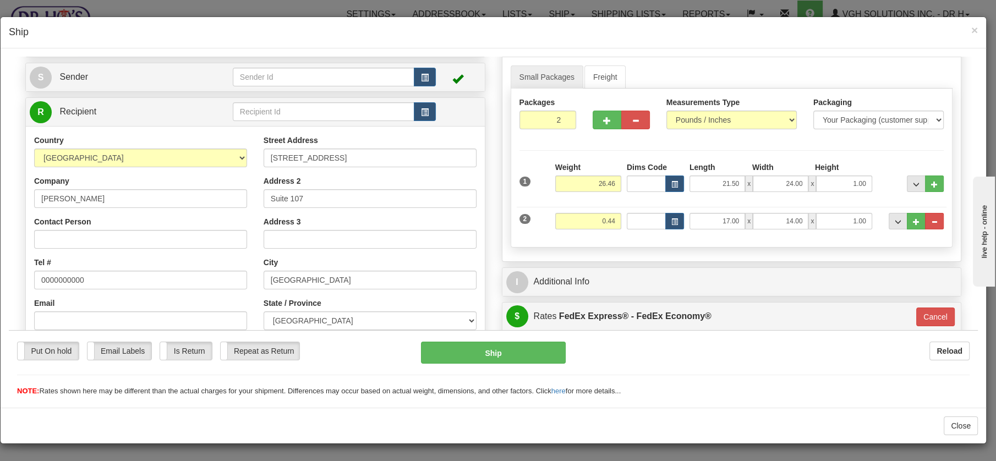
scroll to position [57, 0]
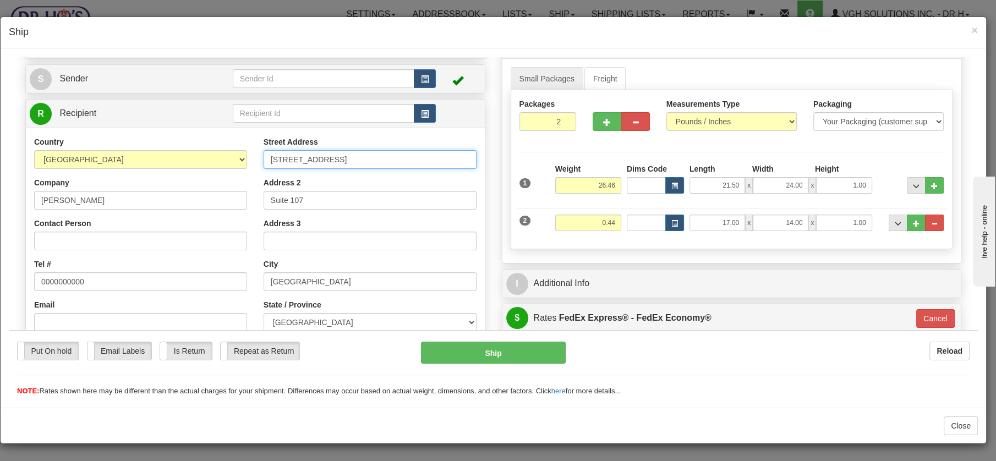
drag, startPoint x: 267, startPoint y: 157, endPoint x: 407, endPoint y: 156, distance: 139.8
click at [407, 156] on input "450 Rocky Vista Gardens Northwest" at bounding box center [370, 159] width 213 height 19
drag, startPoint x: 358, startPoint y: 156, endPoint x: 397, endPoint y: 161, distance: 39.3
click at [397, 161] on input "450 Rocky Vista Gardens Northwest" at bounding box center [370, 159] width 213 height 19
click at [267, 159] on input "450 Rocky Vista Gardens NW" at bounding box center [370, 159] width 213 height 19
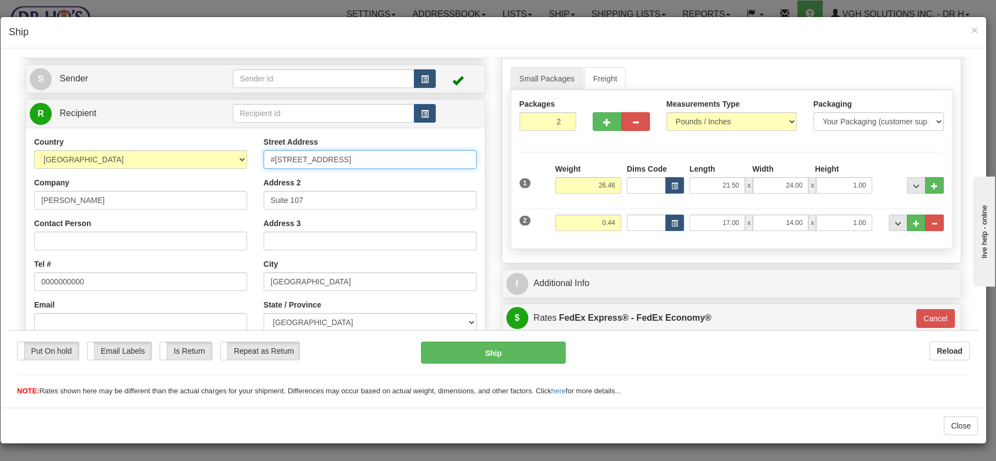
type input "#107-450 Rocky Vista Gardens NW"
drag, startPoint x: 284, startPoint y: 200, endPoint x: 248, endPoint y: 200, distance: 35.8
click at [248, 200] on div "Country AFGHANISTAN ALAND ISLANDS ALBANIA ALGERIA AMERICAN SAMOA ANDORRA ANGOLA…" at bounding box center [255, 284] width 459 height 296
drag, startPoint x: 89, startPoint y: 197, endPoint x: 28, endPoint y: 194, distance: 60.6
click at [28, 194] on div "Country AFGHANISTAN ALAND ISLANDS ALBANIA ALGERIA AMERICAN SAMOA ANDORRA ANGOLA…" at bounding box center [141, 278] width 230 height 285
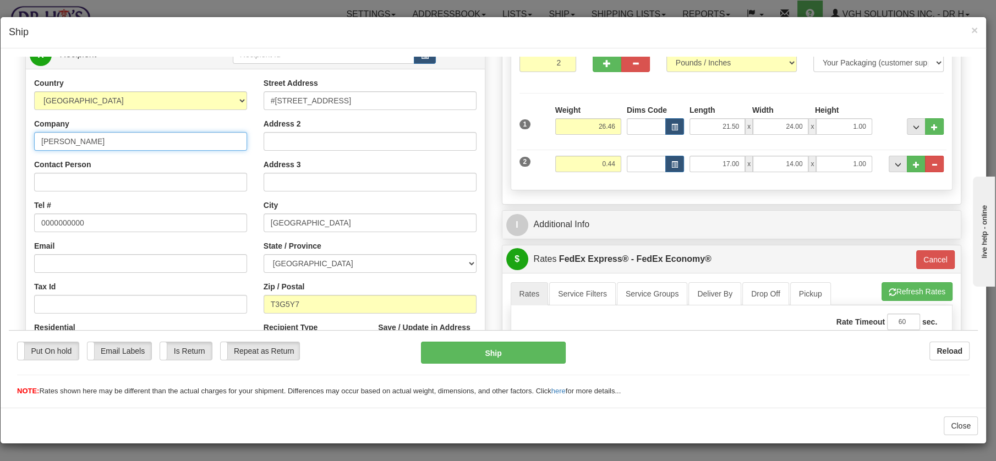
scroll to position [172, 0]
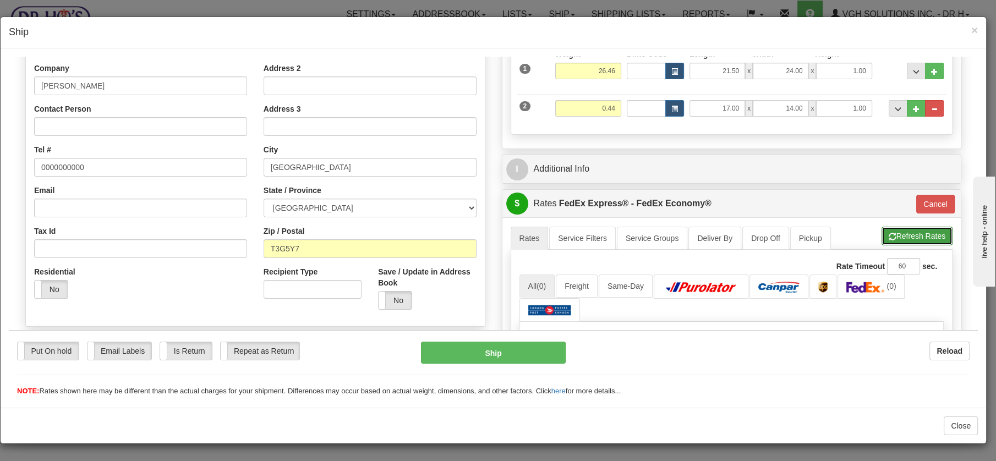
click at [916, 239] on button "Refresh Rates" at bounding box center [917, 235] width 71 height 19
type input "20"
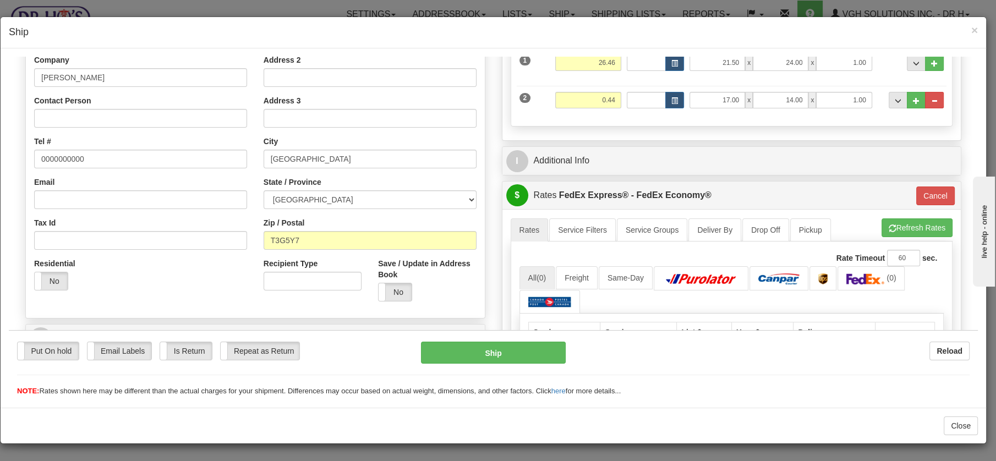
scroll to position [179, 0]
click at [921, 192] on button "Cancel" at bounding box center [936, 196] width 39 height 19
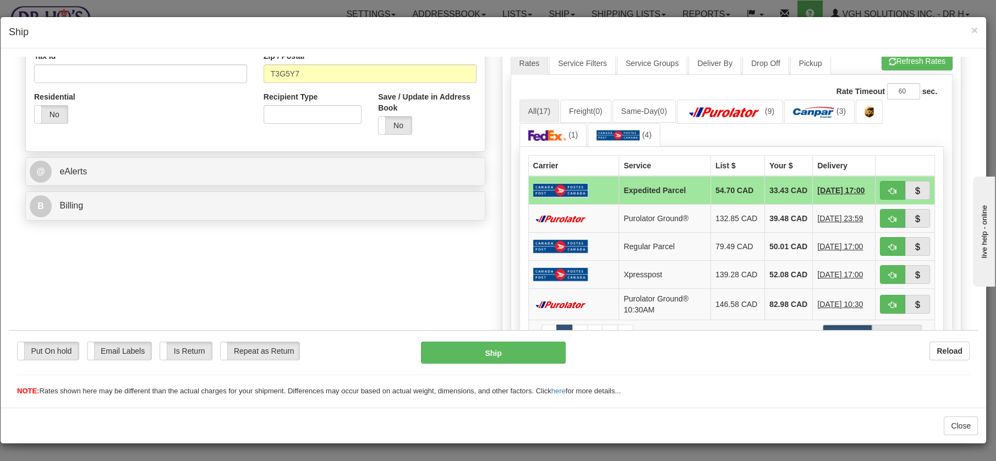
scroll to position [253, 0]
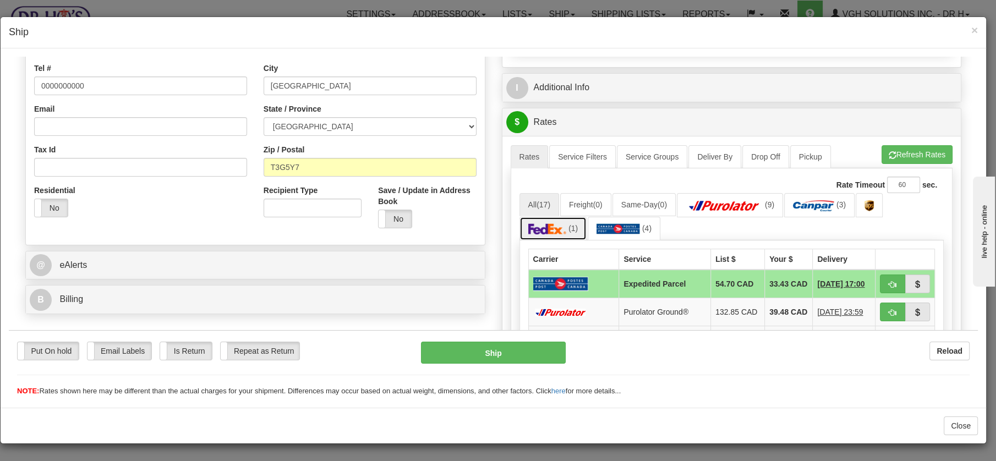
click at [551, 232] on link "(1)" at bounding box center [554, 228] width 68 height 24
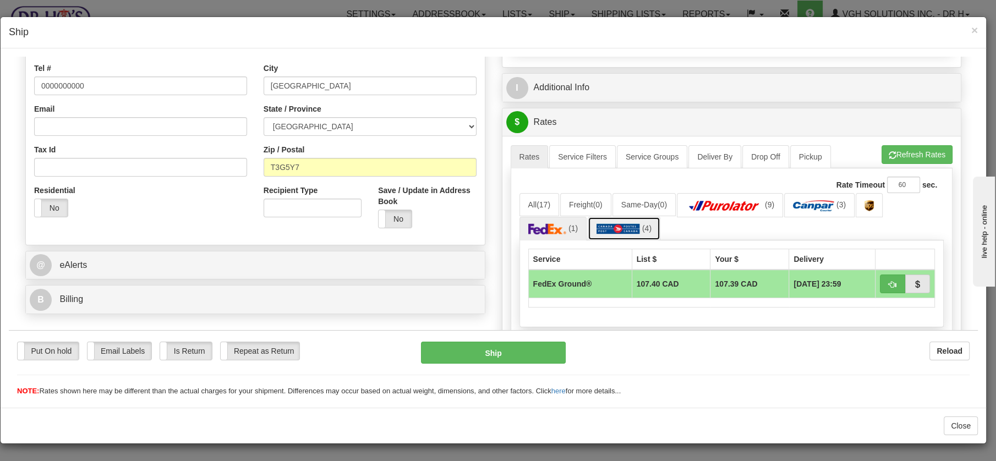
click at [604, 226] on img at bounding box center [618, 228] width 43 height 11
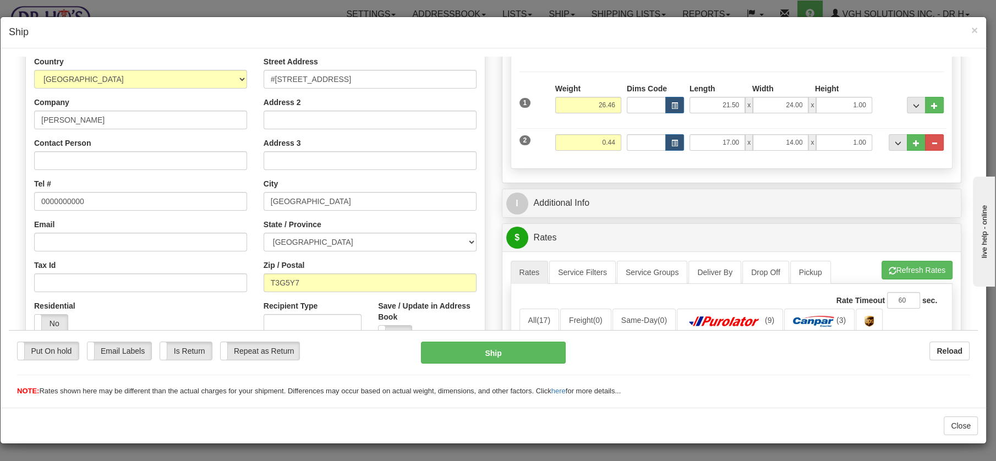
scroll to position [137, 0]
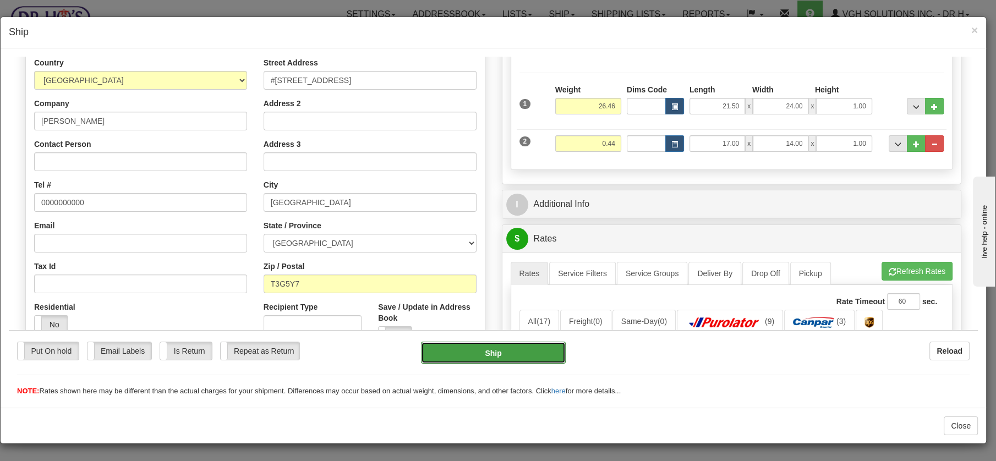
click at [498, 355] on button "Ship" at bounding box center [493, 352] width 145 height 22
type input "DOM.EP"
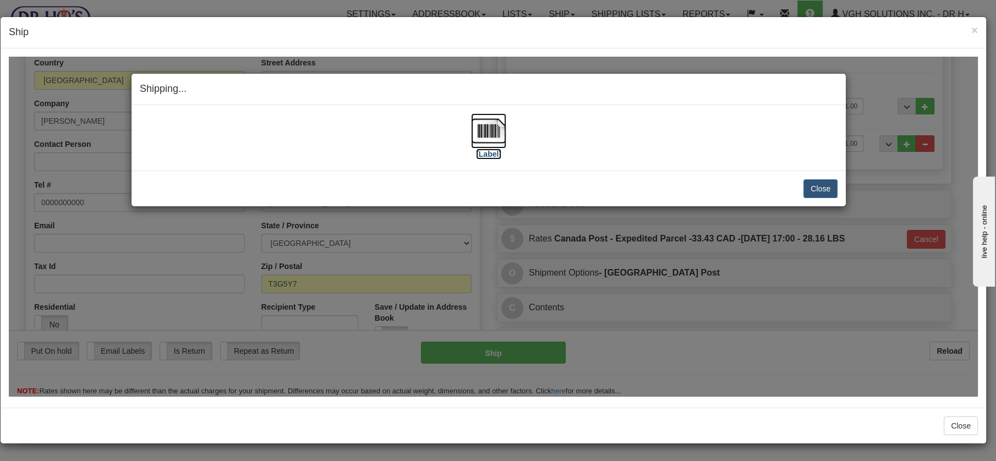
click at [497, 128] on img at bounding box center [488, 130] width 35 height 35
click at [812, 191] on button "Close" at bounding box center [821, 188] width 34 height 19
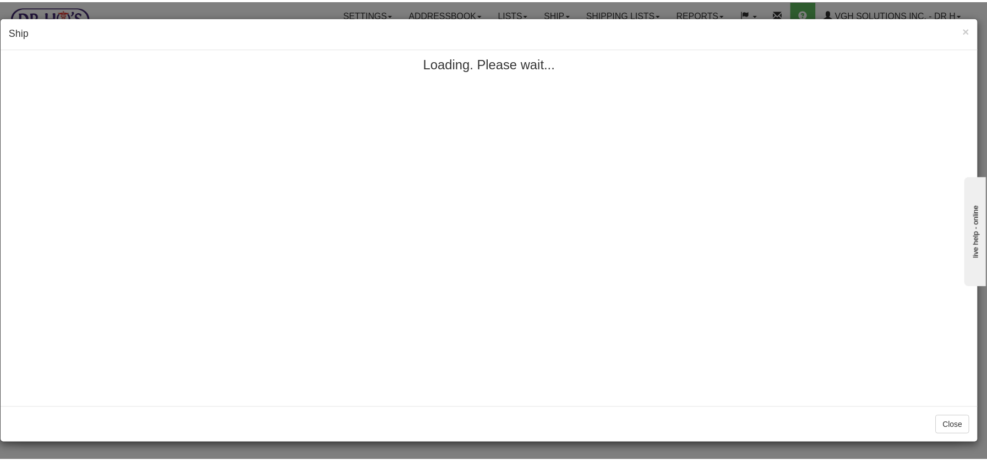
scroll to position [0, 0]
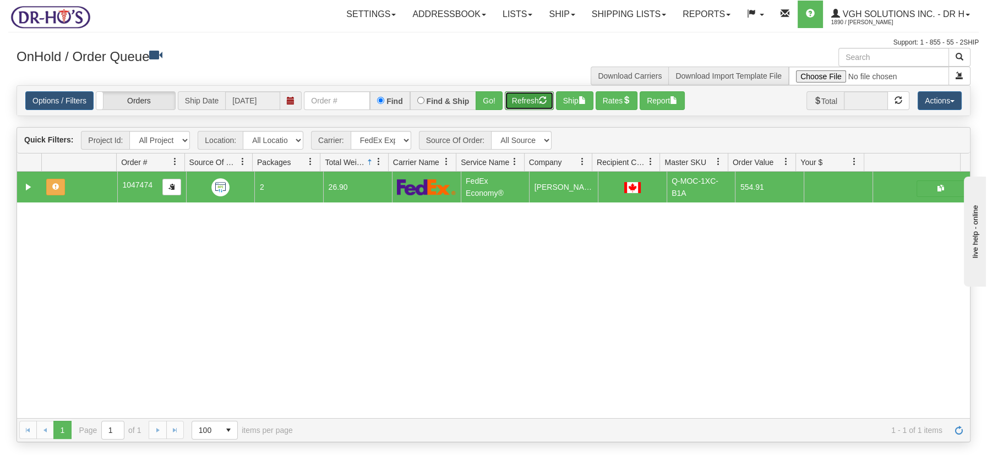
click at [538, 99] on button "Refresh" at bounding box center [529, 100] width 49 height 19
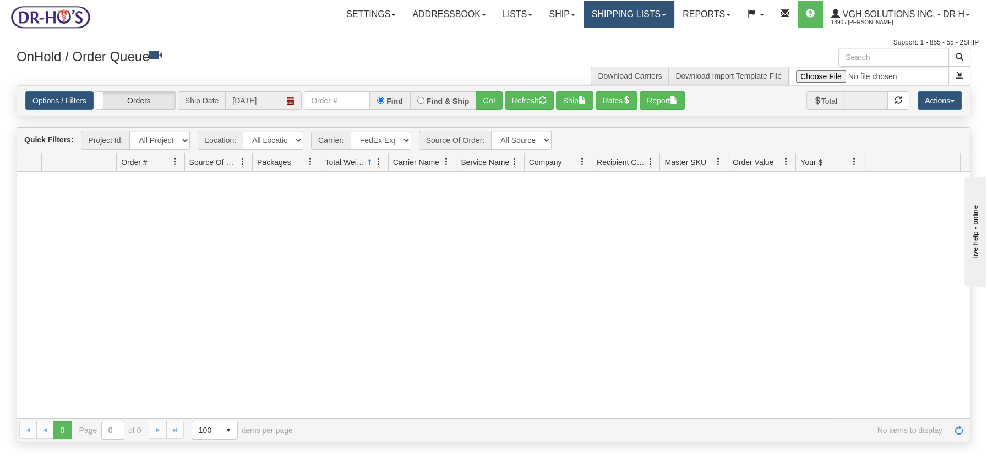
click at [636, 12] on link "Shipping lists" at bounding box center [629, 15] width 91 height 28
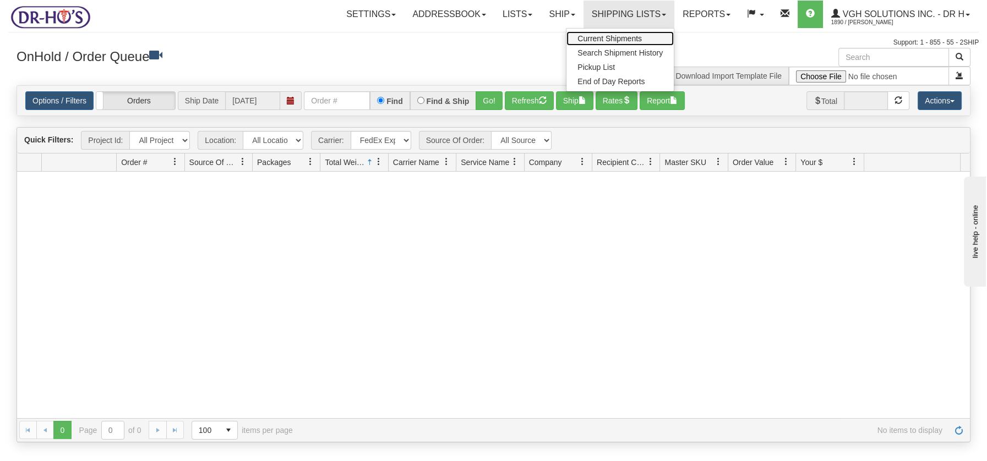
click at [626, 38] on span "Current Shipments" at bounding box center [610, 38] width 64 height 9
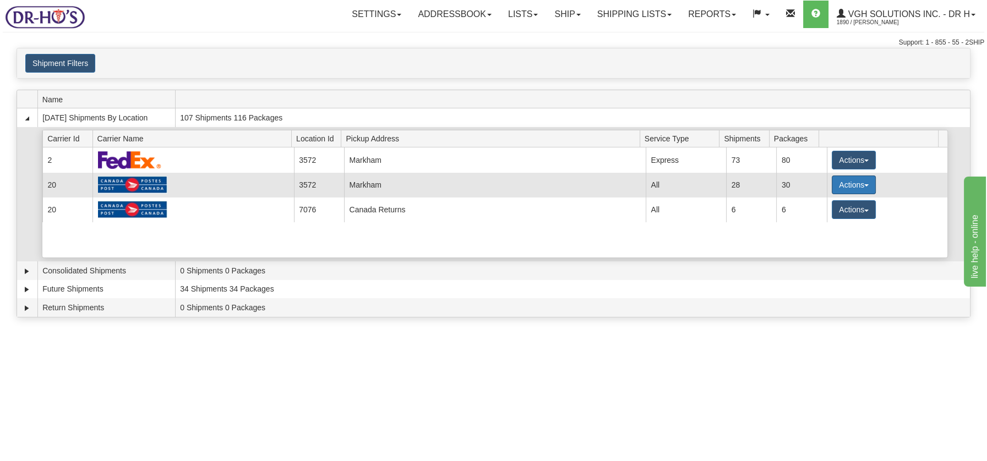
click at [864, 185] on span "button" at bounding box center [866, 185] width 4 height 2
click at [824, 204] on span "Details" at bounding box center [813, 205] width 30 height 8
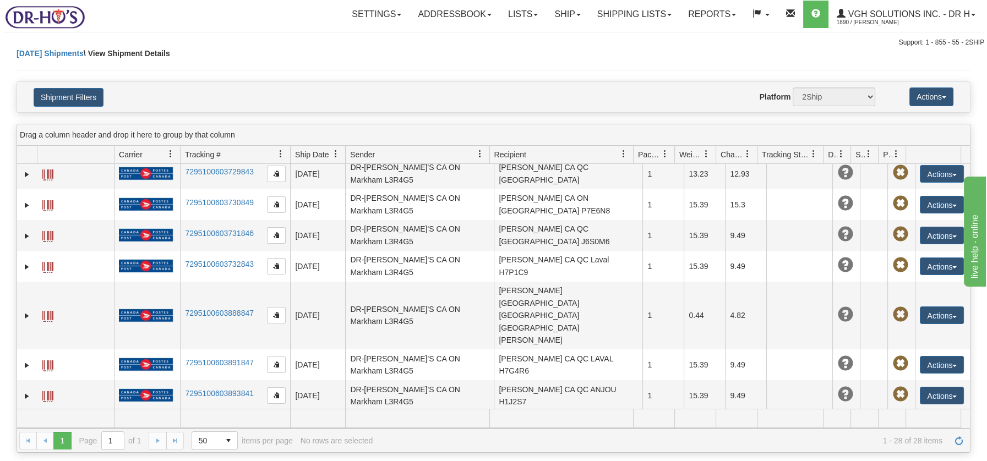
scroll to position [591, 0]
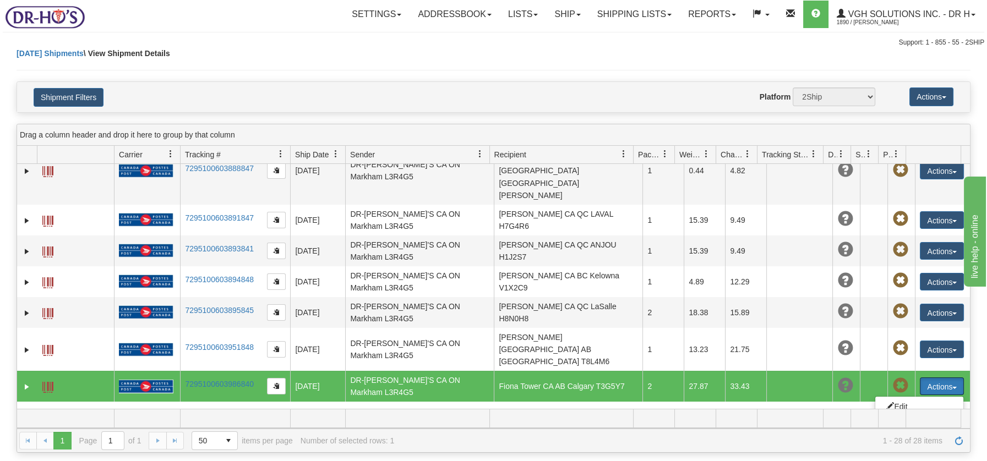
scroll to position [709, 0]
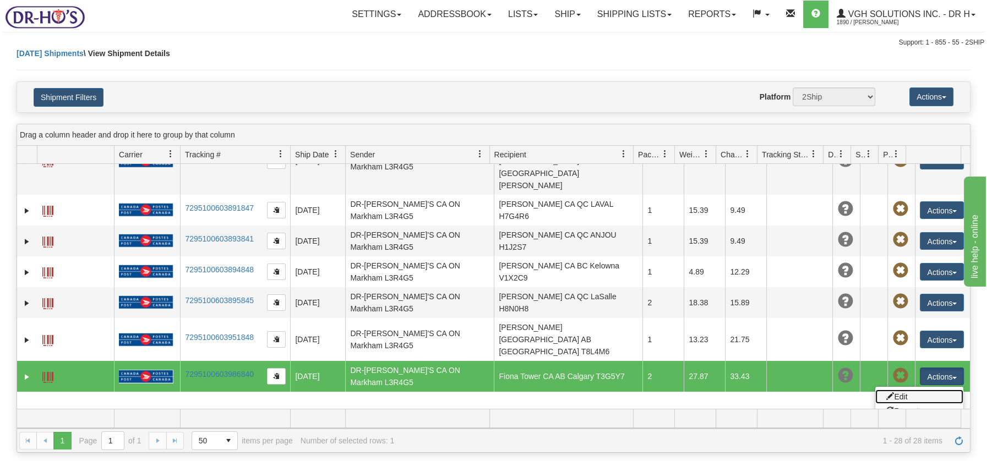
click at [898, 390] on link "Edit" at bounding box center [919, 397] width 88 height 14
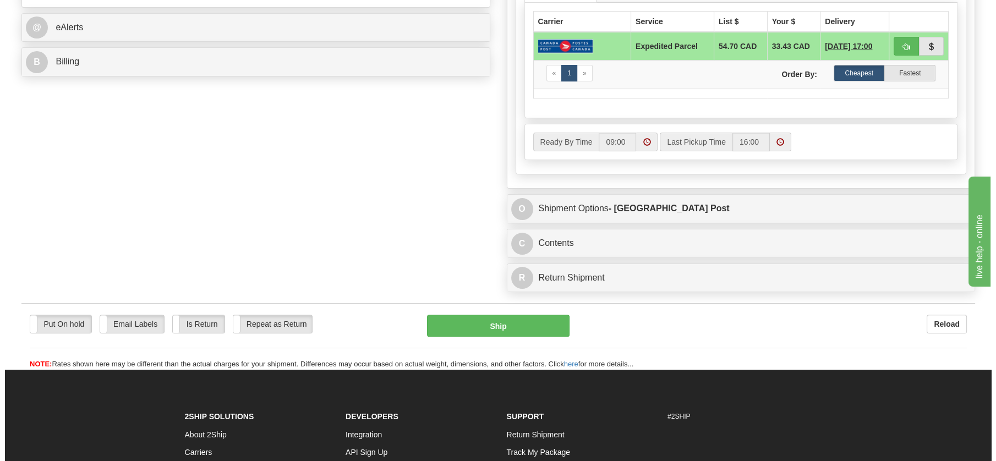
scroll to position [484, 0]
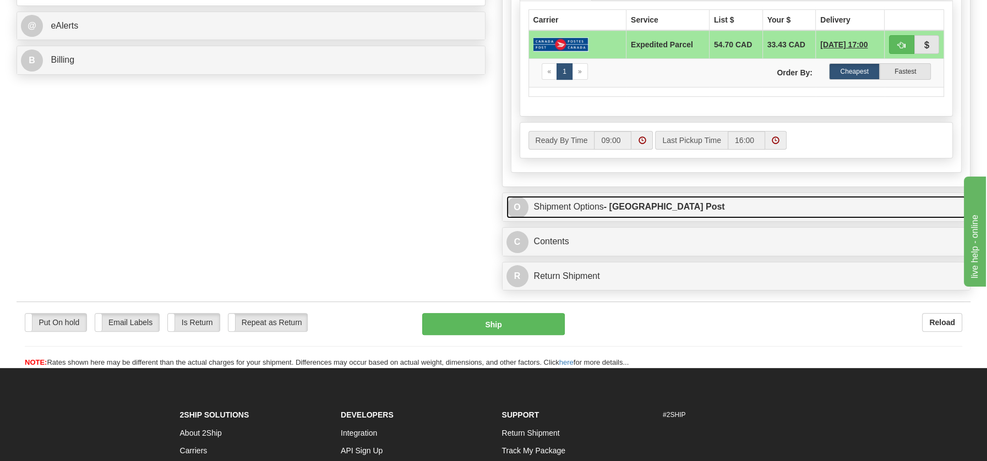
click at [569, 204] on link "O Shipment Options - [GEOGRAPHIC_DATA] Post" at bounding box center [736, 207] width 460 height 23
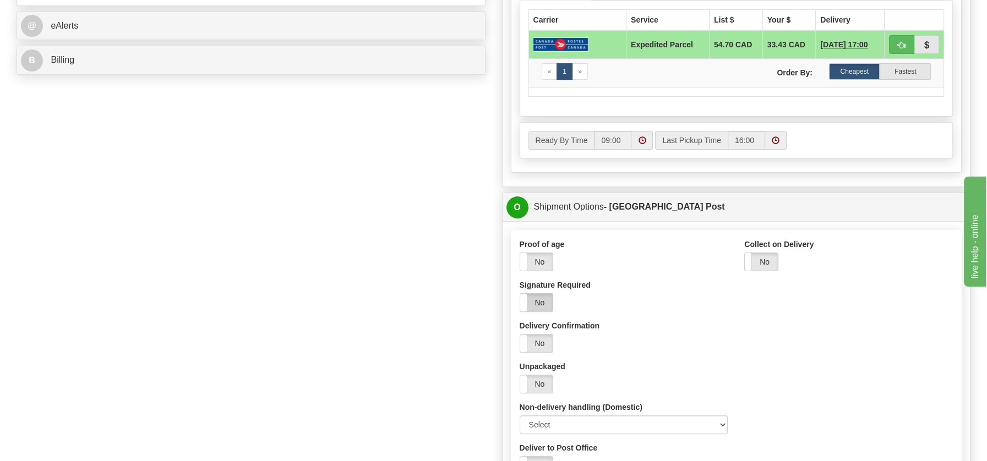
click at [542, 303] on label "No" at bounding box center [536, 303] width 33 height 18
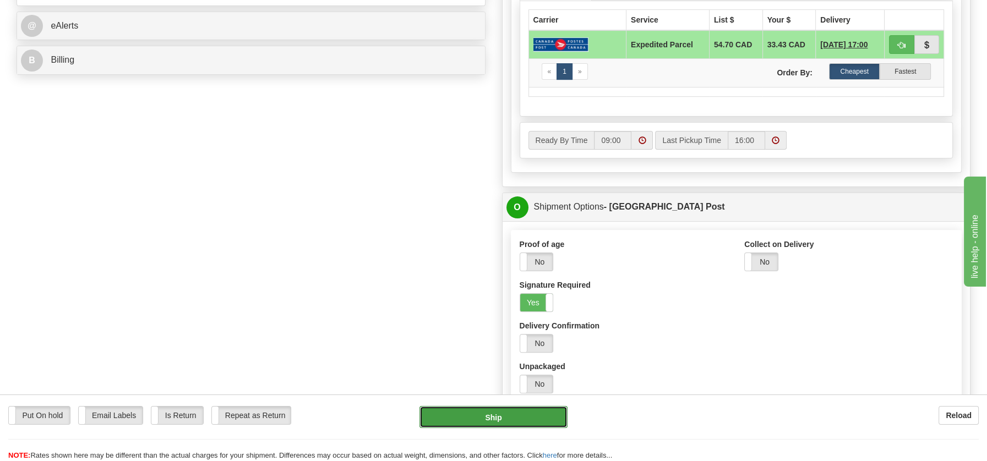
click at [500, 419] on button "Ship" at bounding box center [494, 417] width 148 height 22
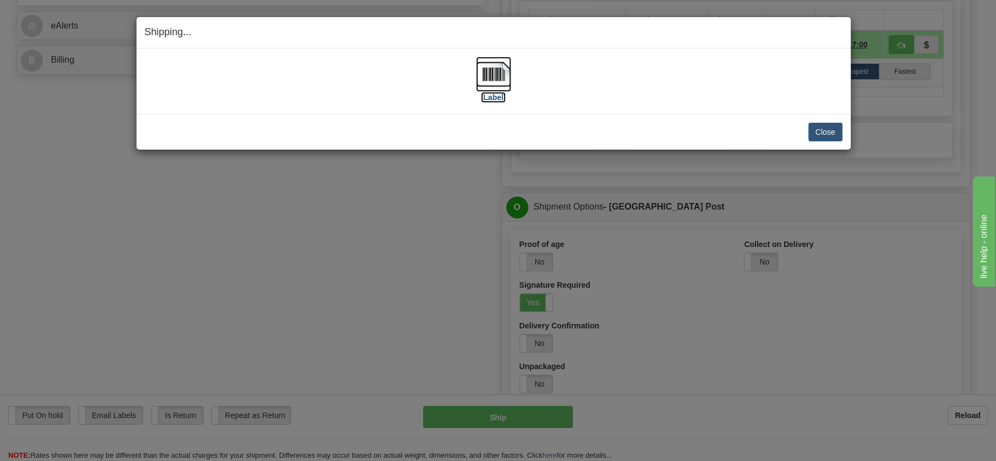
click at [501, 75] on img at bounding box center [493, 74] width 35 height 35
drag, startPoint x: 818, startPoint y: 127, endPoint x: 668, endPoint y: 135, distance: 150.0
click at [815, 126] on button "Close" at bounding box center [826, 132] width 34 height 19
